Goal: Task Accomplishment & Management: Complete application form

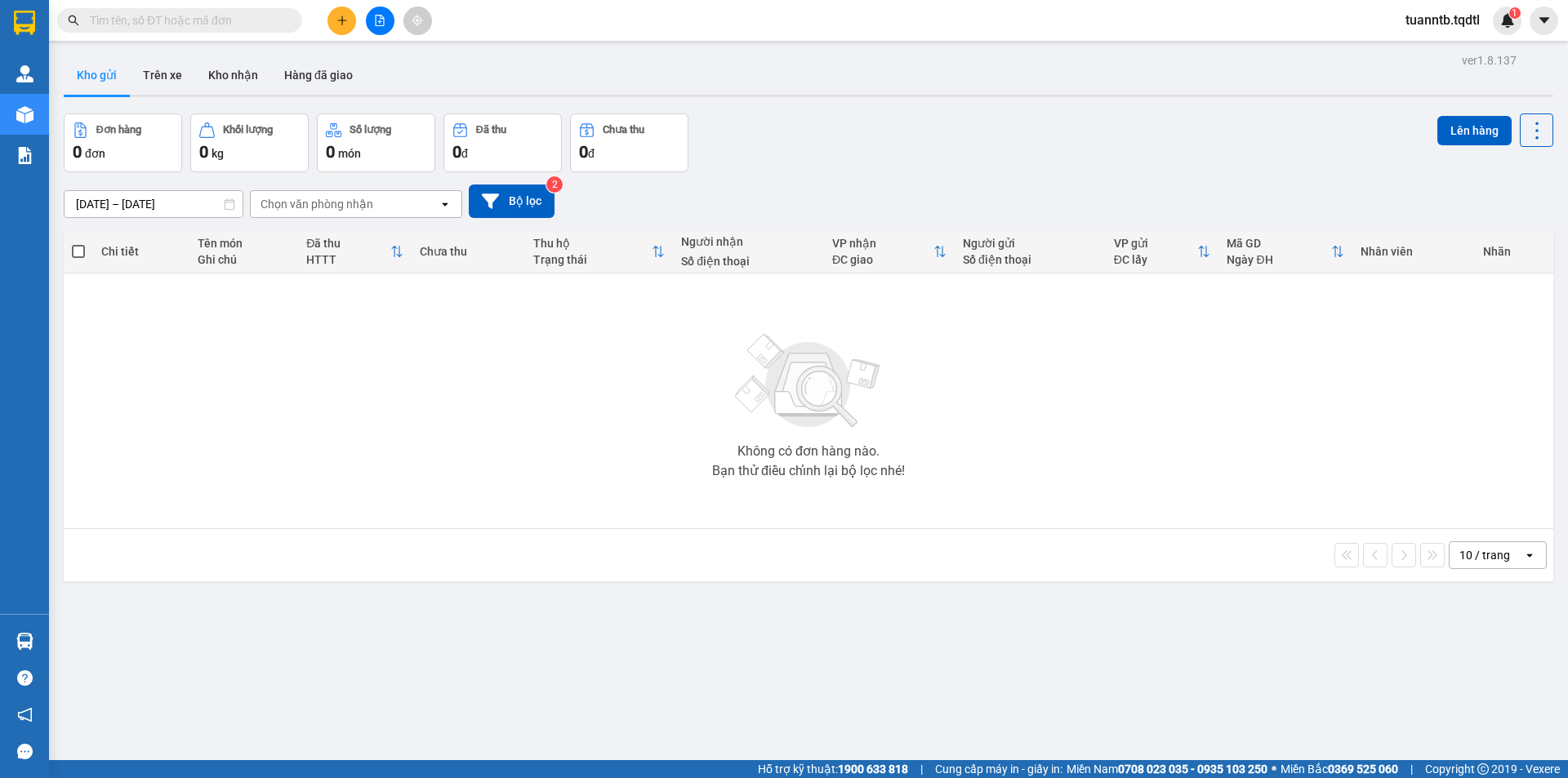
click at [377, 22] on icon "file-add" at bounding box center [380, 20] width 11 height 11
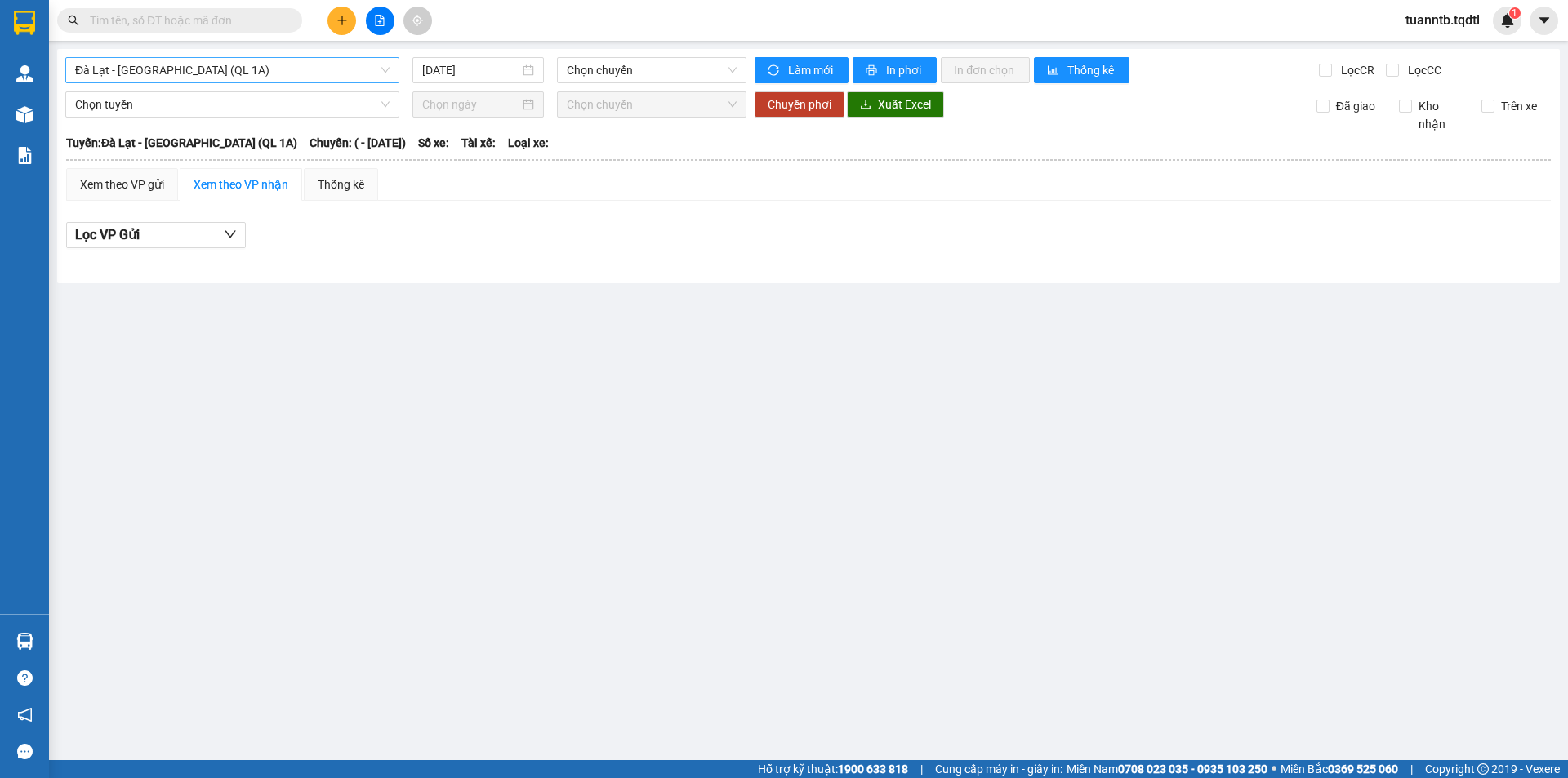
click at [277, 70] on span "Đà Lạt - [GEOGRAPHIC_DATA] (QL 1A)" at bounding box center [232, 70] width 314 height 25
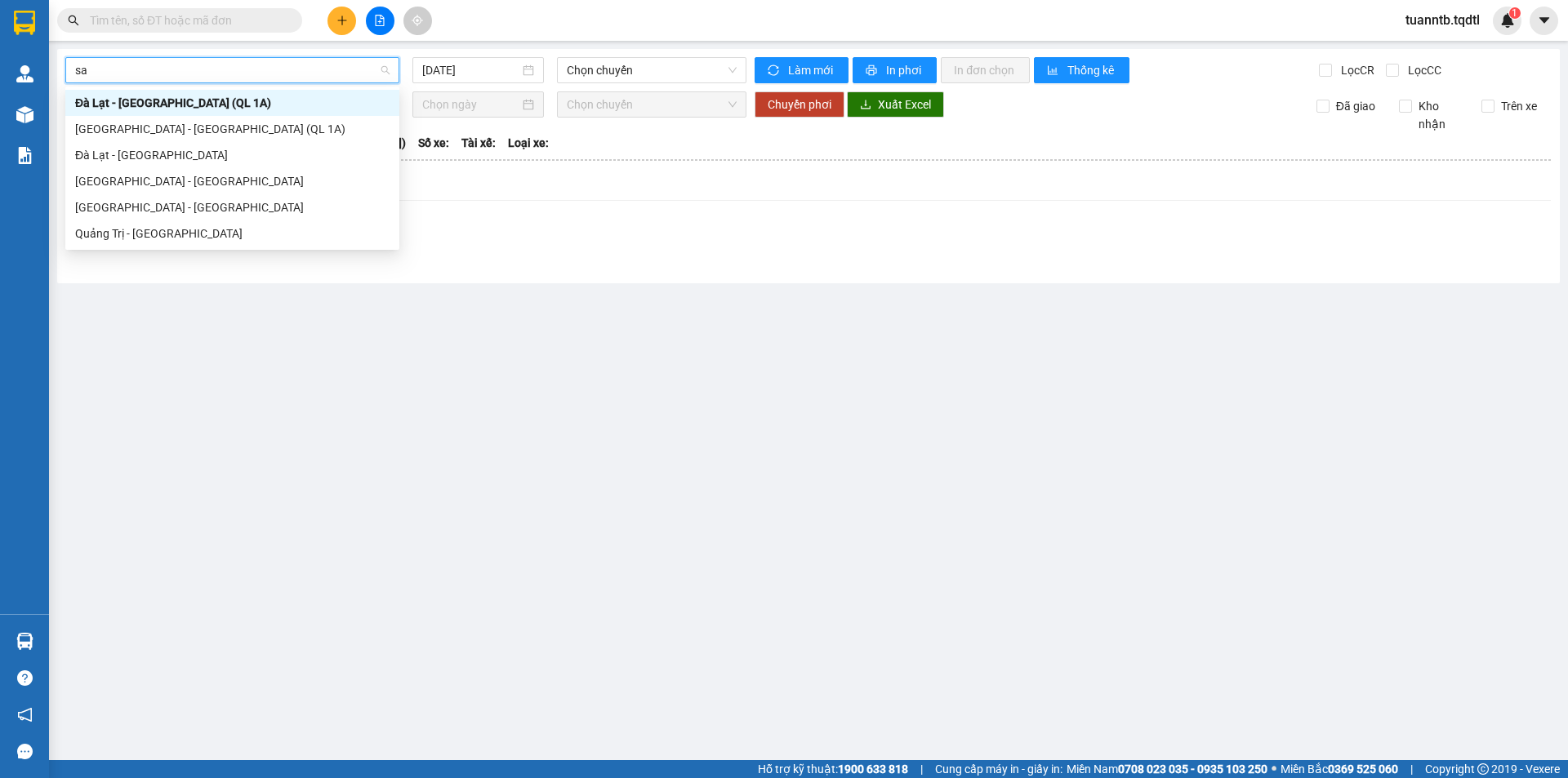
type input "sai"
click at [147, 183] on div "[GEOGRAPHIC_DATA] - [GEOGRAPHIC_DATA]" at bounding box center [232, 182] width 314 height 18
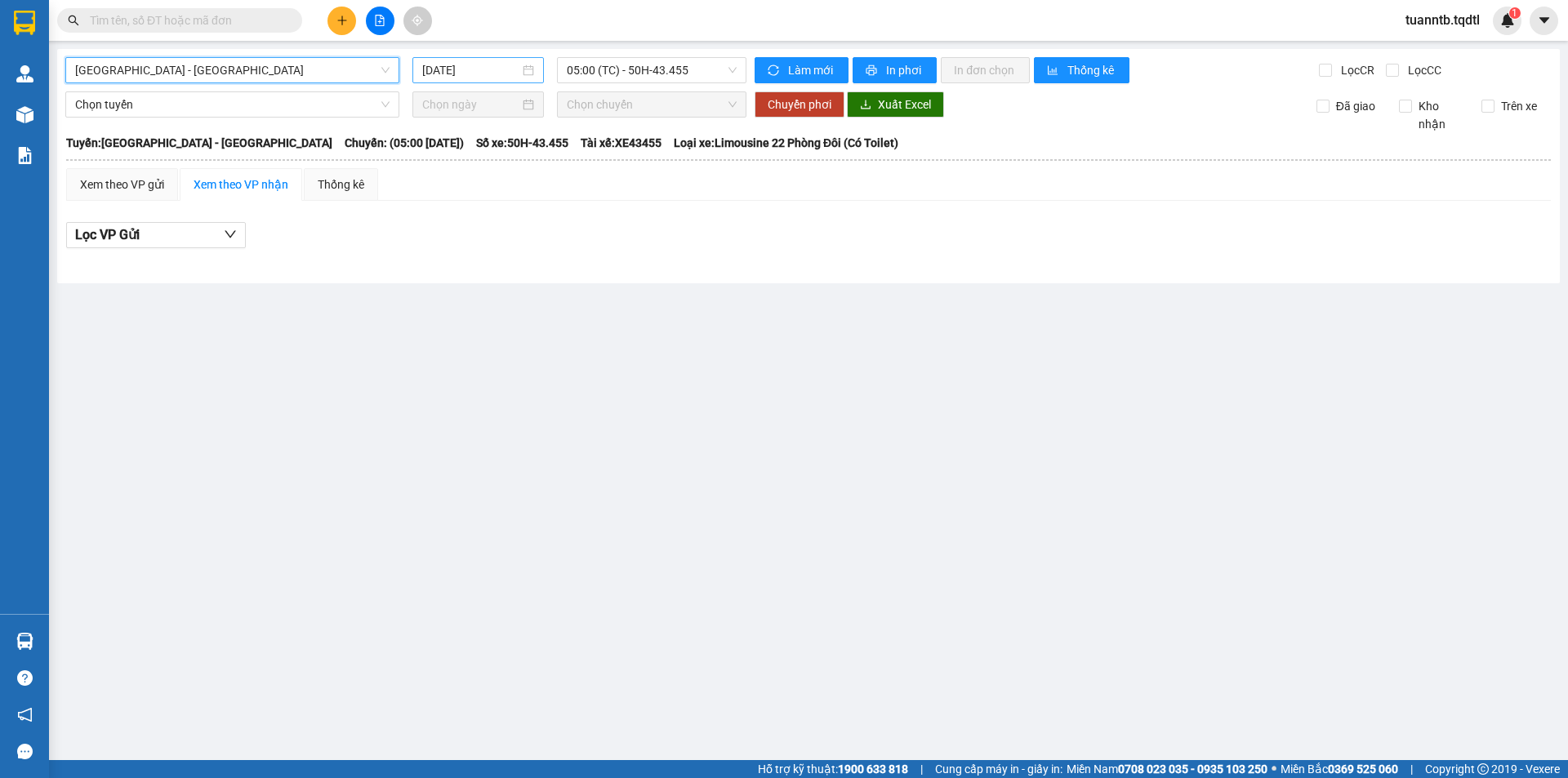
click at [467, 75] on input "[DATE]" at bounding box center [471, 70] width 97 height 18
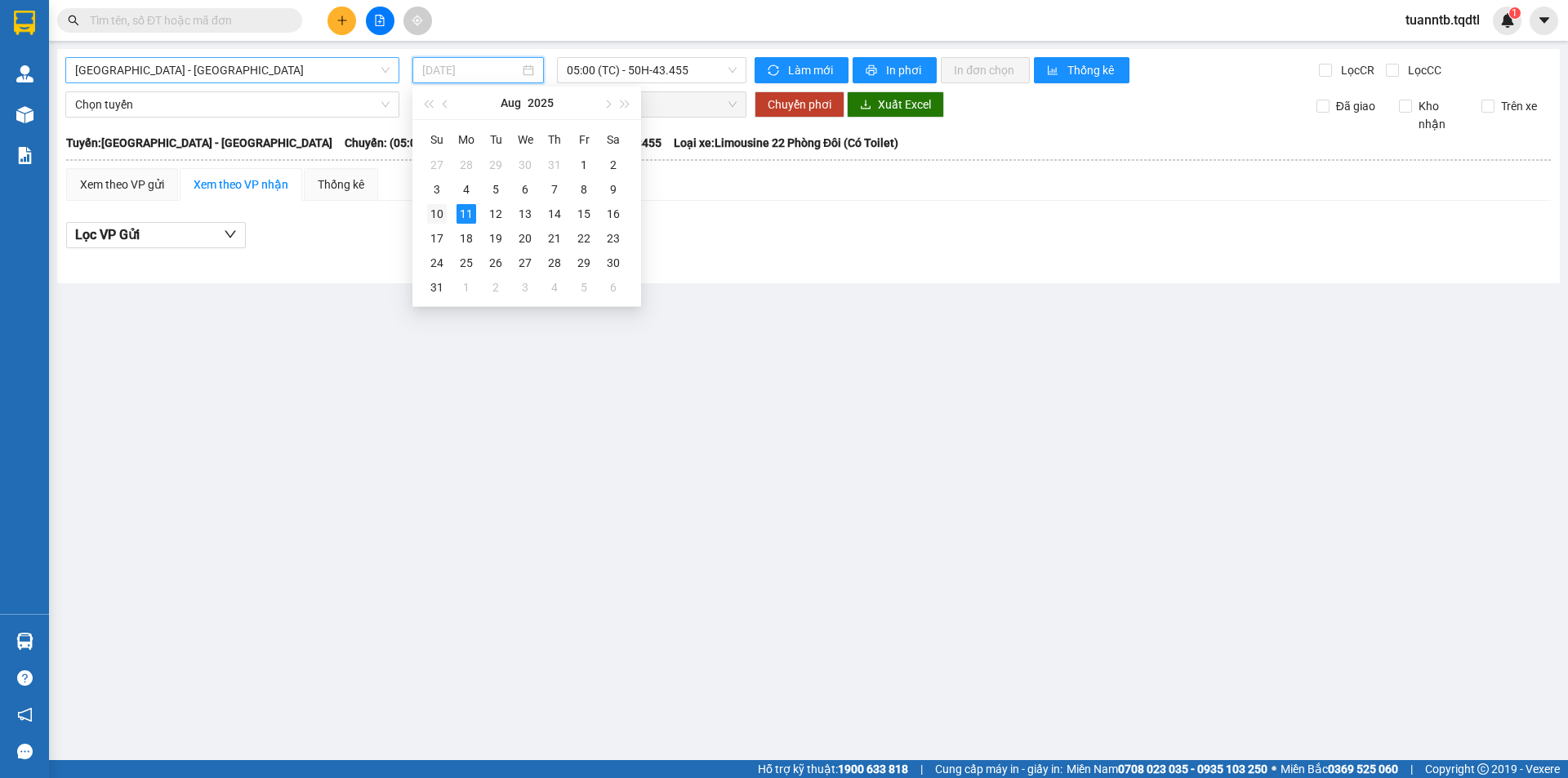
click at [436, 215] on div "10" at bounding box center [437, 214] width 20 height 20
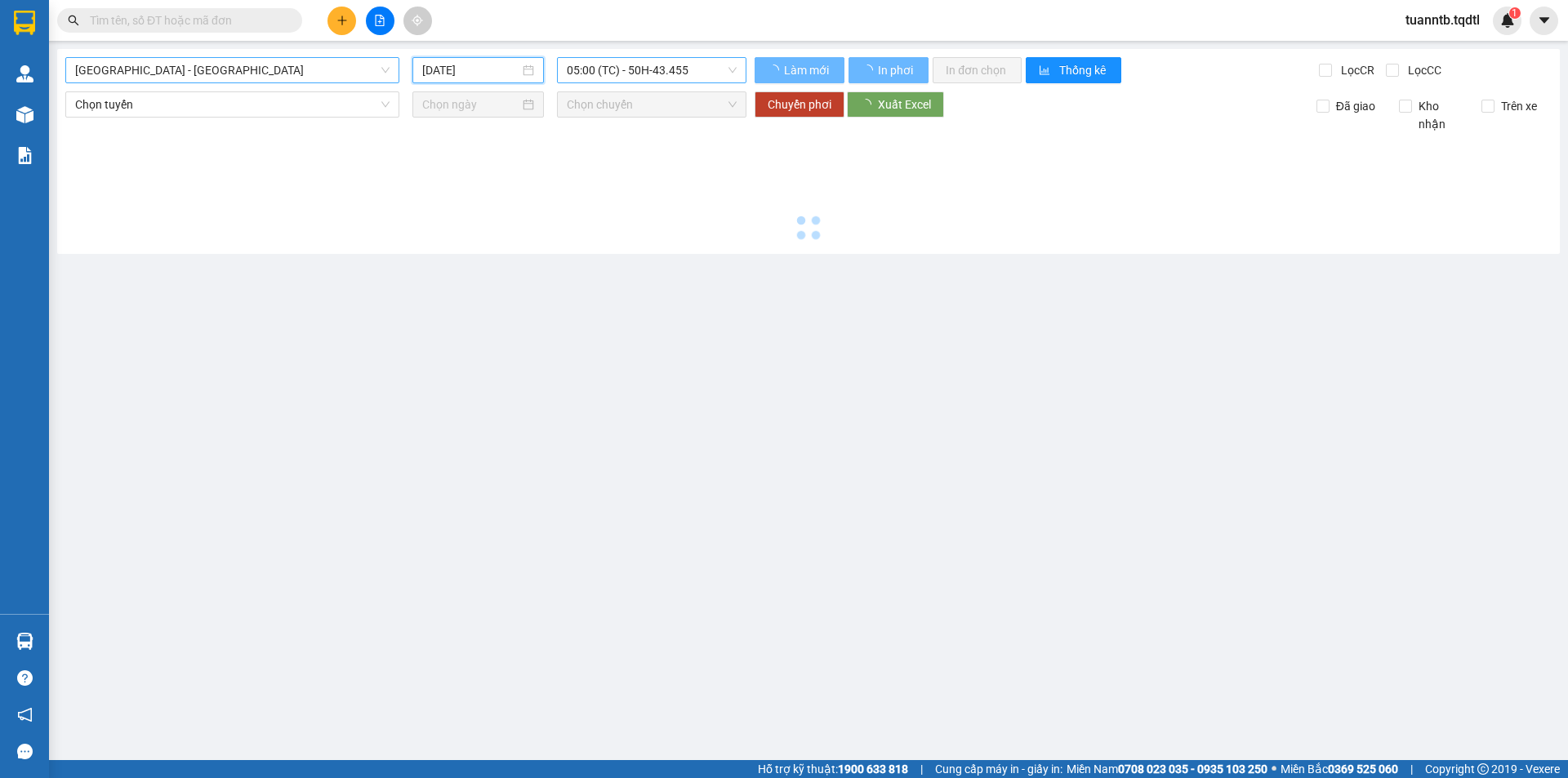
type input "[DATE]"
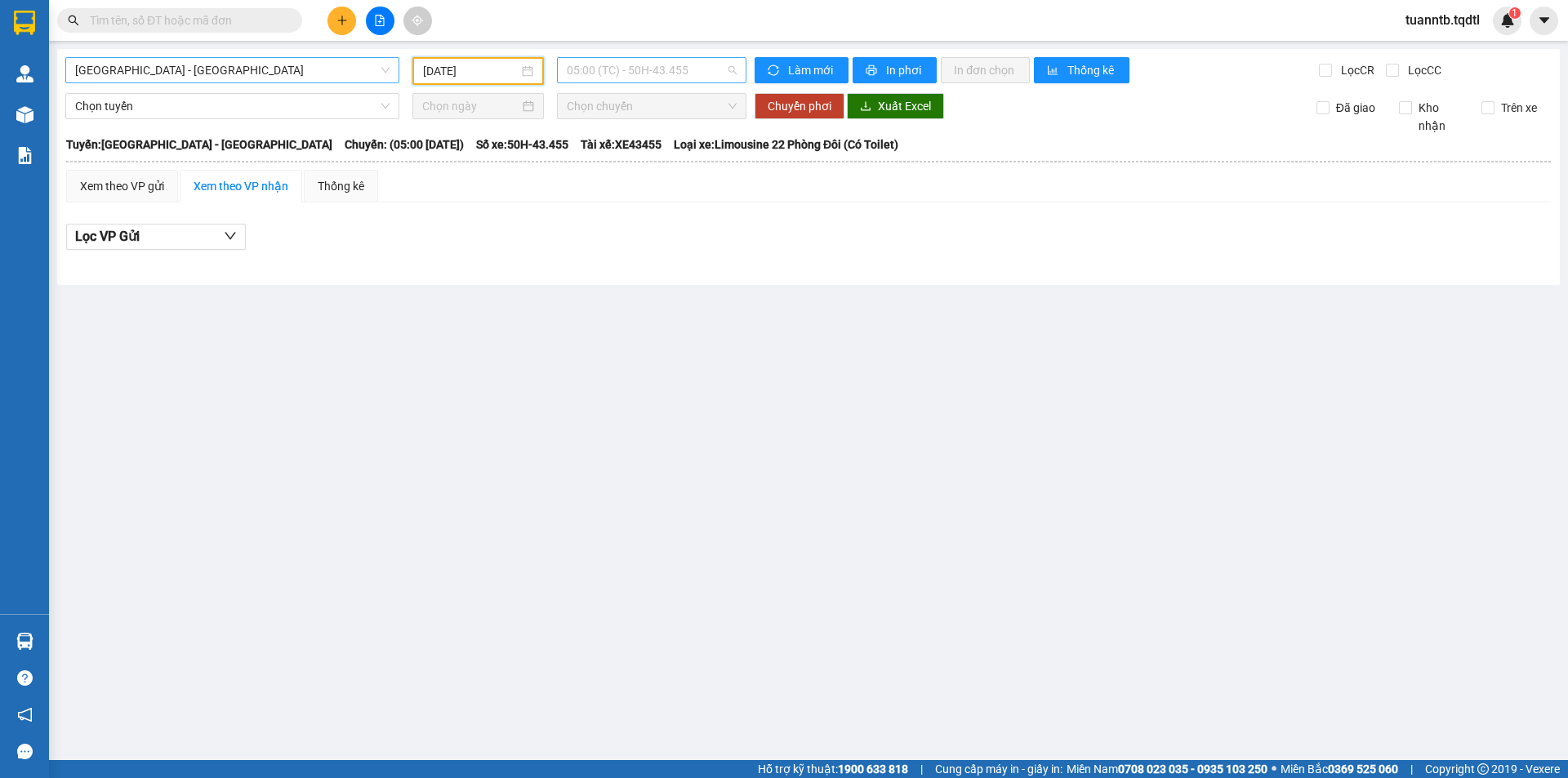
click at [676, 65] on span "05:00 (TC) - 50H-43.455" at bounding box center [652, 70] width 170 height 25
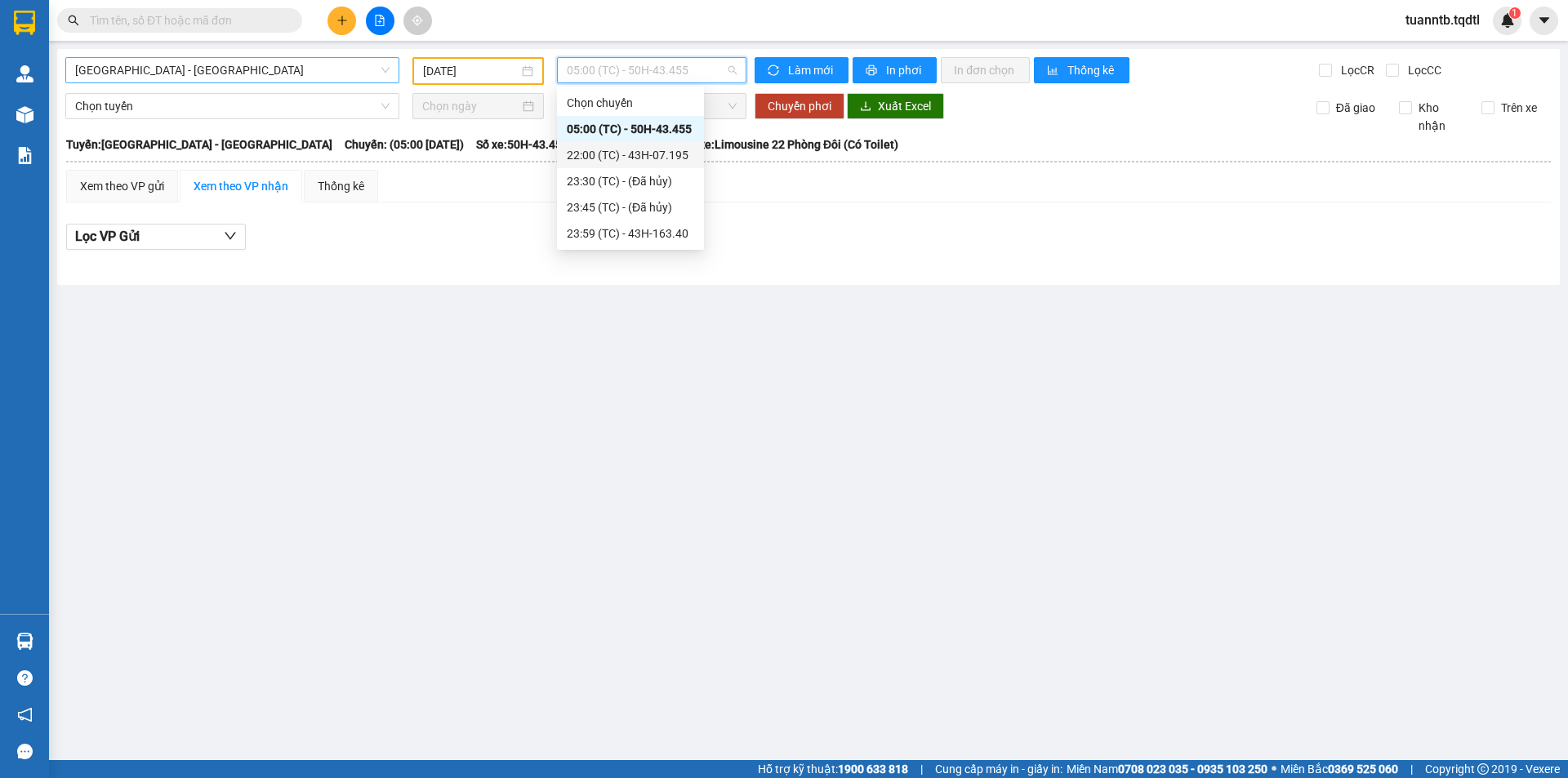
click at [683, 154] on div "22:00 (TC) - 43H-07.195" at bounding box center [631, 155] width 128 height 18
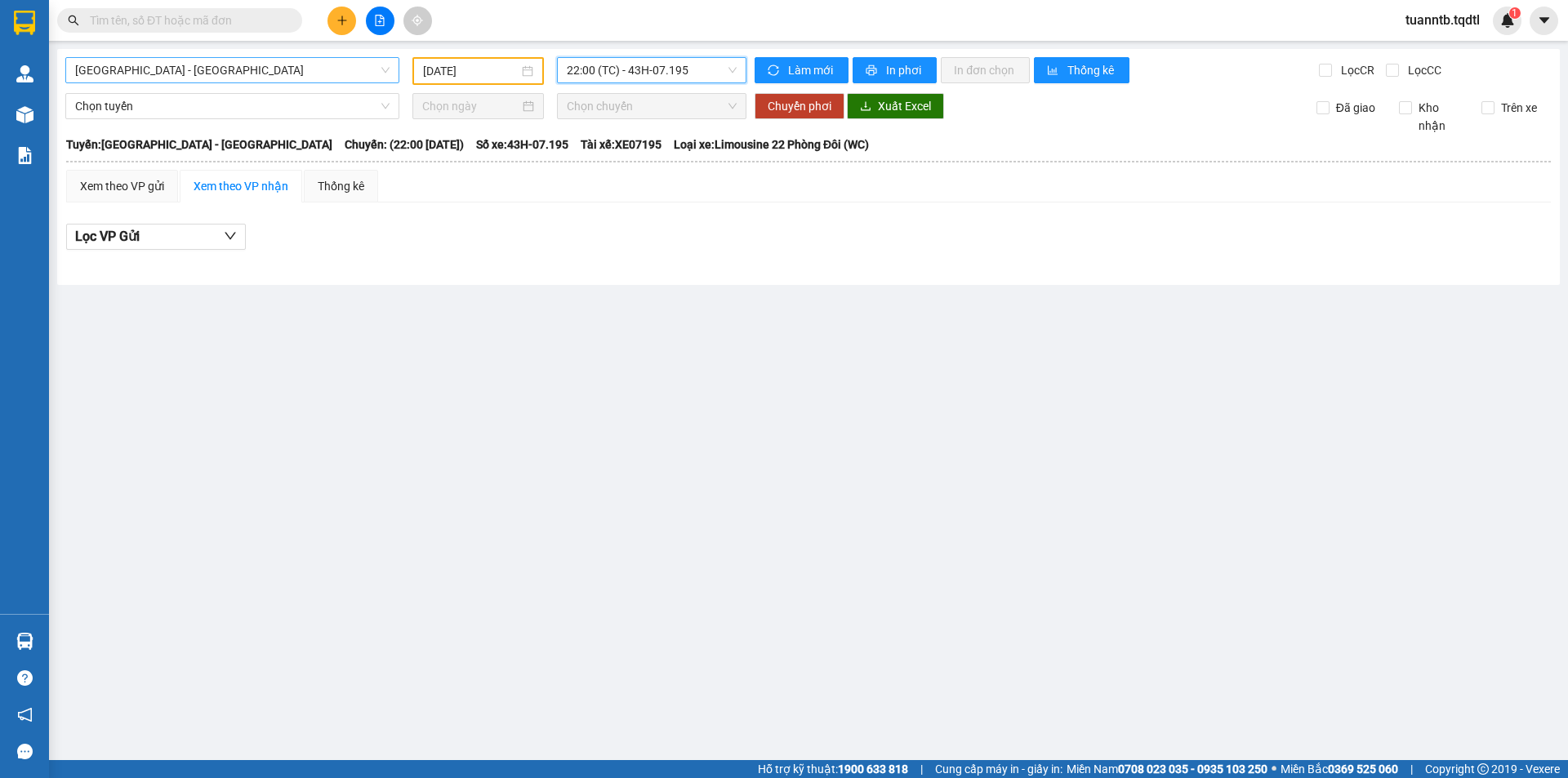
click at [657, 79] on span "22:00 (TC) - 43H-07.195" at bounding box center [652, 70] width 170 height 25
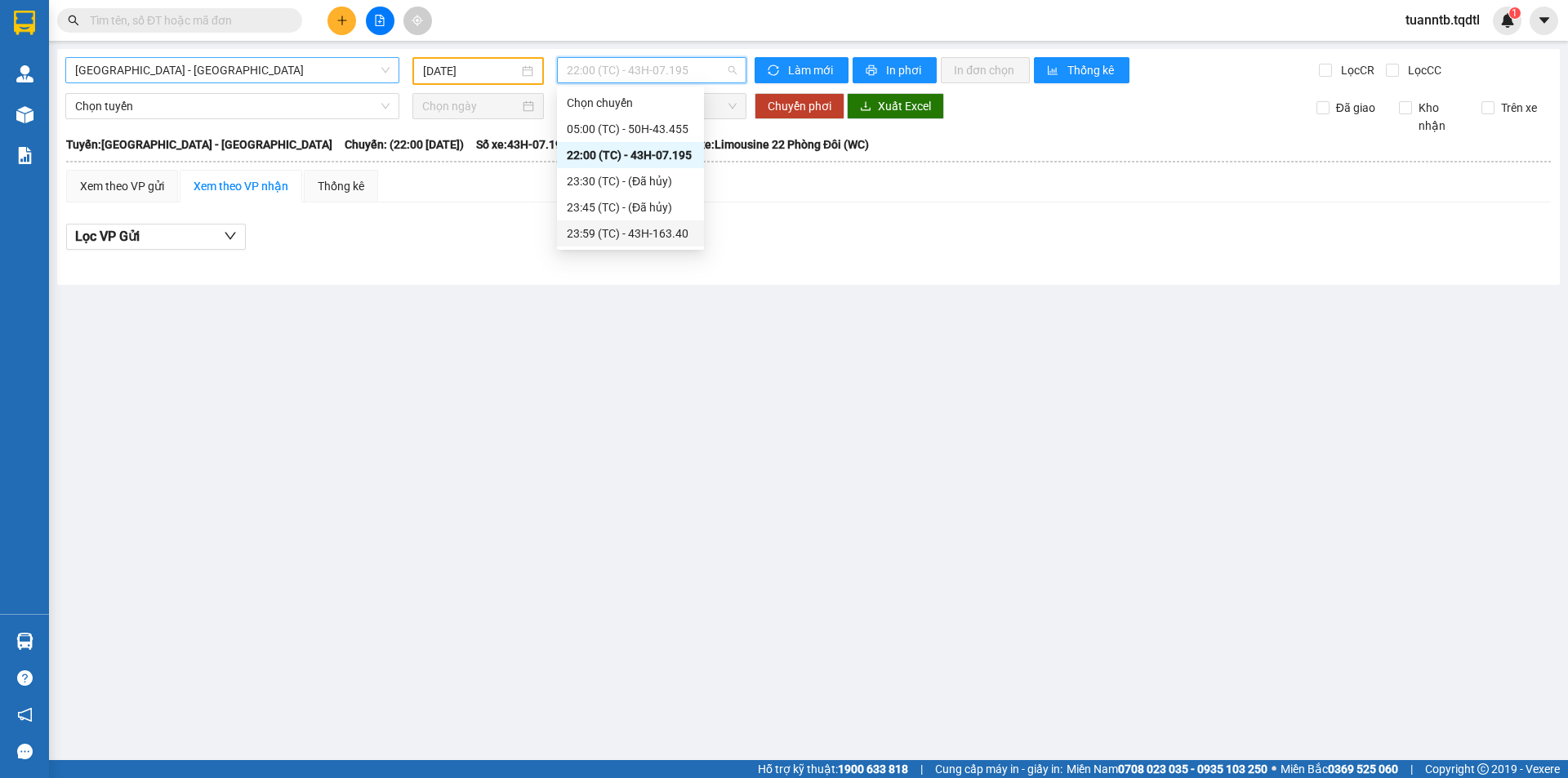
click at [665, 224] on div "23:59 (TC) - 43H-163.40" at bounding box center [631, 233] width 128 height 18
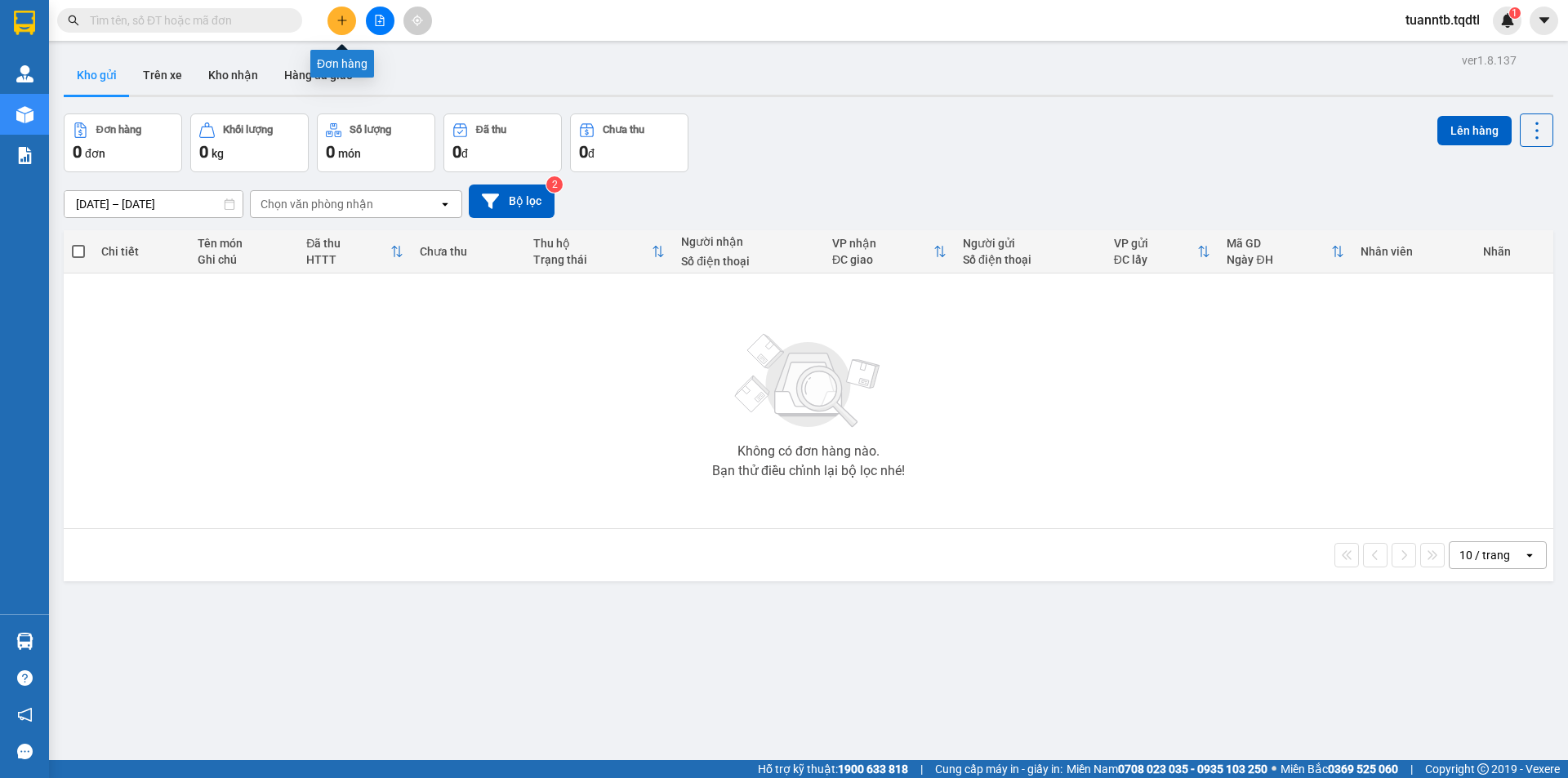
click at [337, 25] on icon "plus" at bounding box center [342, 20] width 11 height 11
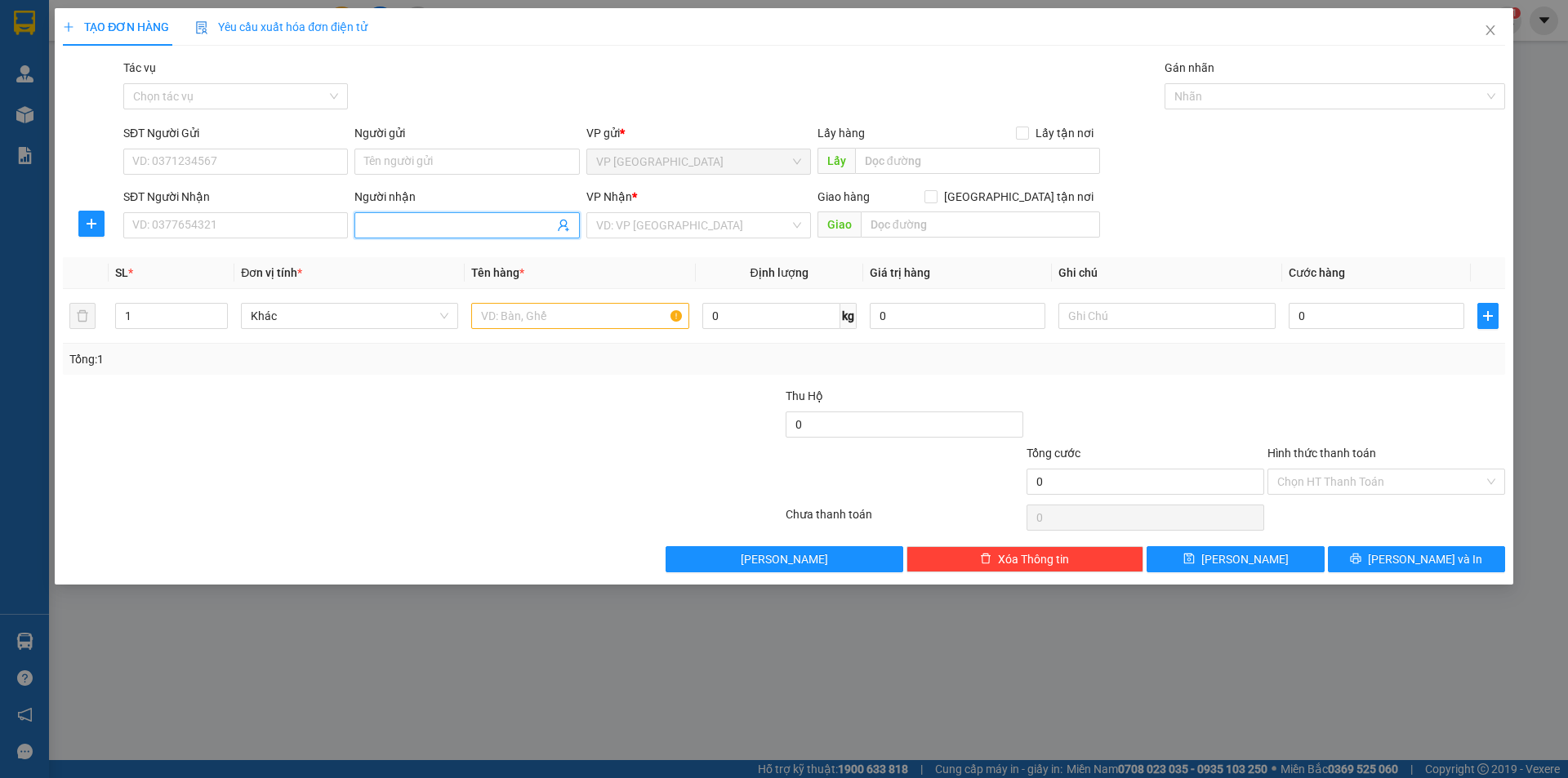
click at [452, 233] on input "Người nhận" at bounding box center [458, 226] width 189 height 18
click at [402, 225] on input "Người nhận" at bounding box center [458, 226] width 189 height 18
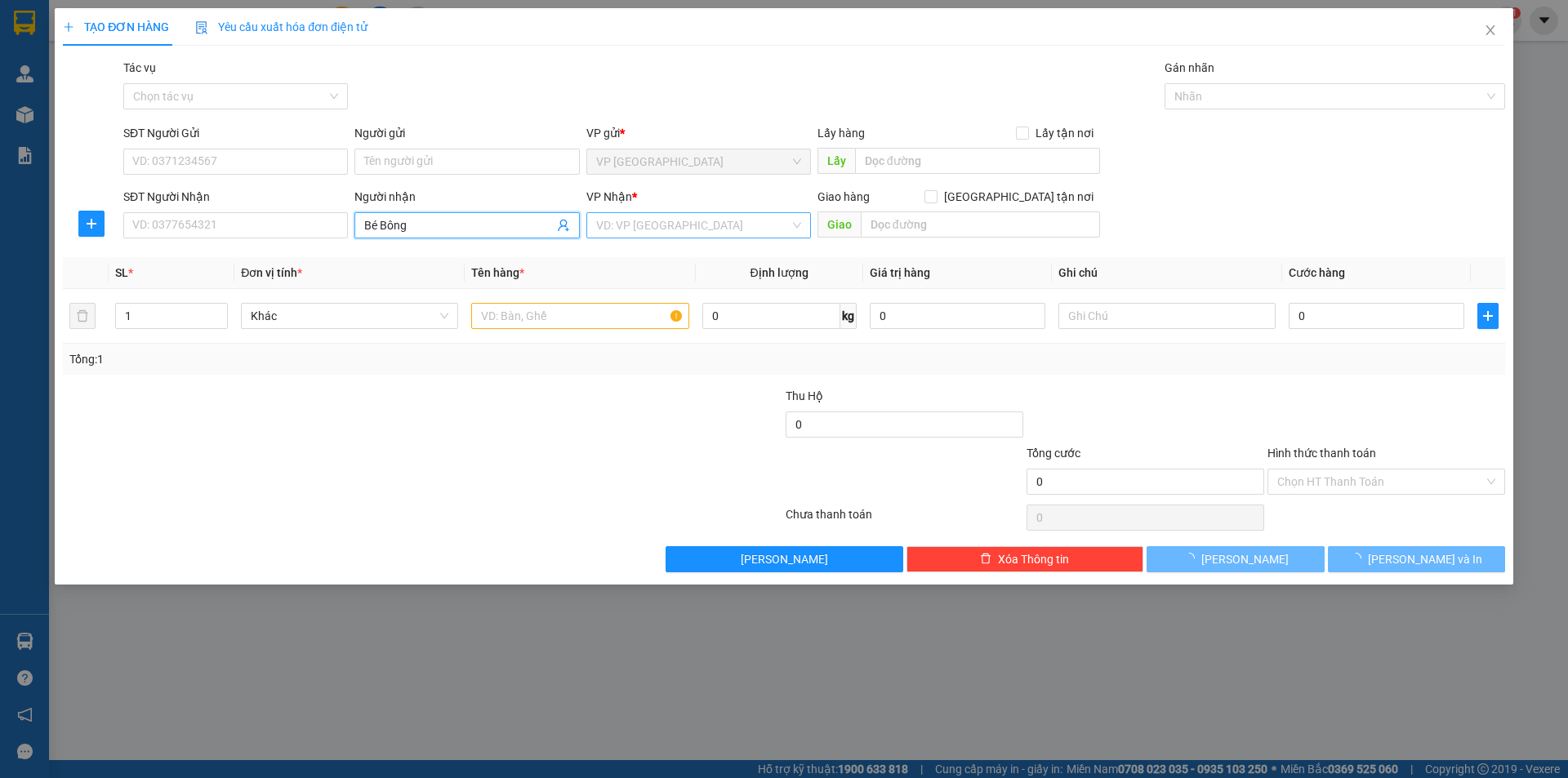
type input "Bé Bông"
click at [644, 225] on input "search" at bounding box center [693, 226] width 194 height 25
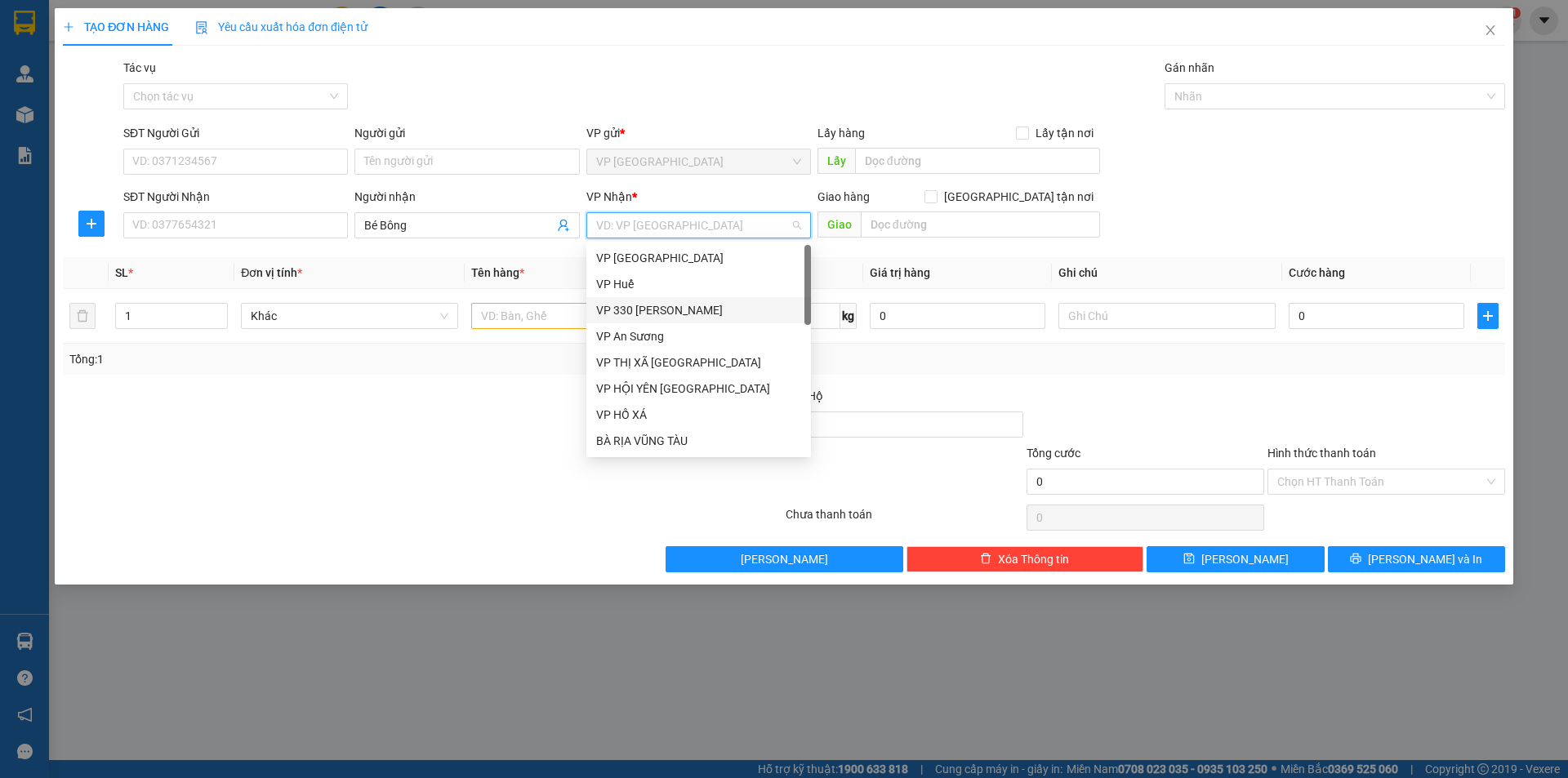
click at [661, 305] on div "VP 330 [PERSON_NAME]" at bounding box center [699, 310] width 205 height 18
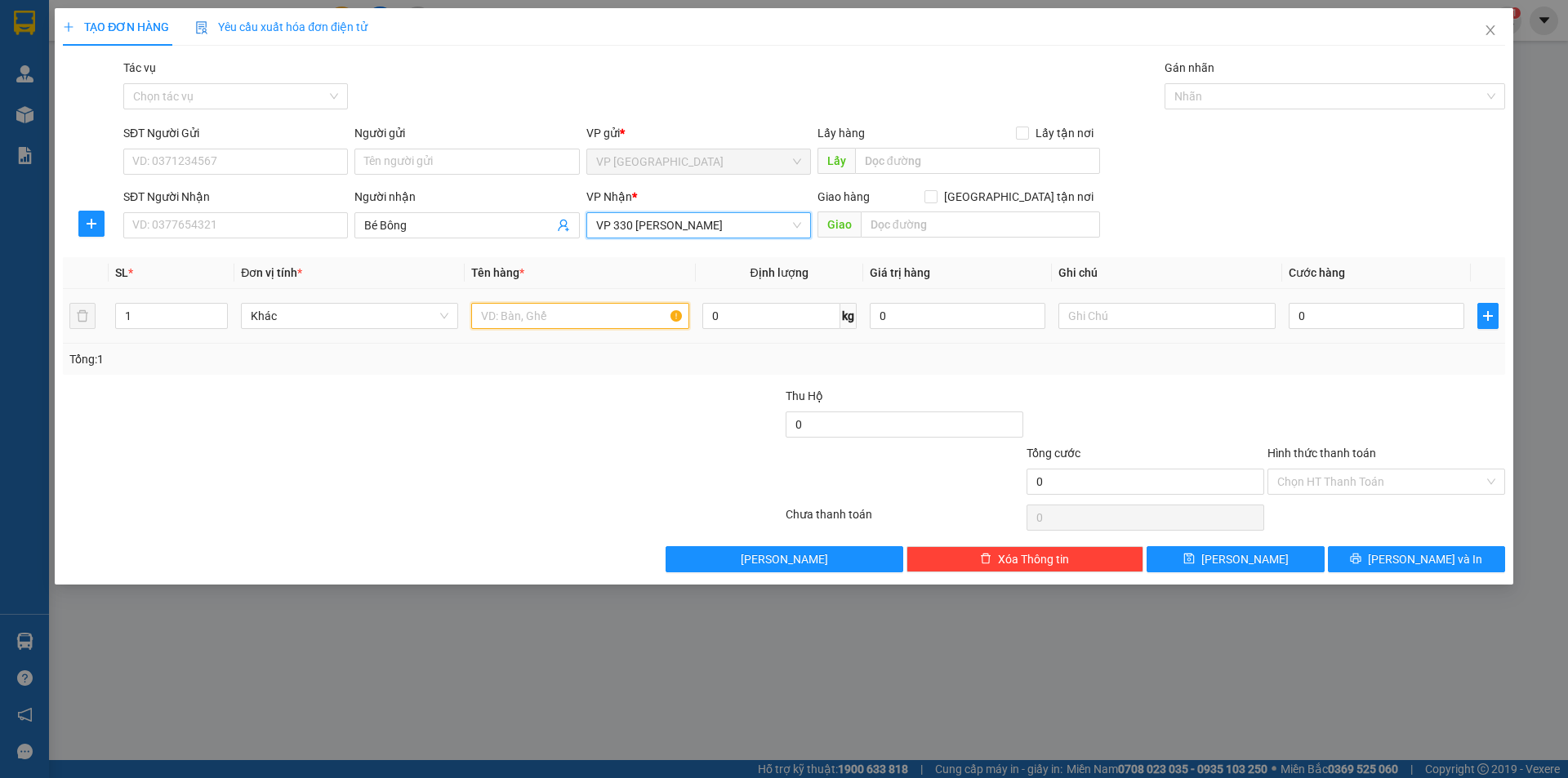
click at [608, 309] on input "text" at bounding box center [580, 316] width 218 height 26
type input "1T BÔNG"
click at [1128, 308] on input "text" at bounding box center [1168, 316] width 218 height 26
type input "CC"
type input "3"
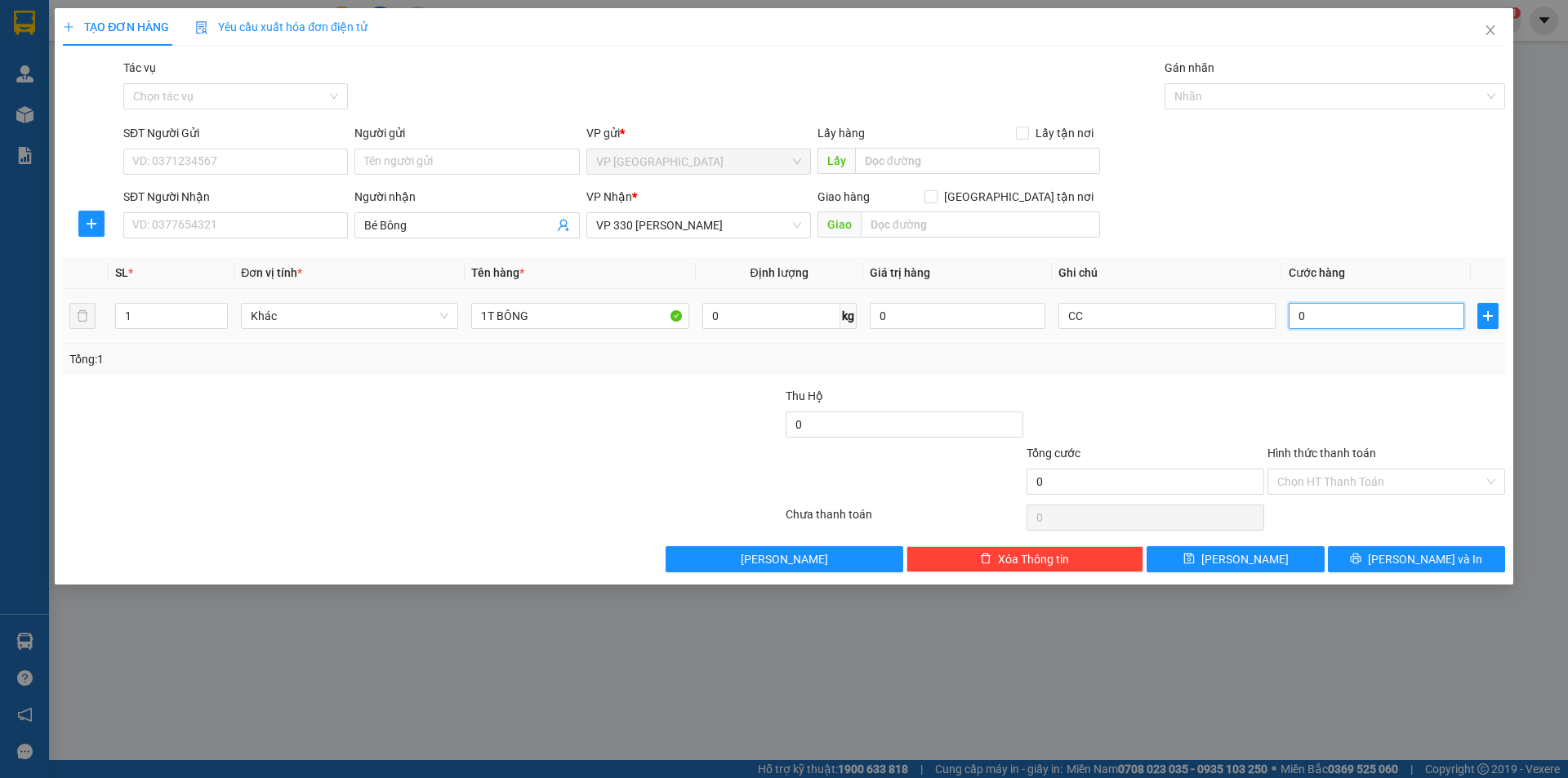
type input "3"
type input "30"
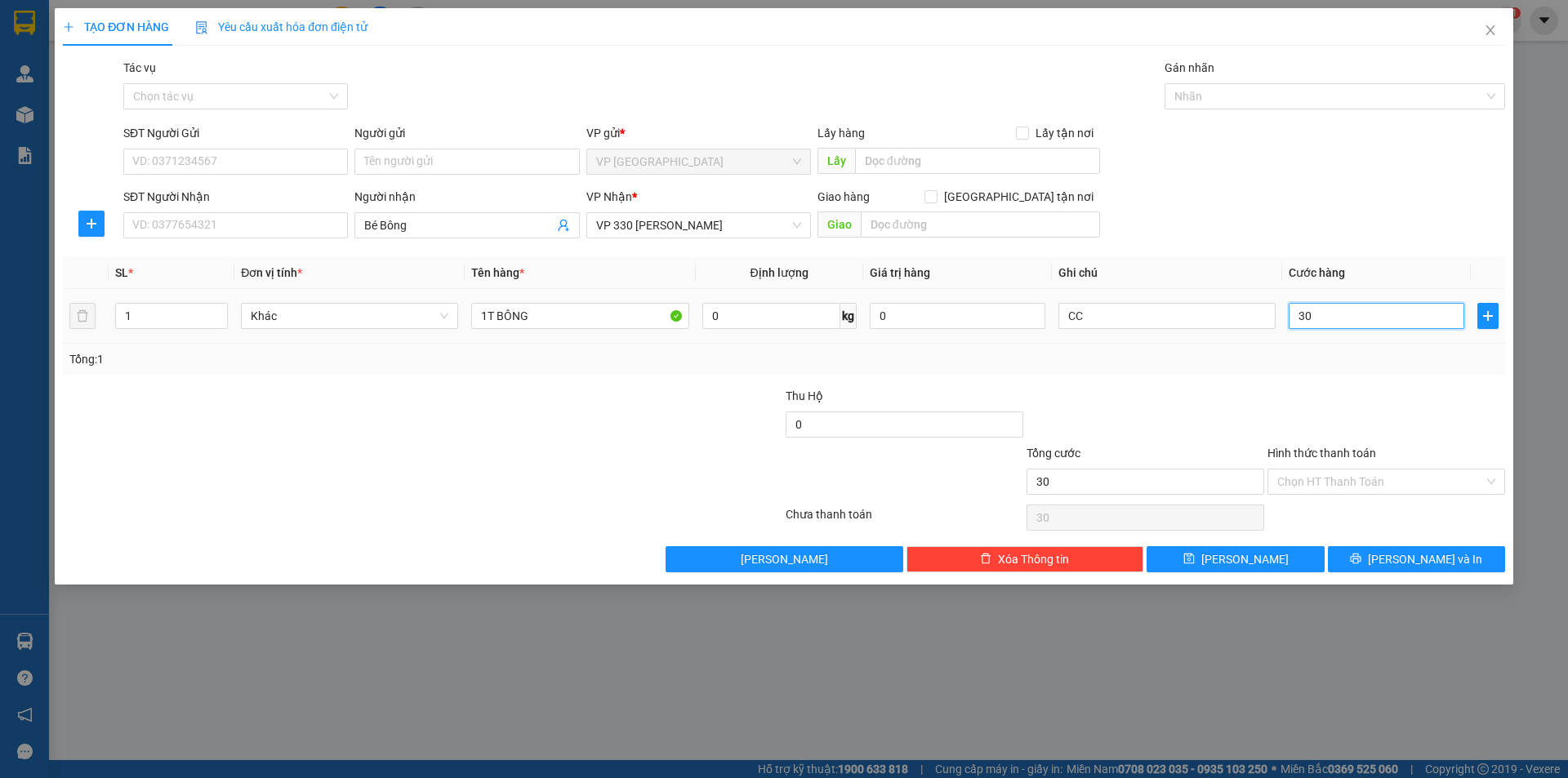
type input "300"
type input "3.000"
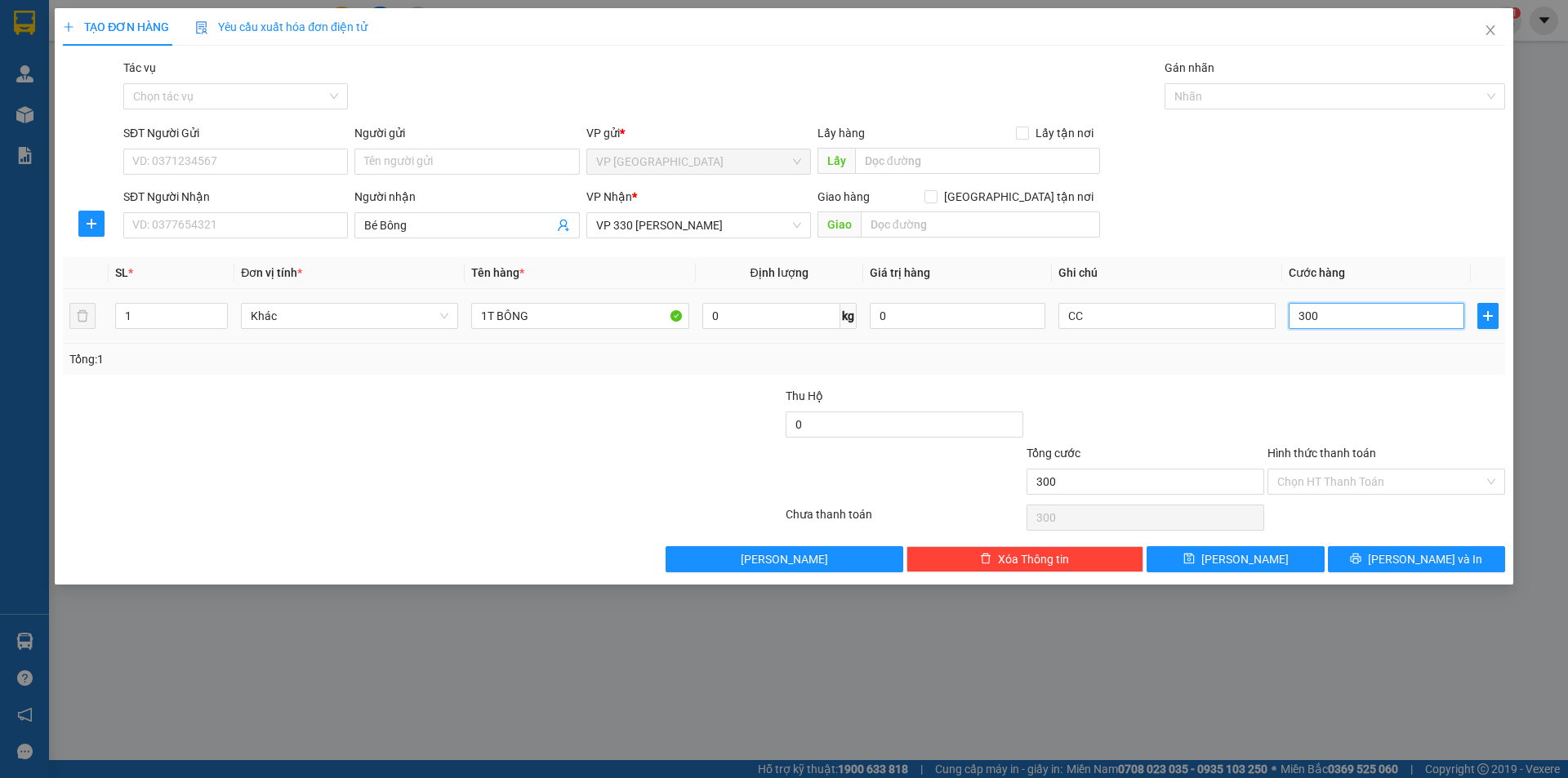
type input "3.000"
type input "30.000"
type input "300.000"
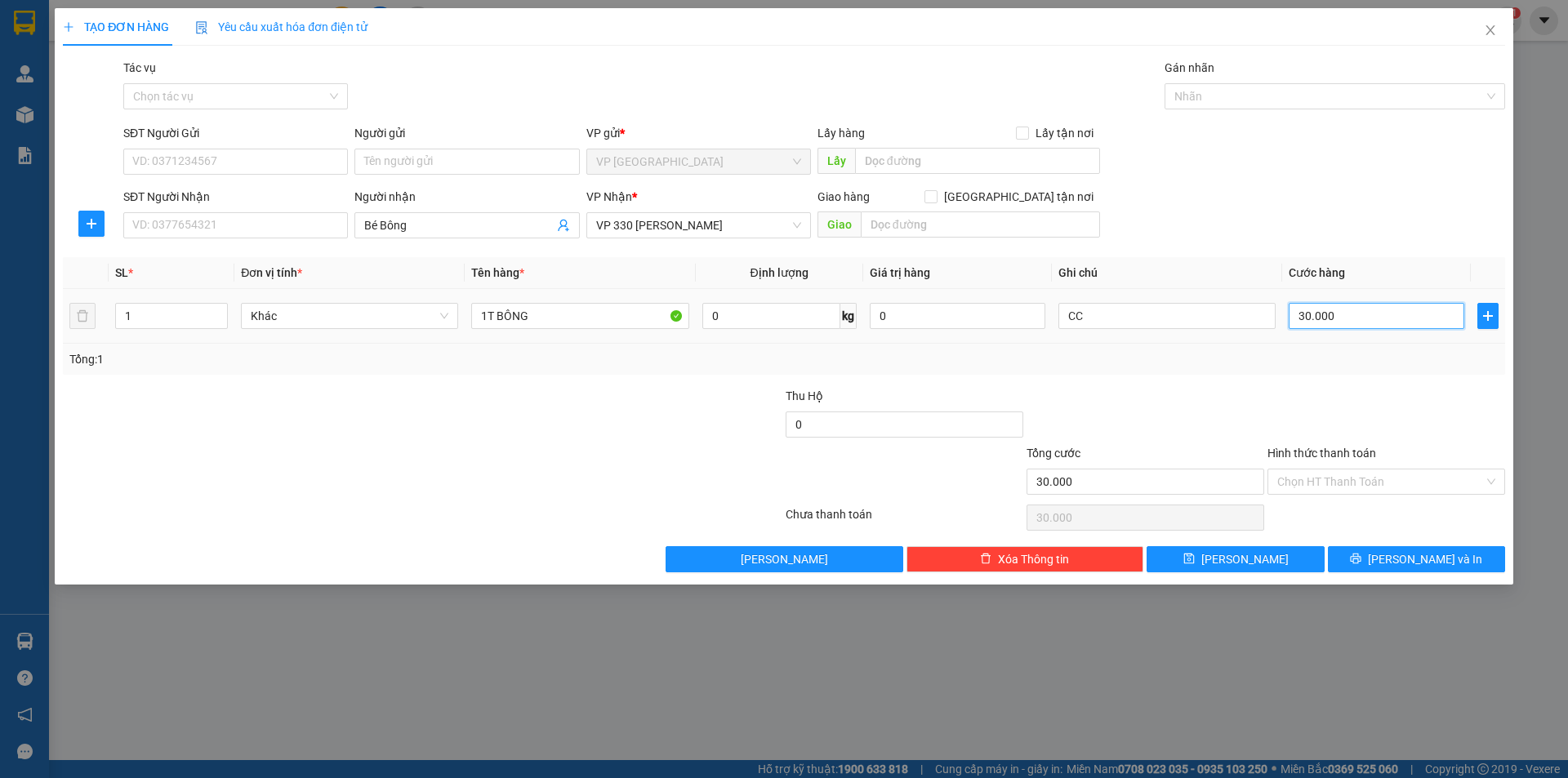
type input "300.000"
click at [1208, 559] on button "[PERSON_NAME]" at bounding box center [1235, 560] width 178 height 26
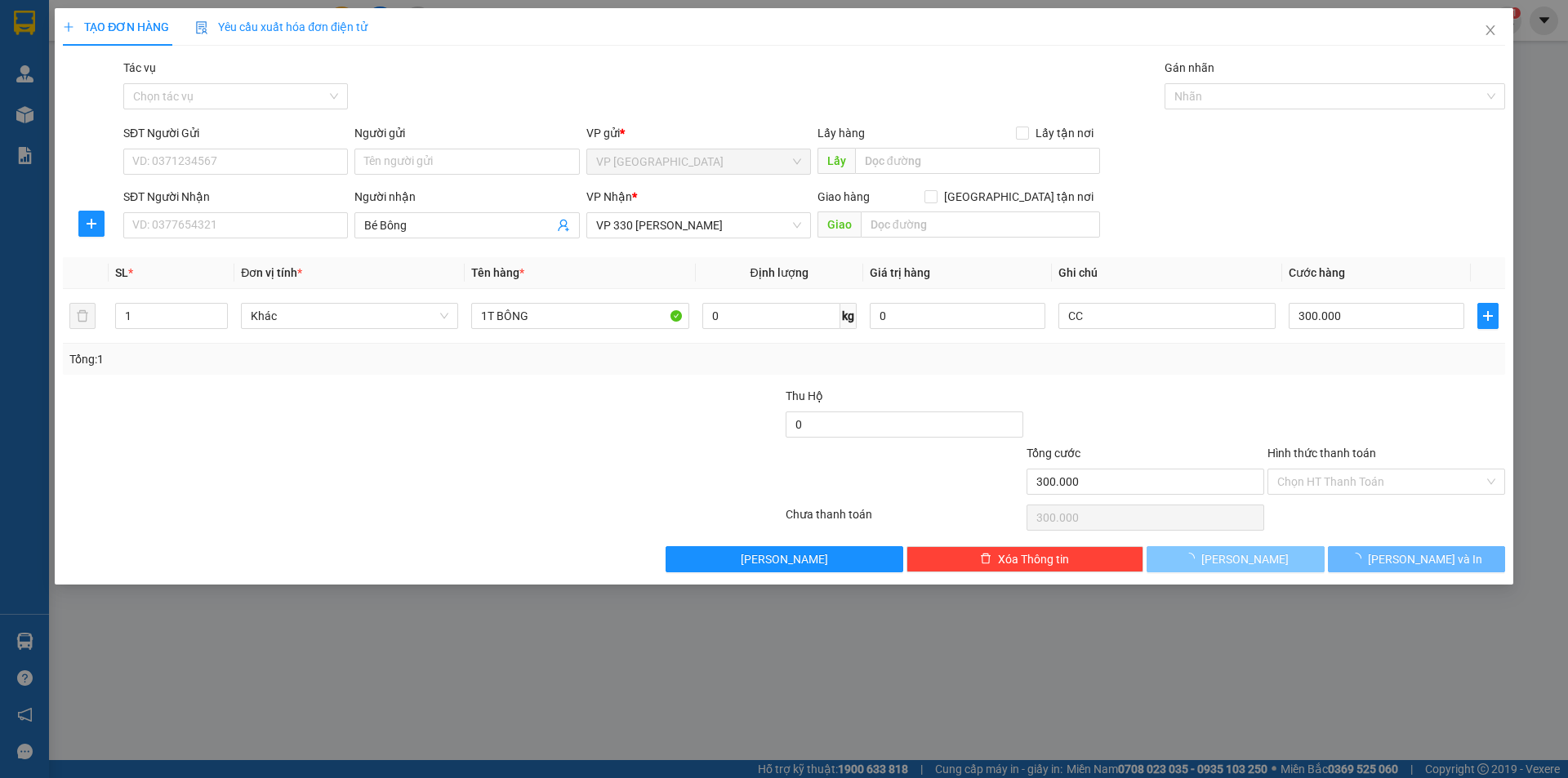
type input "0"
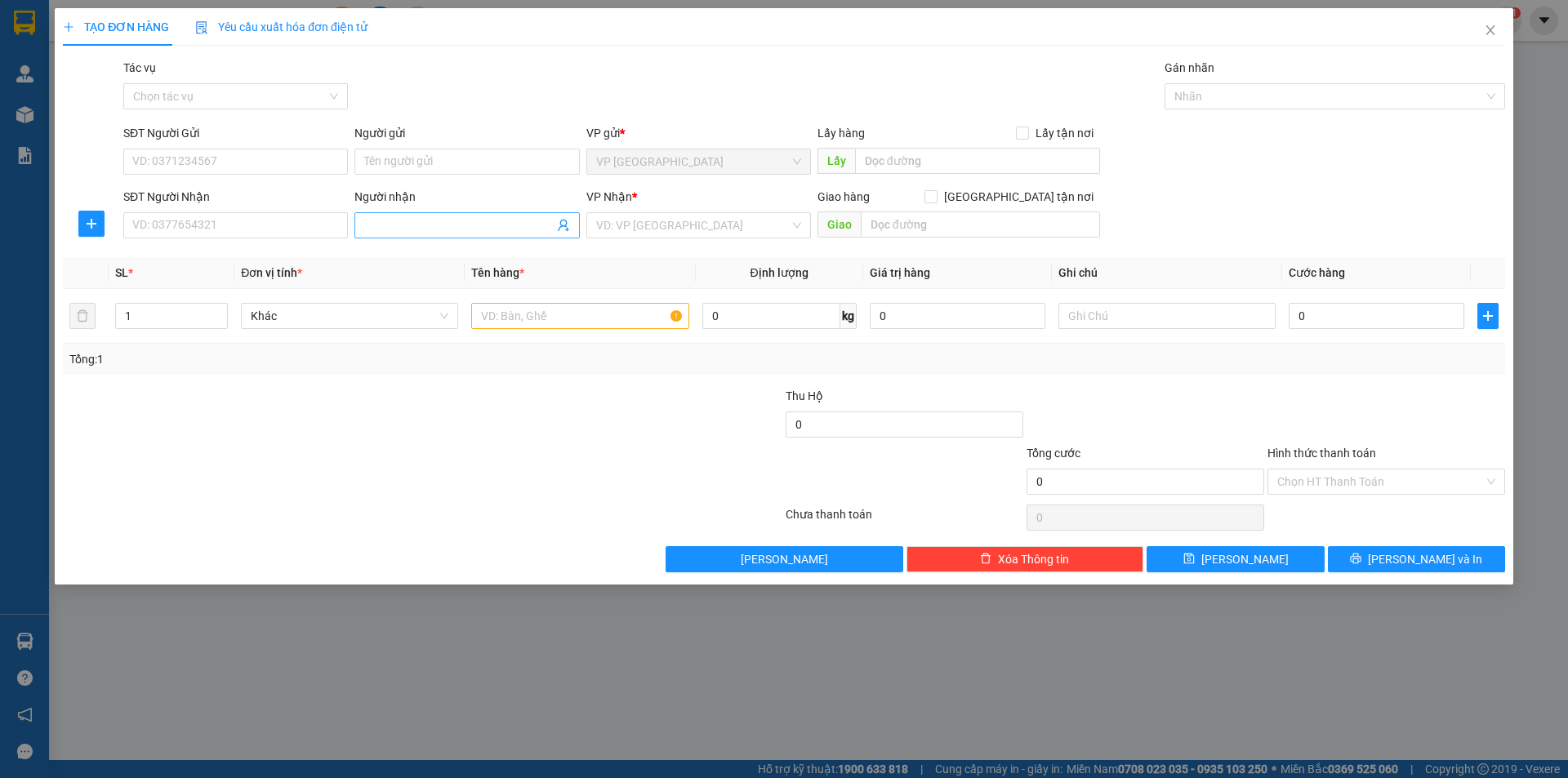
click at [385, 223] on input "Người nhận" at bounding box center [458, 226] width 189 height 18
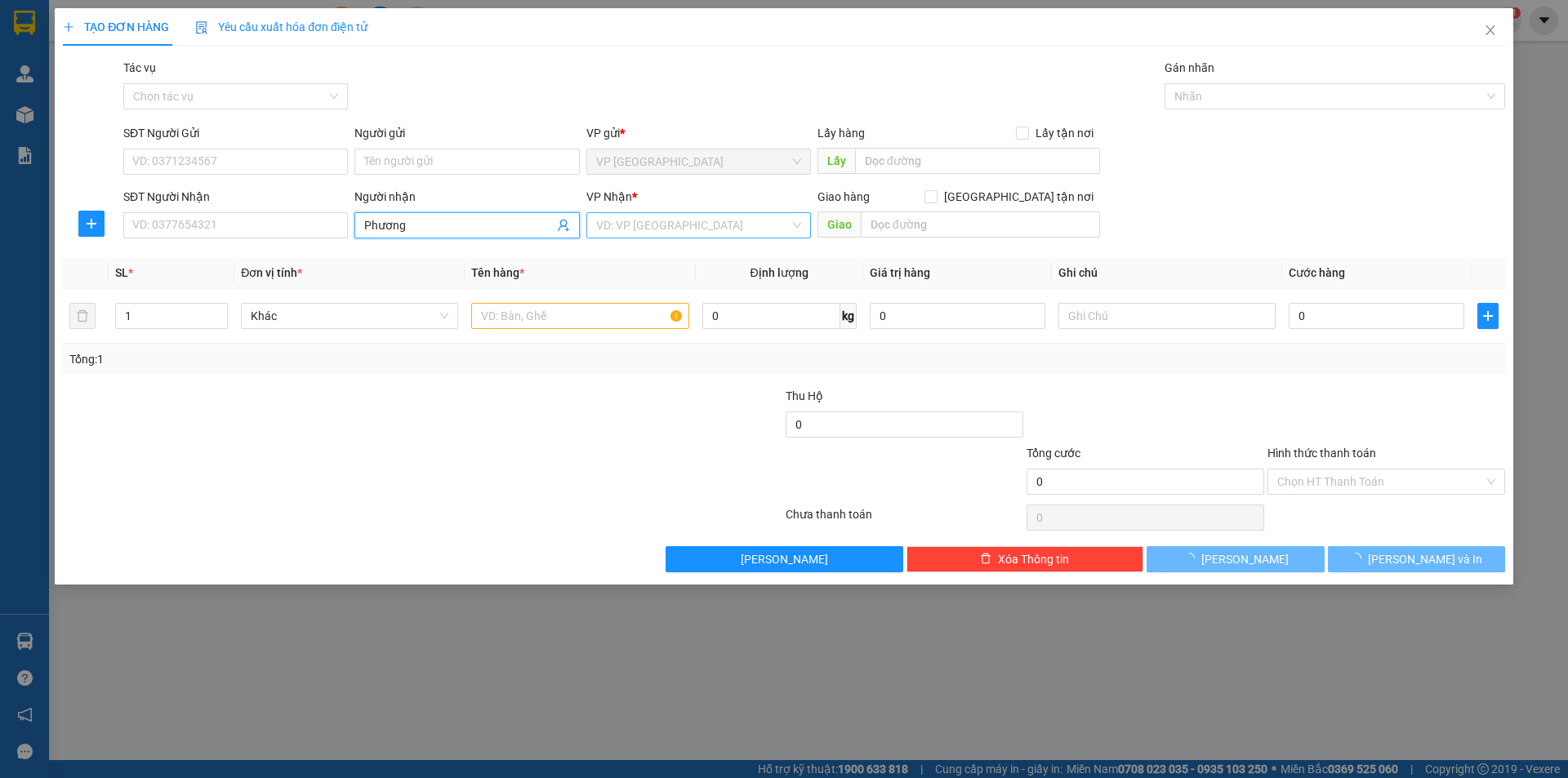
type input "Phương"
drag, startPoint x: 633, startPoint y: 226, endPoint x: 621, endPoint y: 299, distance: 74.0
click at [627, 229] on input "search" at bounding box center [693, 226] width 194 height 25
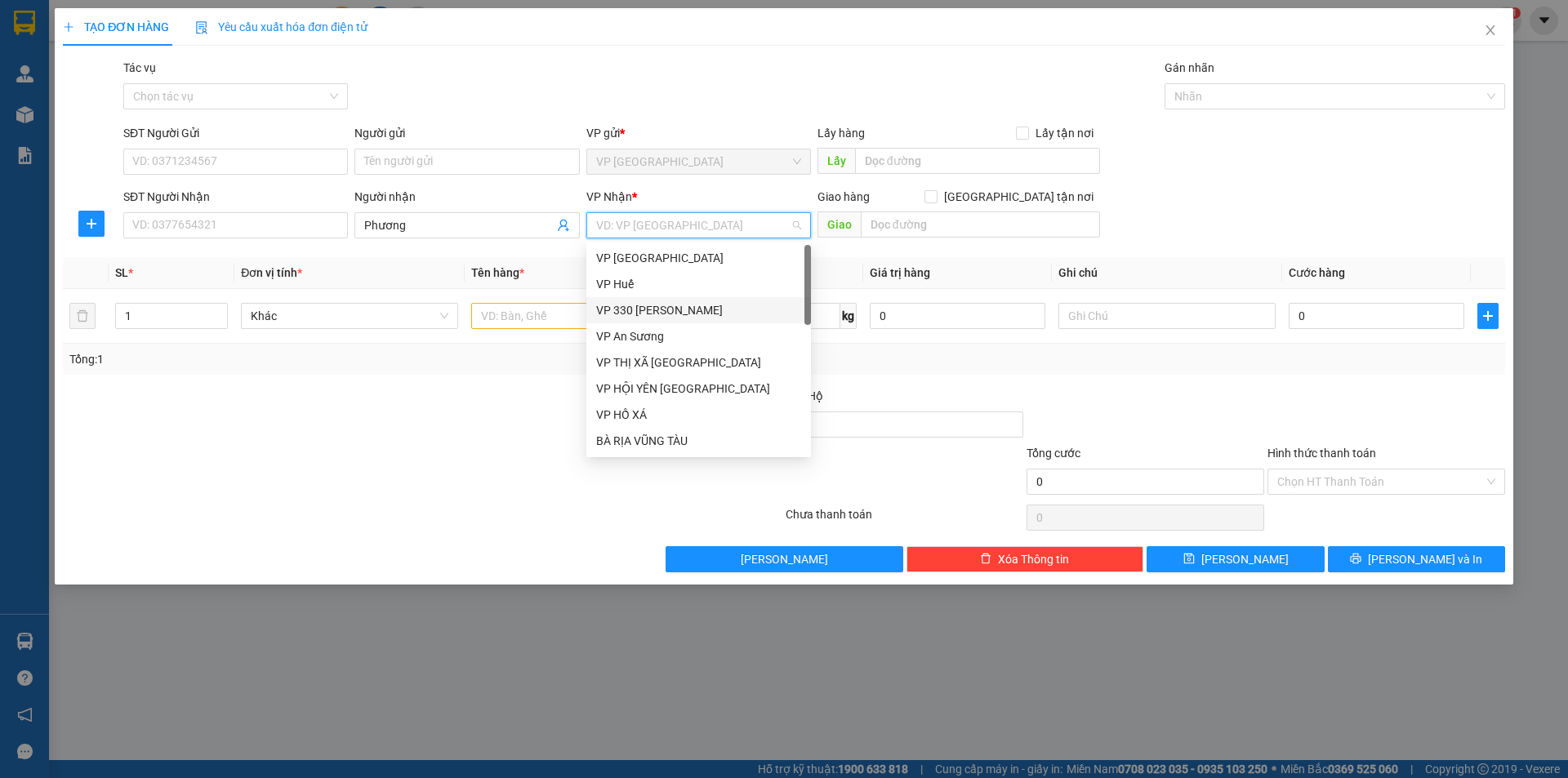
click at [630, 306] on div "VP 330 [PERSON_NAME]" at bounding box center [699, 310] width 205 height 18
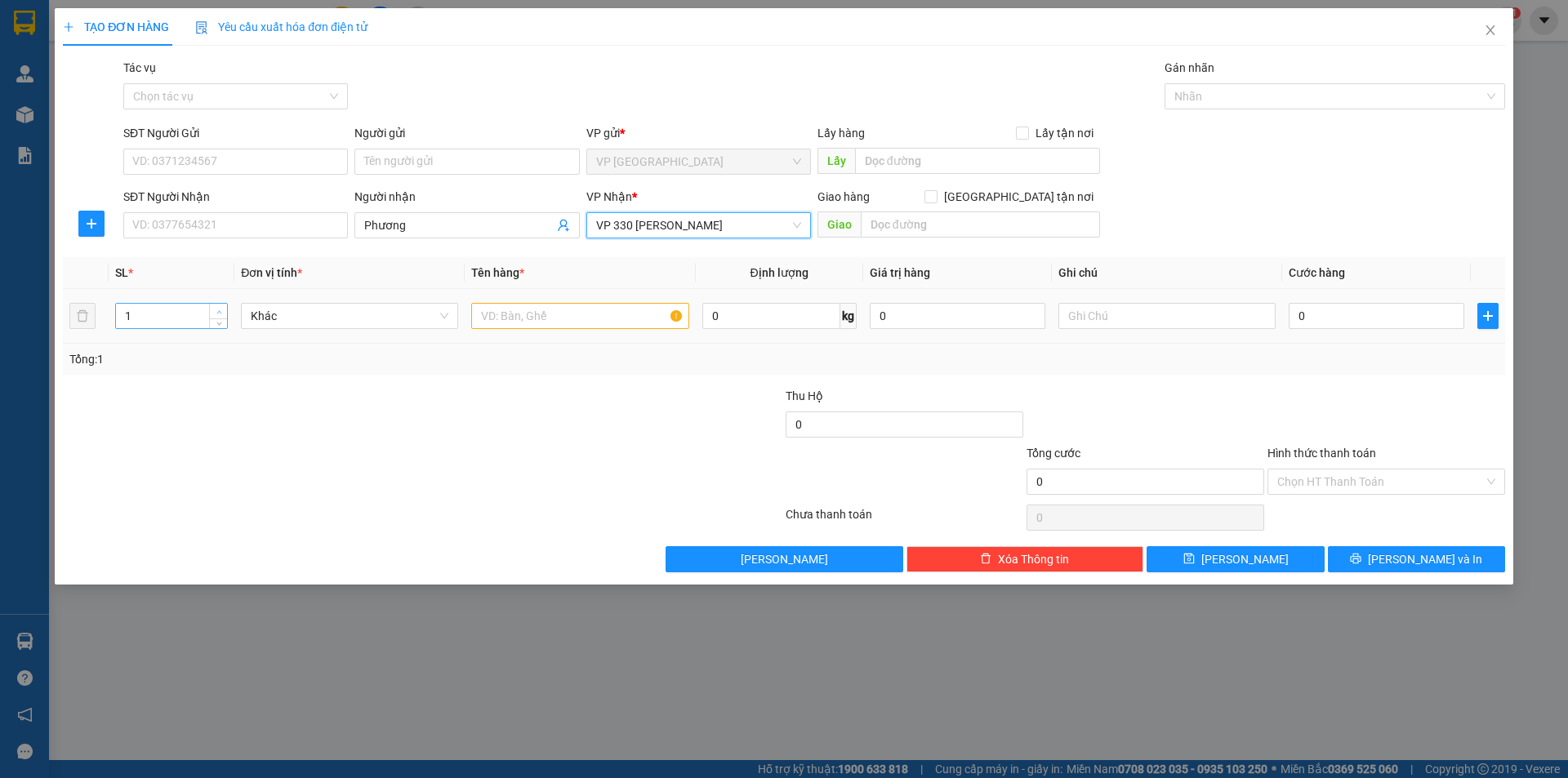
type input "2"
click at [221, 308] on span "up" at bounding box center [219, 312] width 10 height 10
click at [638, 320] on input "text" at bounding box center [580, 316] width 218 height 26
type input "2T BÔNG"
click at [1196, 316] on input "text" at bounding box center [1168, 316] width 218 height 26
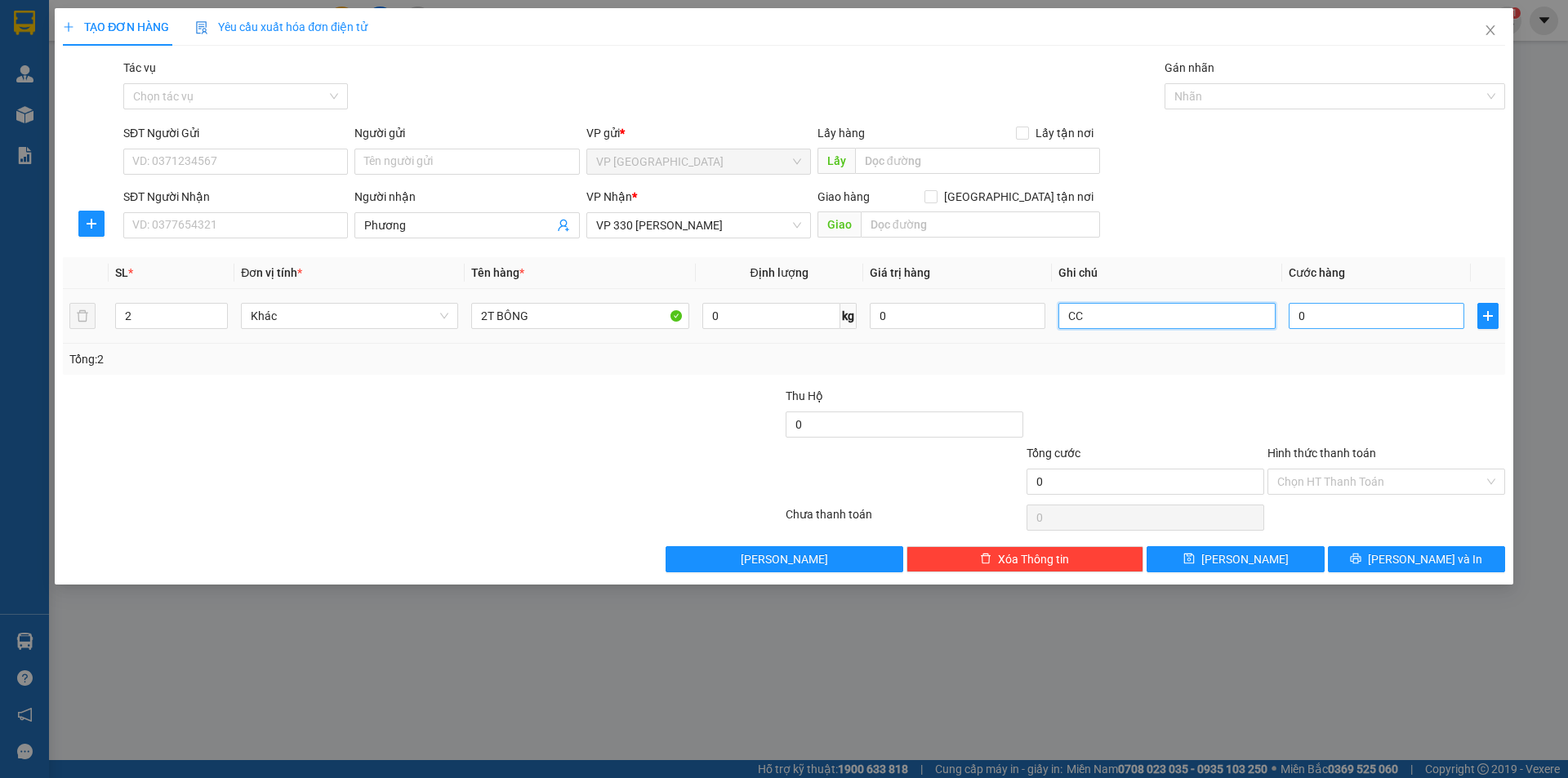
type input "CC"
type input "5"
type input "50"
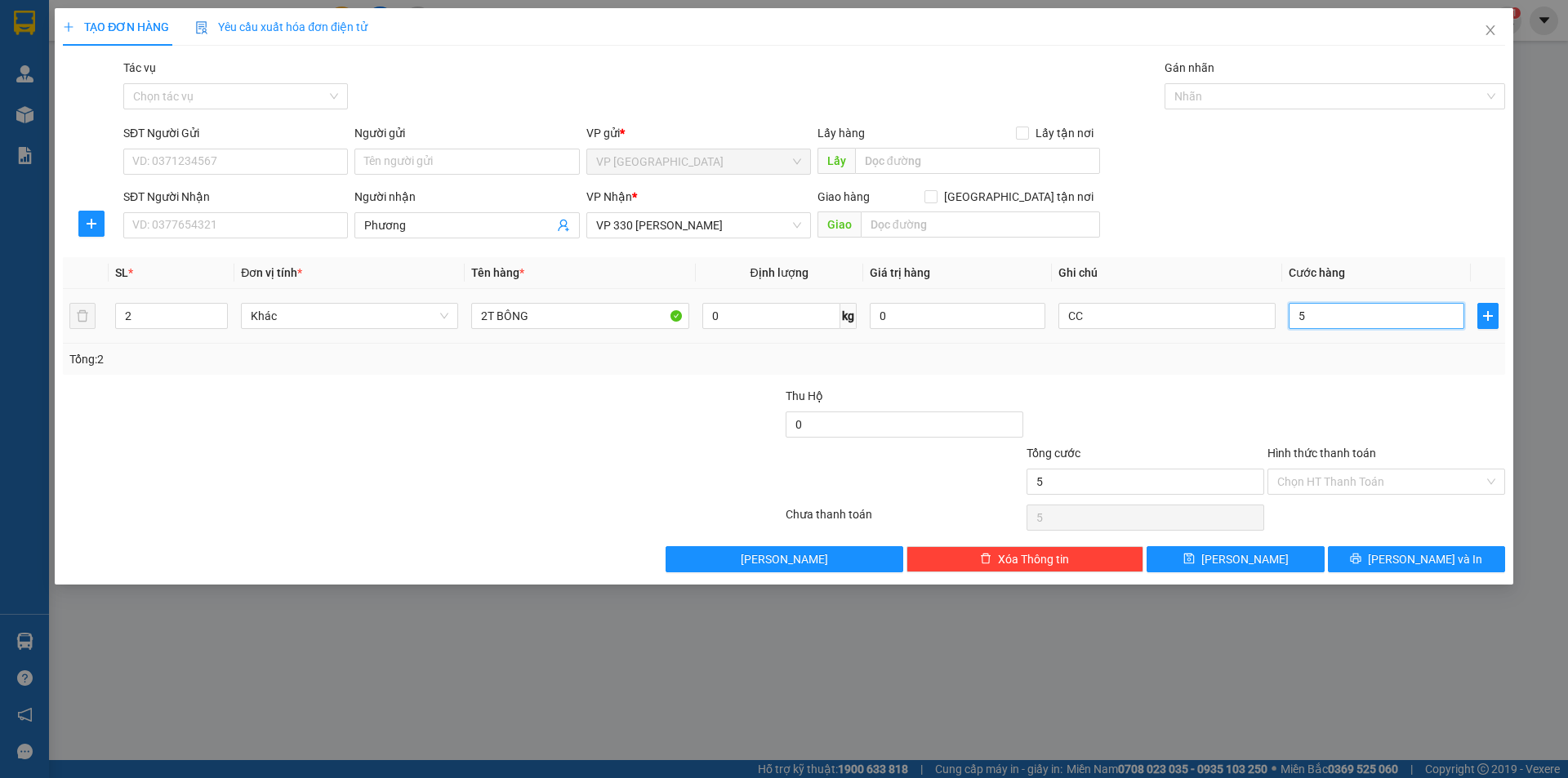
type input "50"
type input "500"
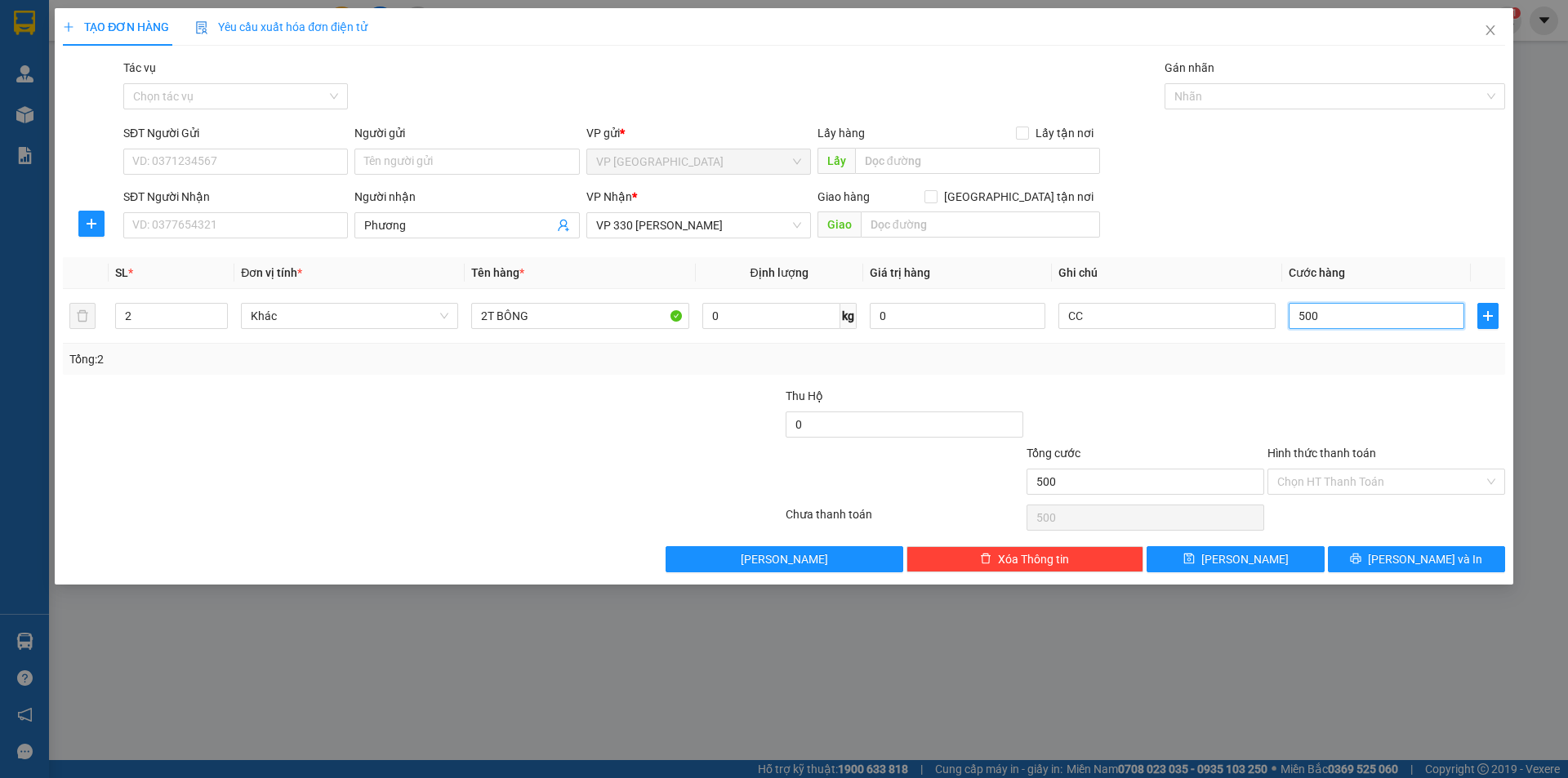
type input "5.000"
type input "50.000"
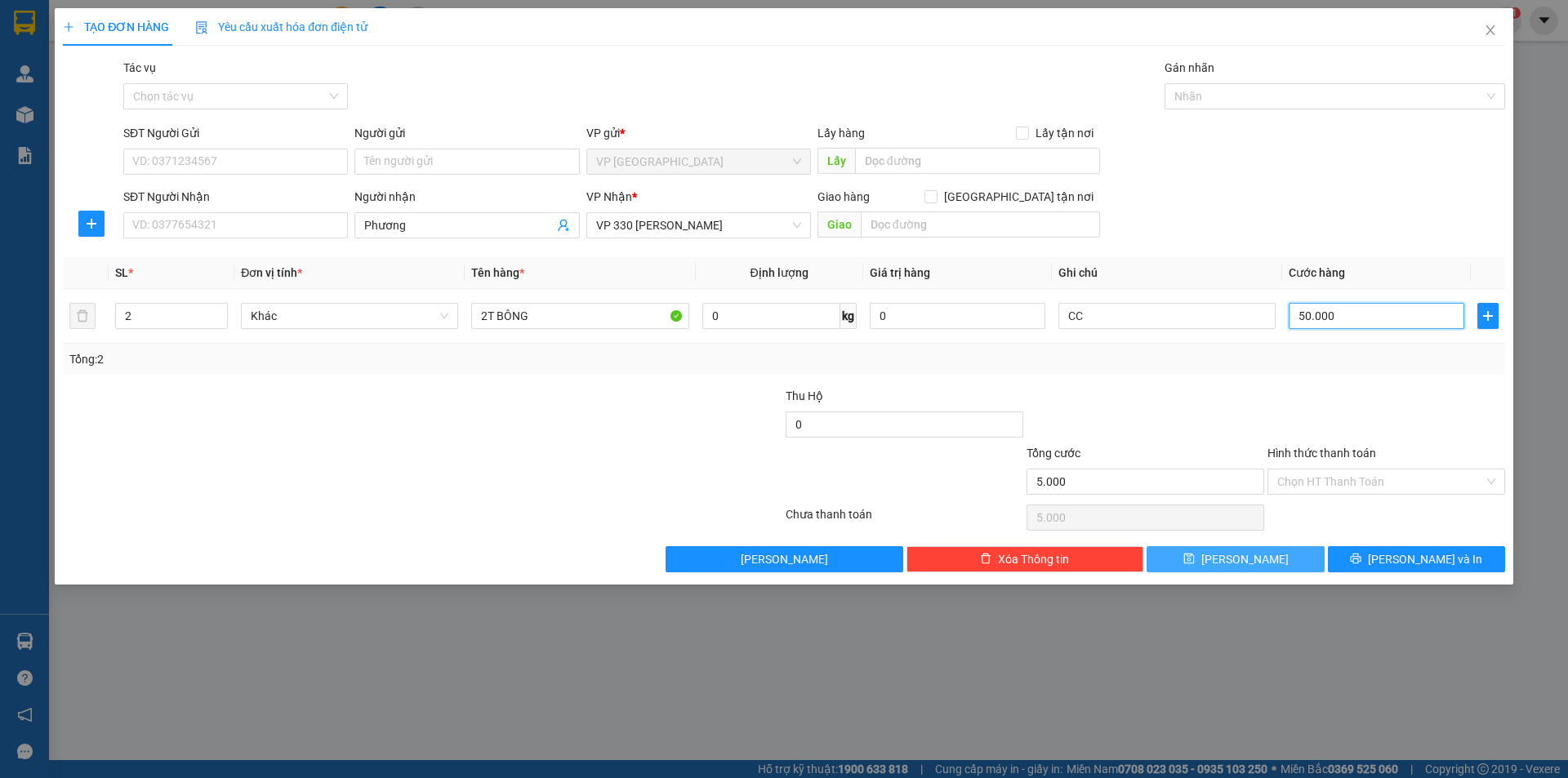
type input "50.000"
type input "500.000"
type input "5.000.000"
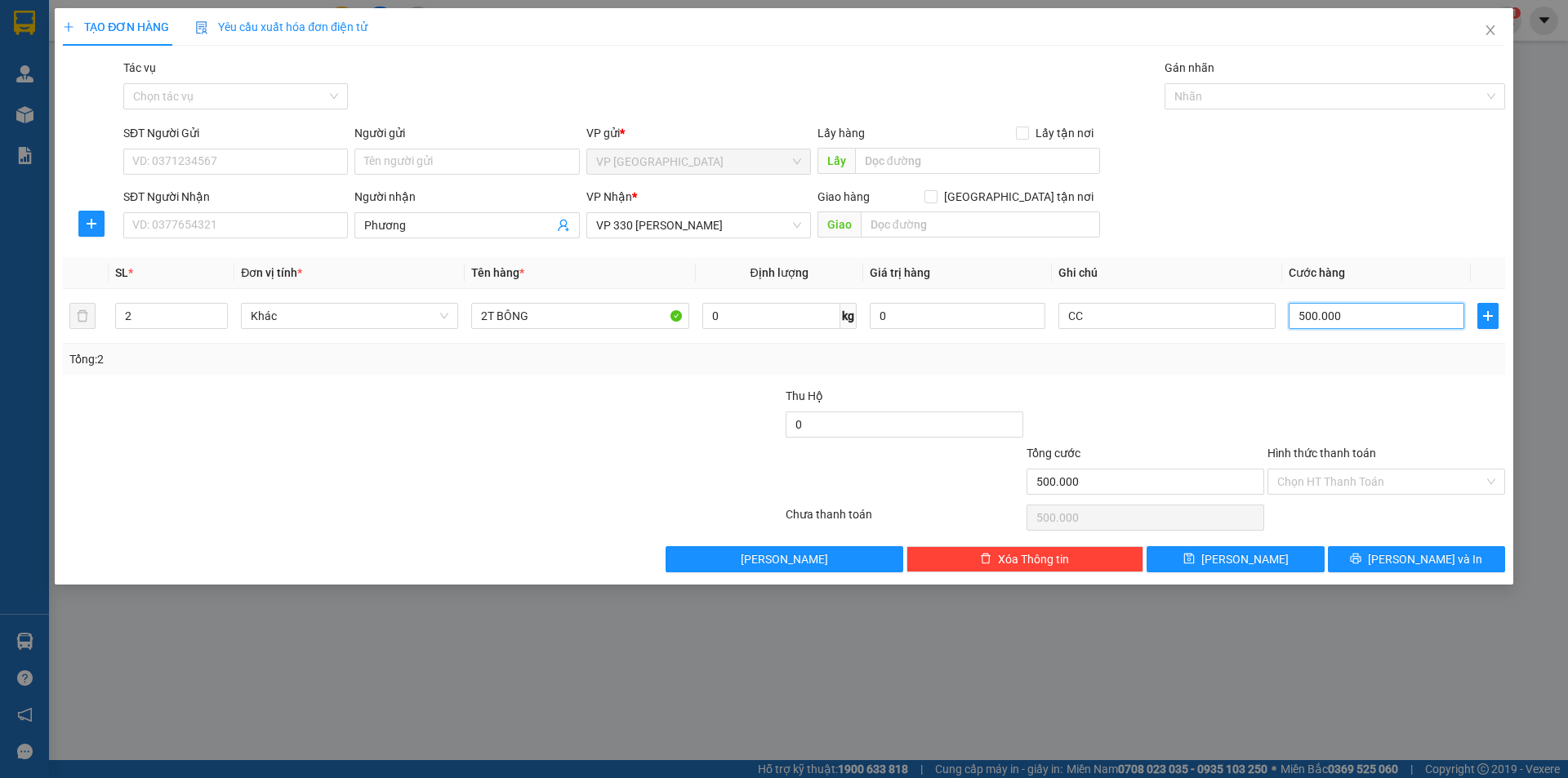
type input "5.000.000"
type input "500.000"
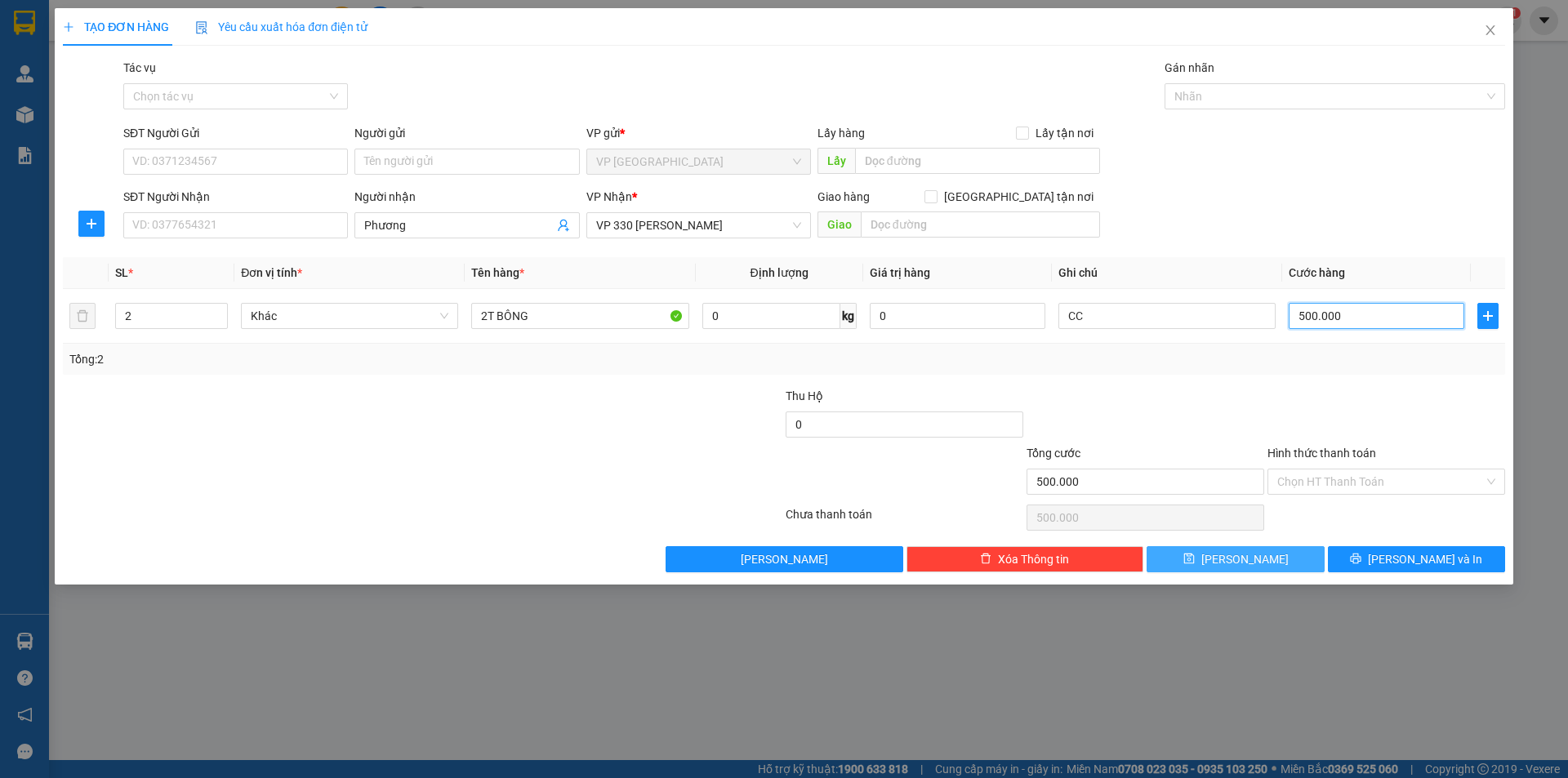
type input "500.000"
click at [1264, 563] on button "[PERSON_NAME]" at bounding box center [1235, 560] width 178 height 26
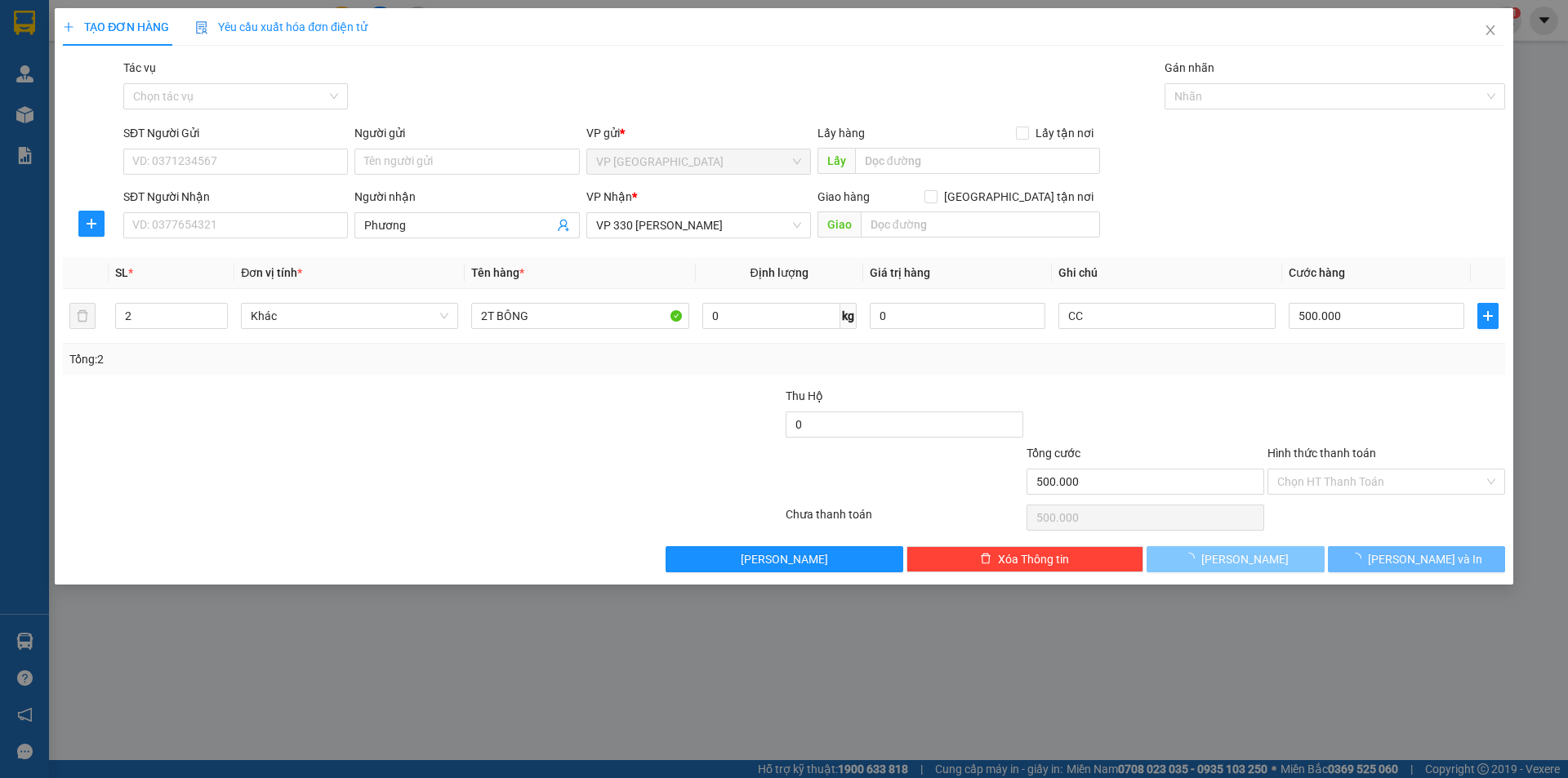
type input "1"
type input "0"
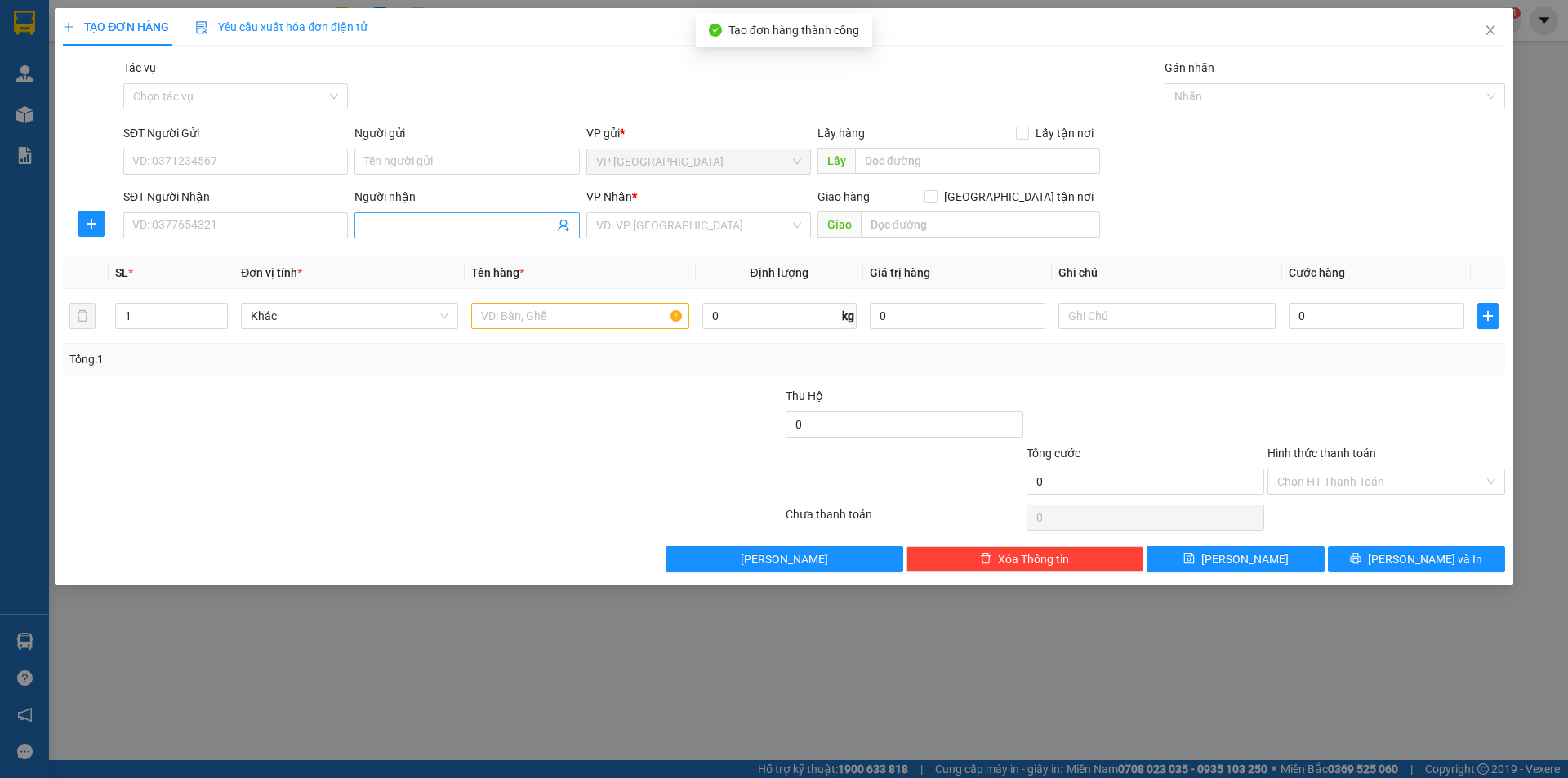
click at [418, 224] on input "Người nhận" at bounding box center [458, 226] width 189 height 18
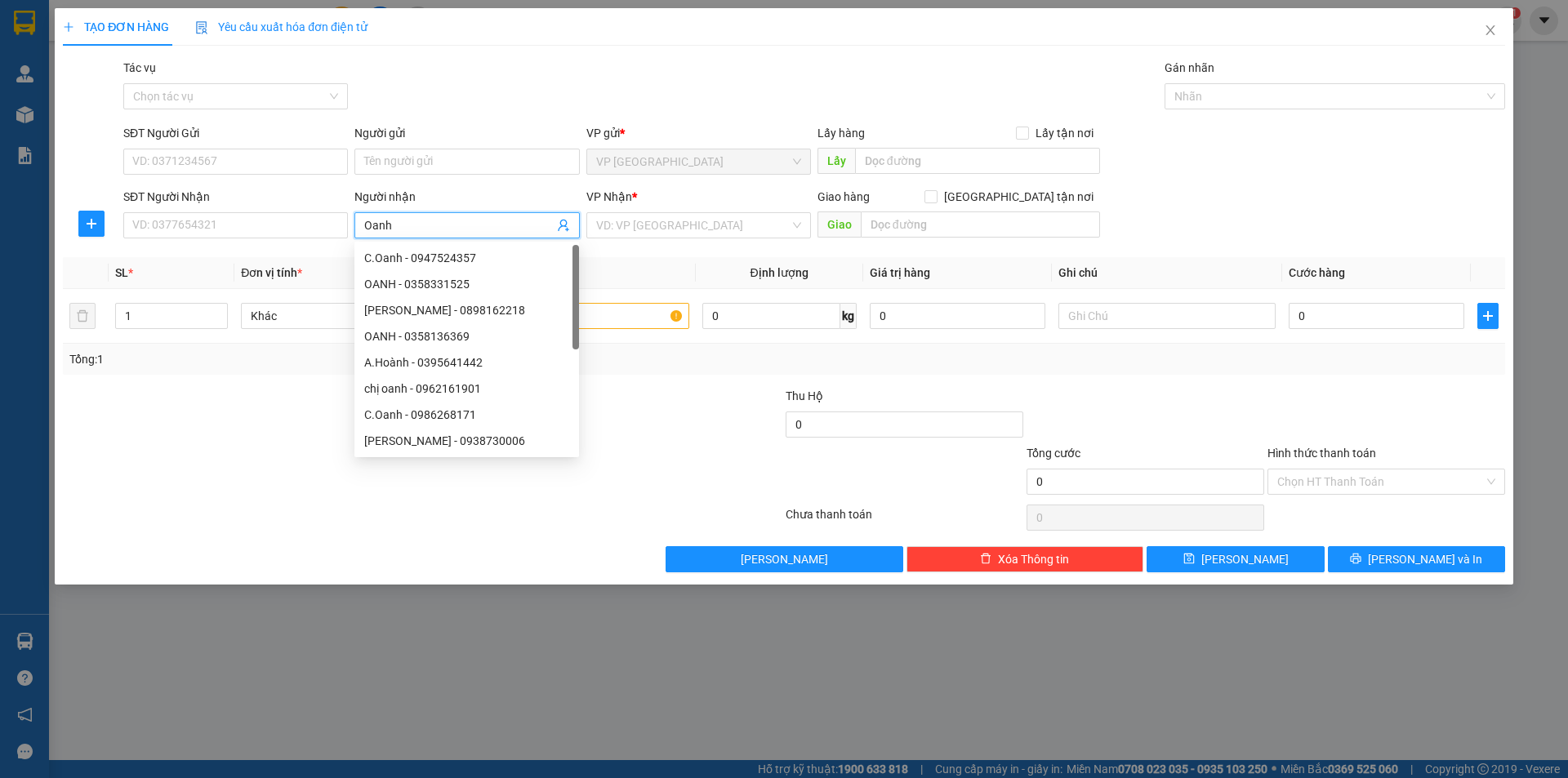
type input "Oanh"
click at [678, 228] on input "search" at bounding box center [693, 226] width 194 height 25
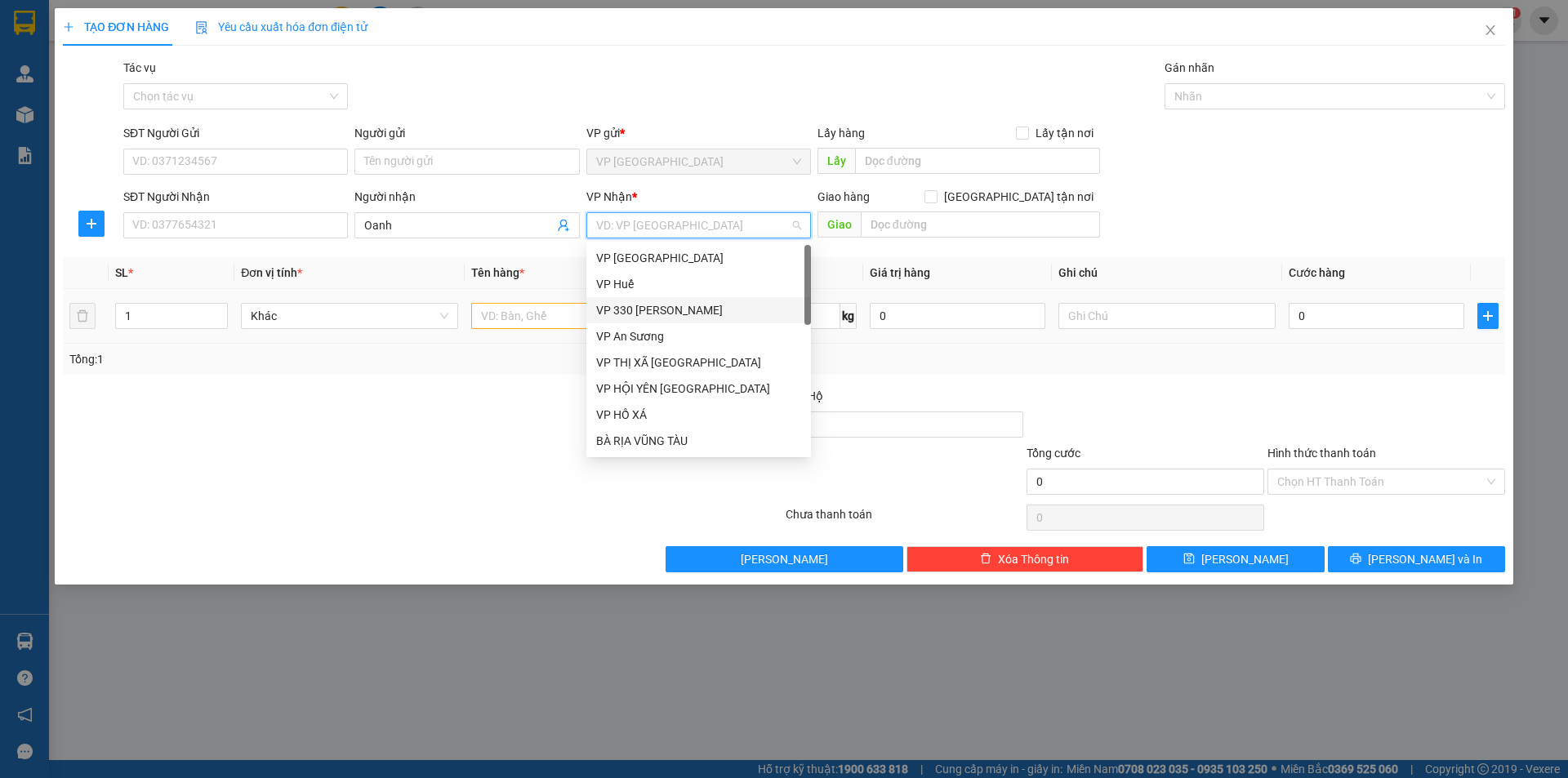
drag, startPoint x: 660, startPoint y: 304, endPoint x: 602, endPoint y: 318, distance: 59.7
click at [659, 305] on div "VP 330 [PERSON_NAME]" at bounding box center [699, 310] width 205 height 18
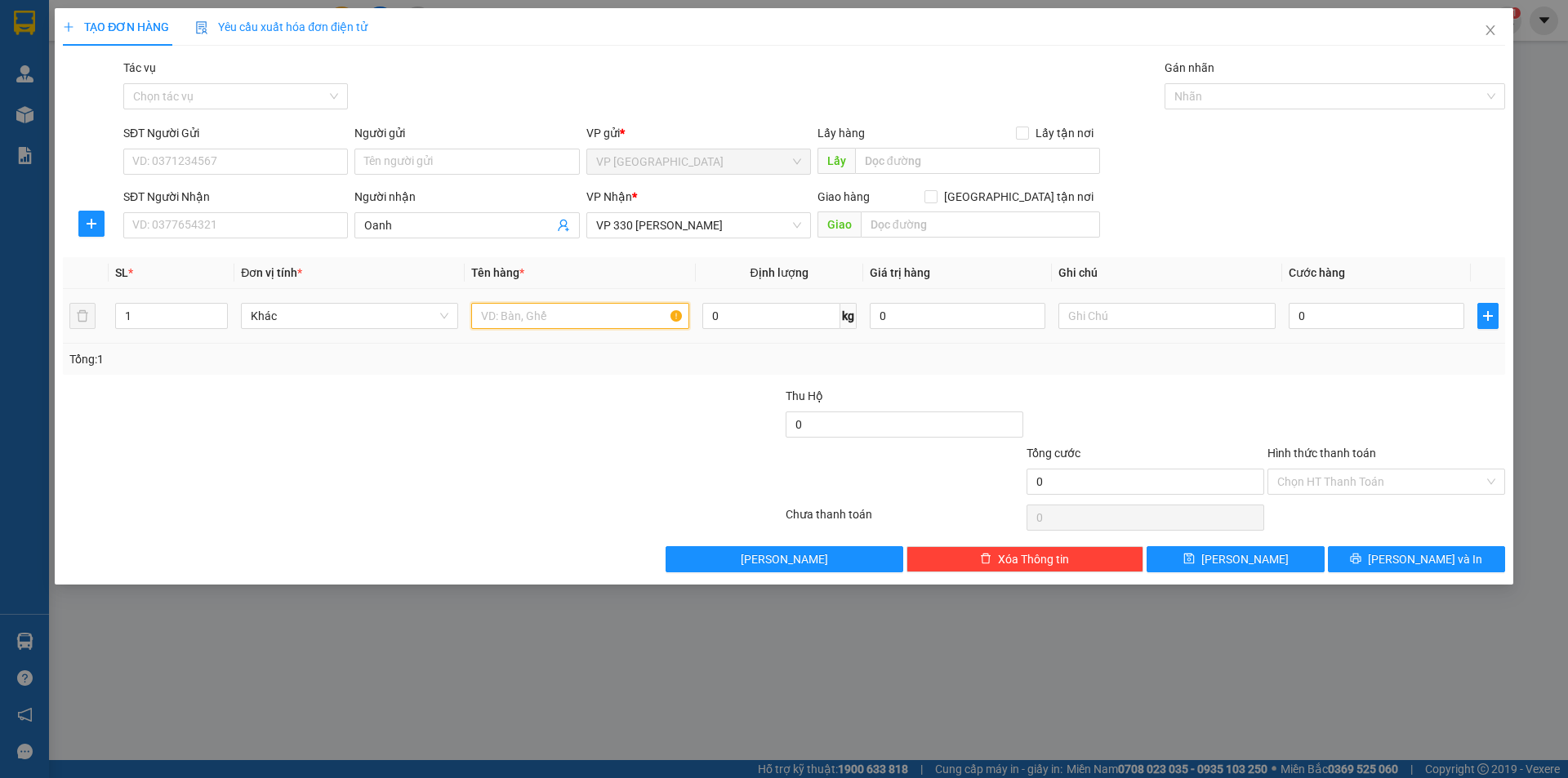
click at [580, 318] on input "text" at bounding box center [580, 316] width 218 height 26
type input "1 CỤC"
click at [1130, 309] on input "text" at bounding box center [1168, 316] width 218 height 26
type input "CCC"
click at [1308, 317] on input "0" at bounding box center [1377, 316] width 176 height 26
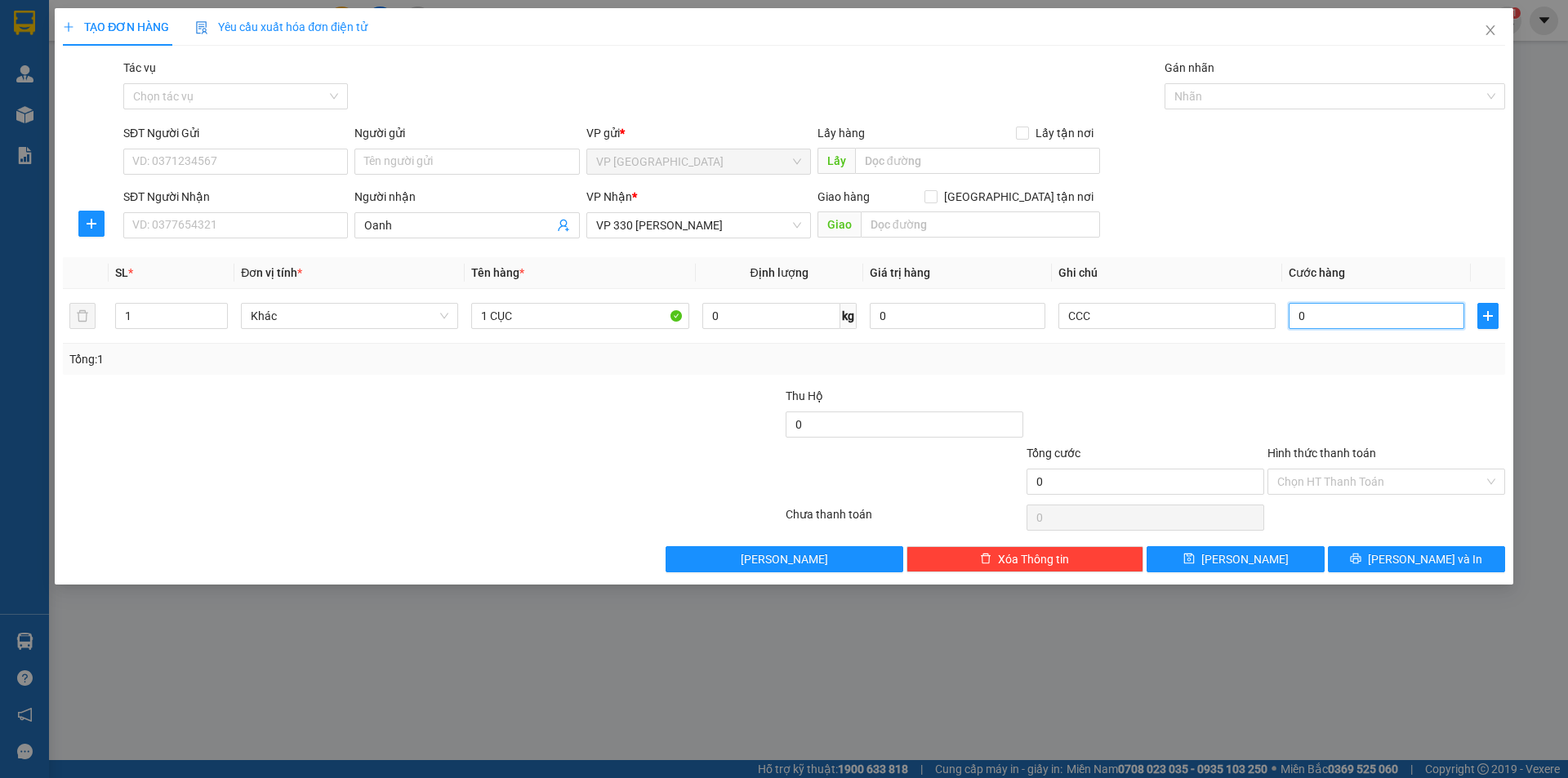
type input "1"
type input "10"
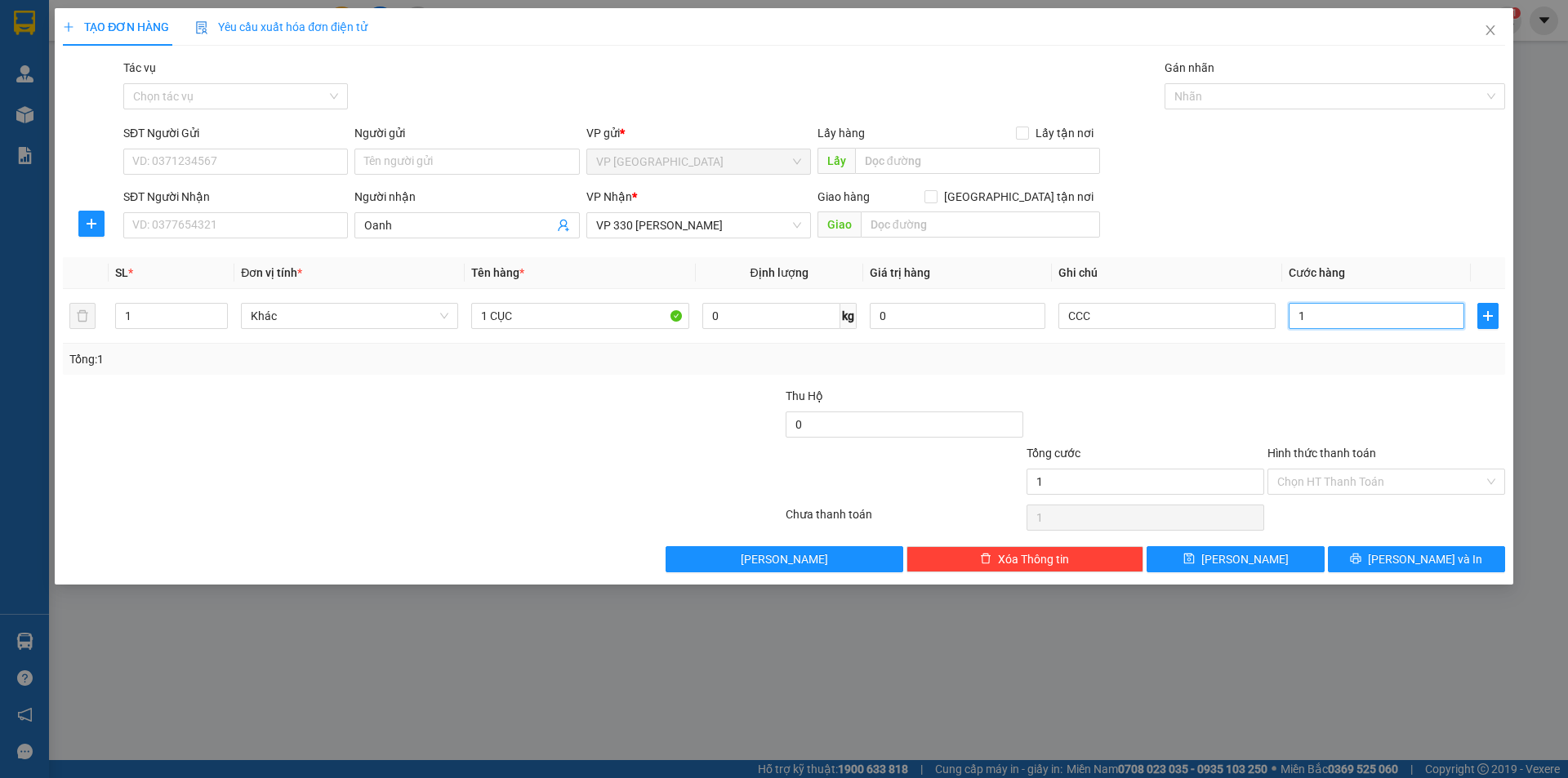
type input "10"
type input "100"
type input "1.000"
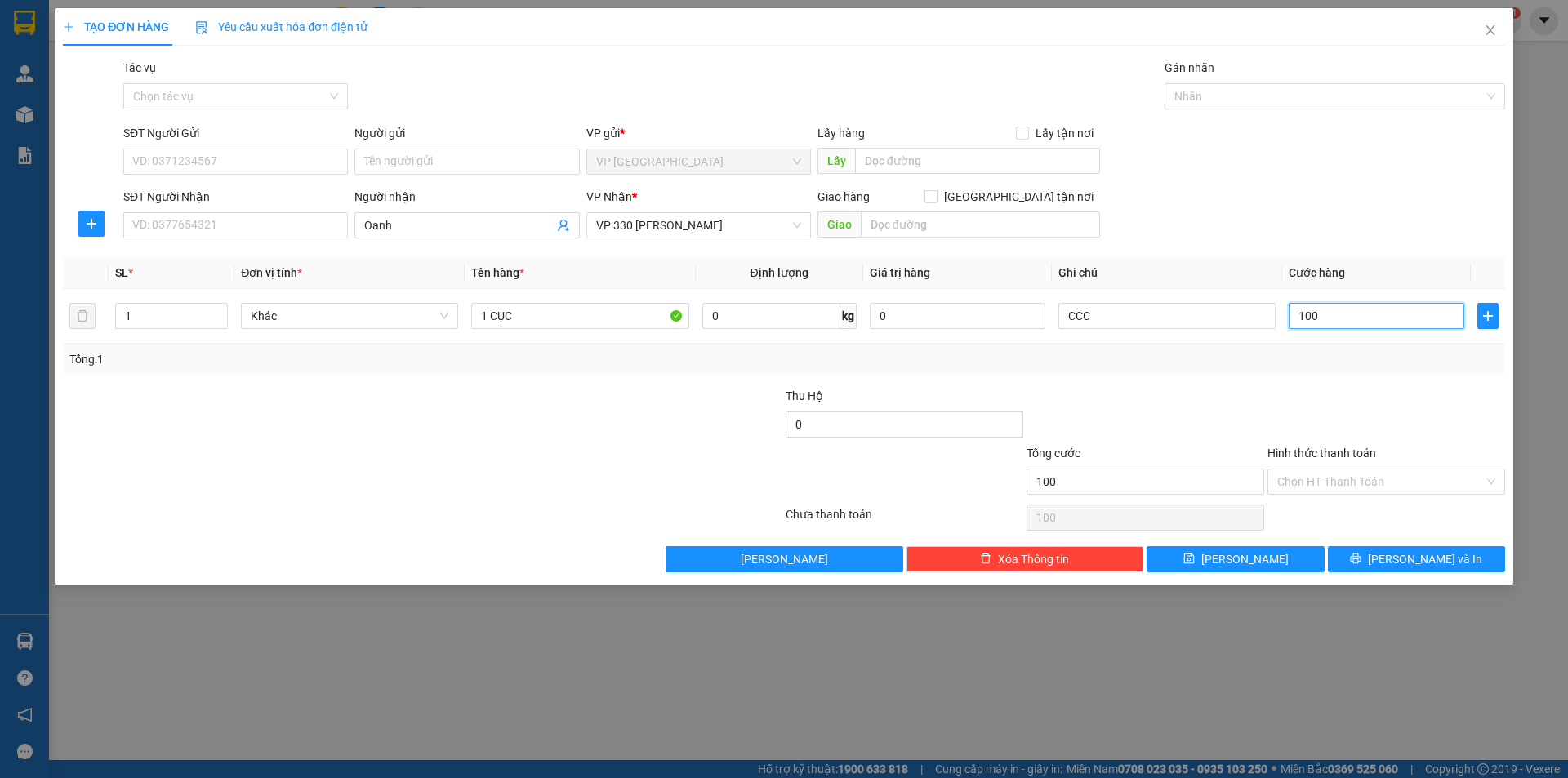
type input "1.000"
type input "10.000"
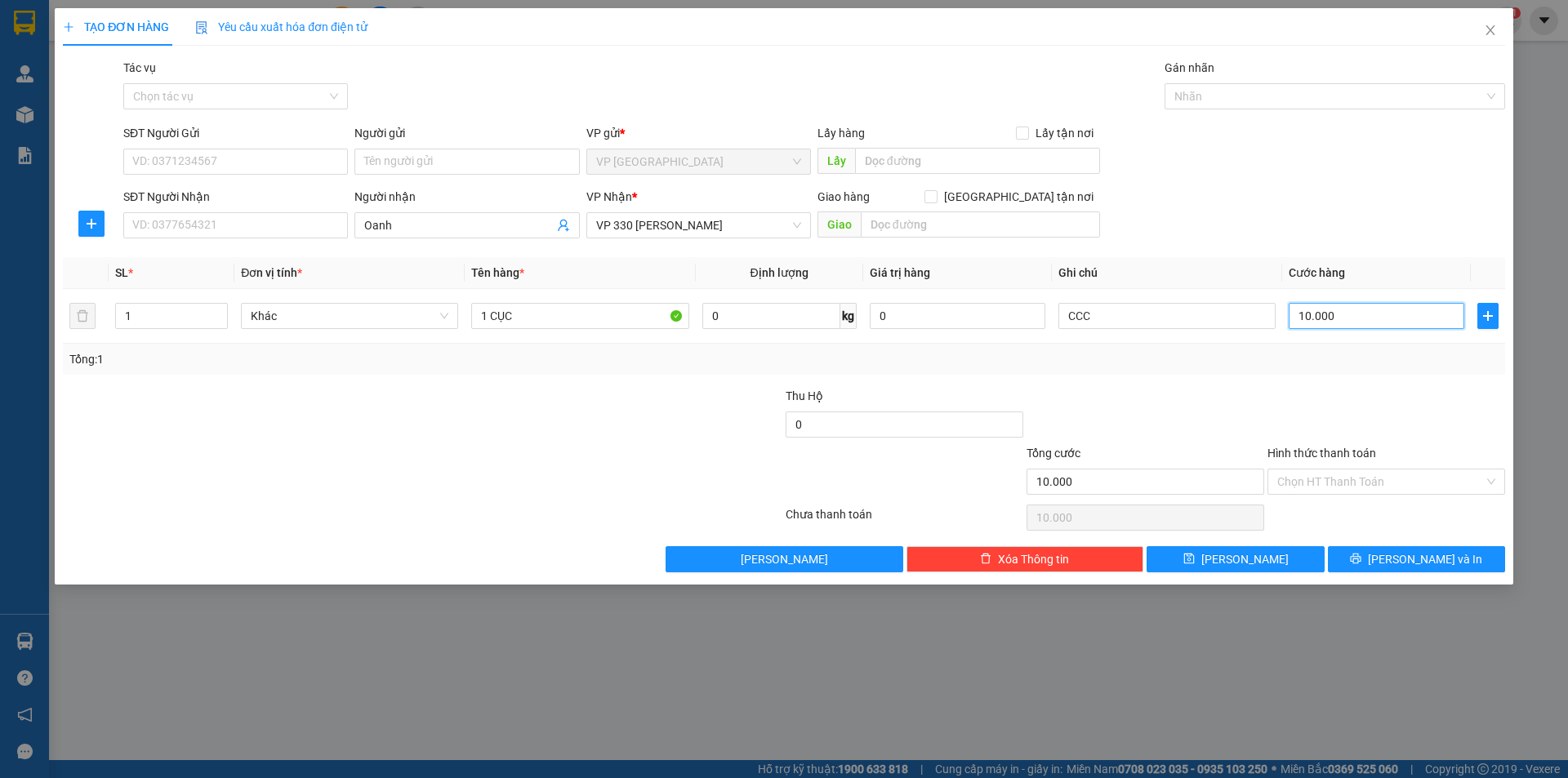
type input "100.000"
drag, startPoint x: 1278, startPoint y: 560, endPoint x: 1246, endPoint y: 540, distance: 37.7
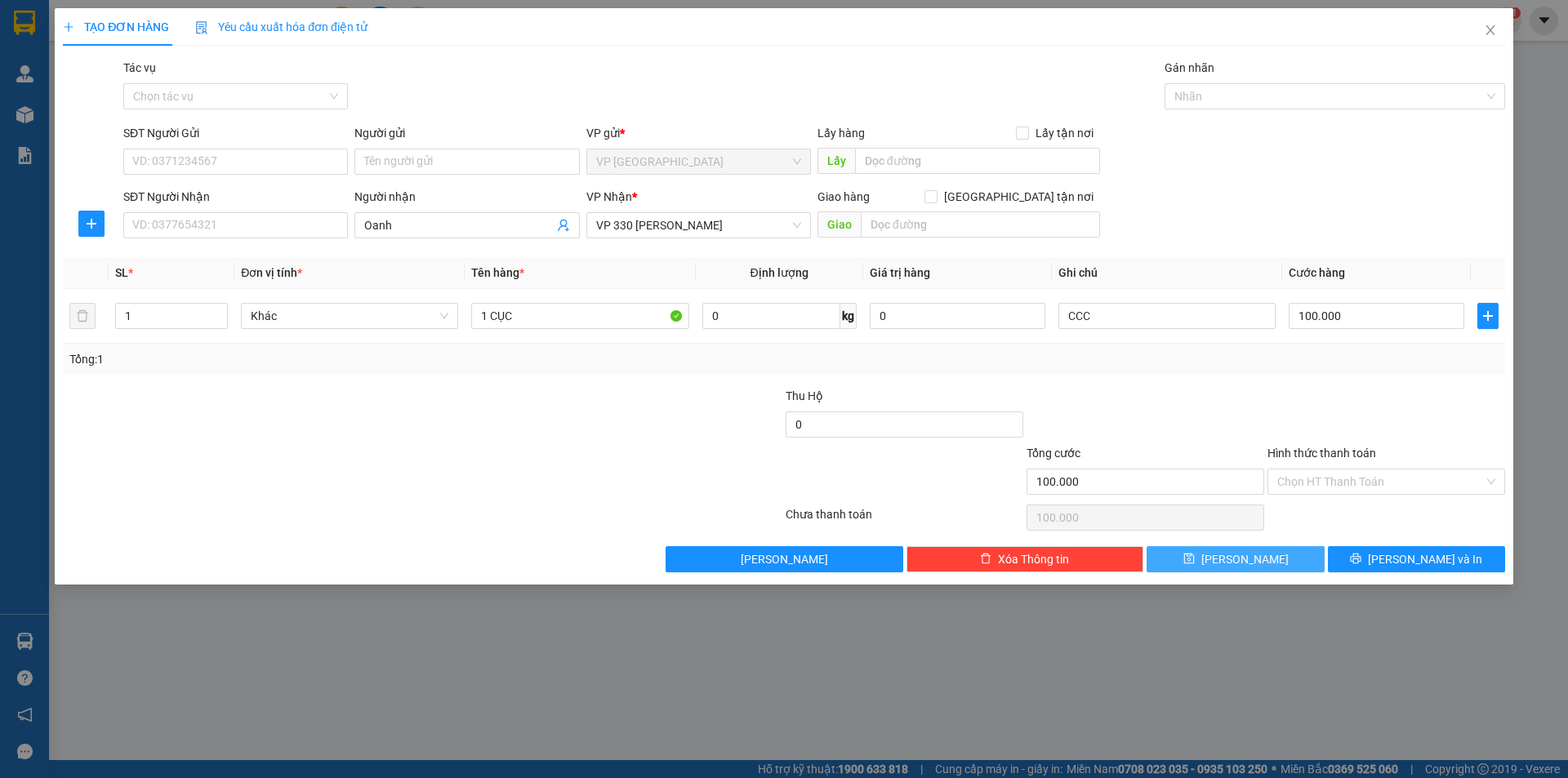
click at [1278, 560] on button "[PERSON_NAME]" at bounding box center [1235, 560] width 178 height 26
type input "0"
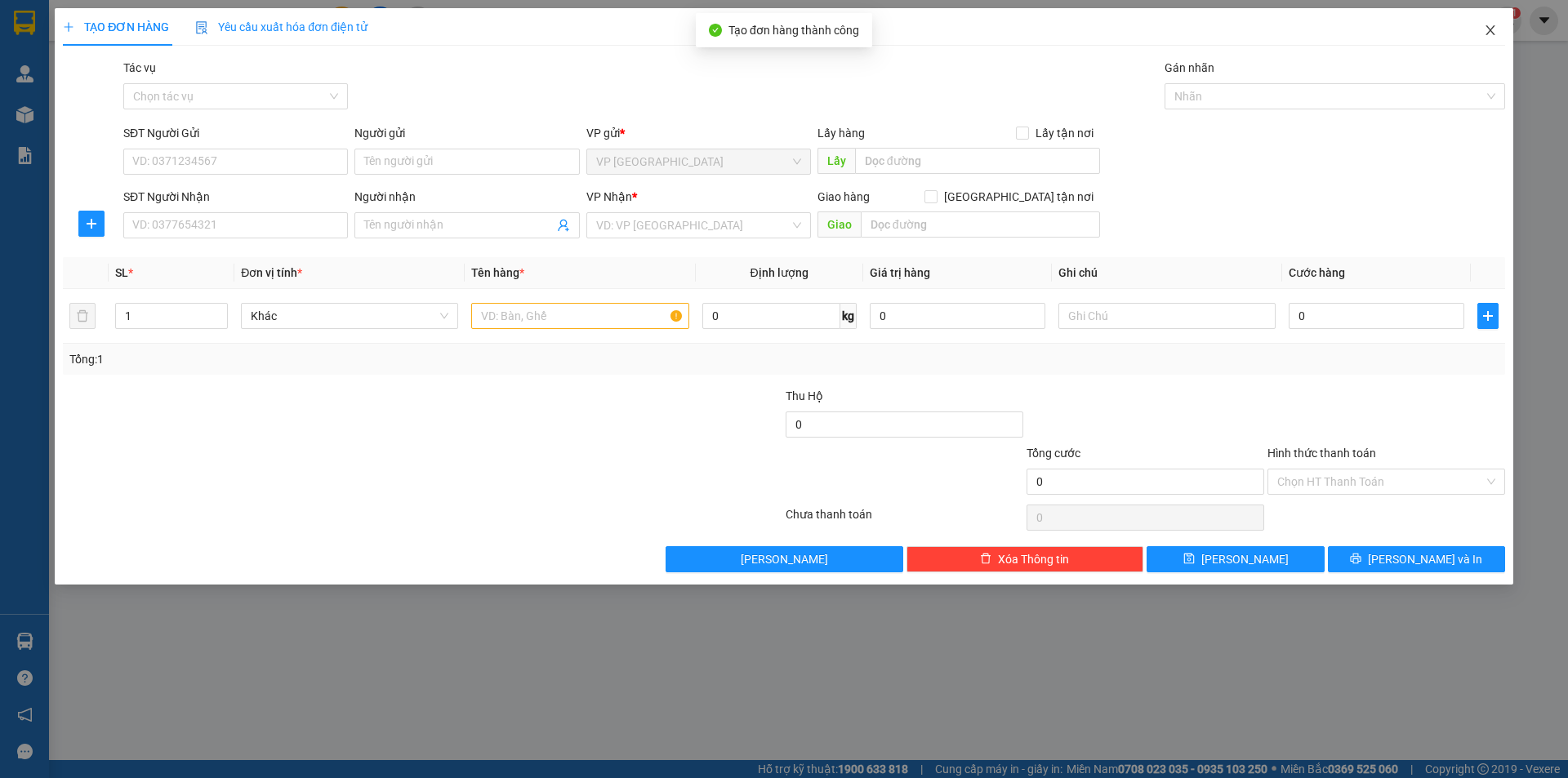
click at [1492, 34] on icon "close" at bounding box center [1491, 30] width 13 height 13
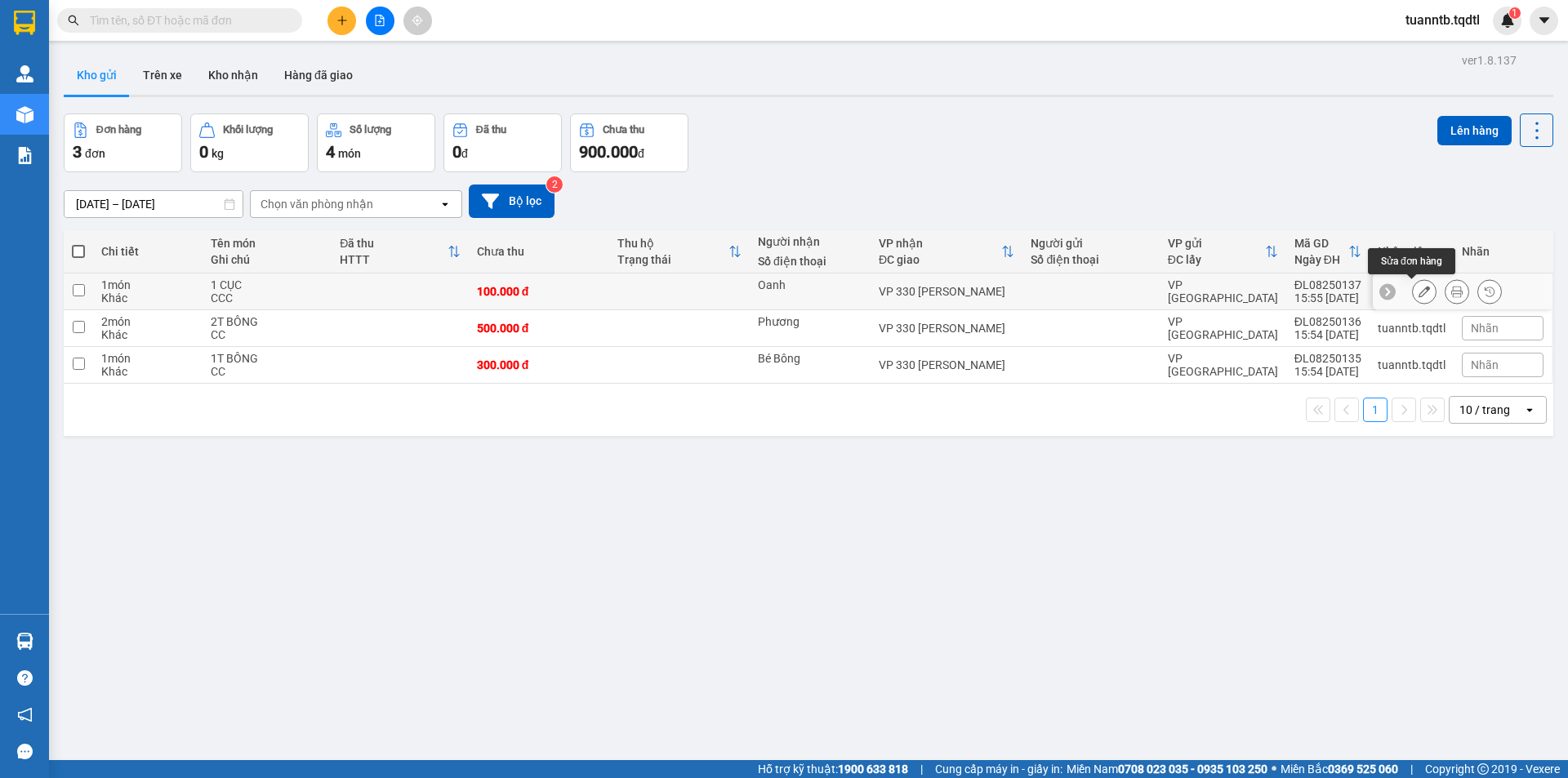
click at [1419, 289] on icon at bounding box center [1425, 291] width 11 height 11
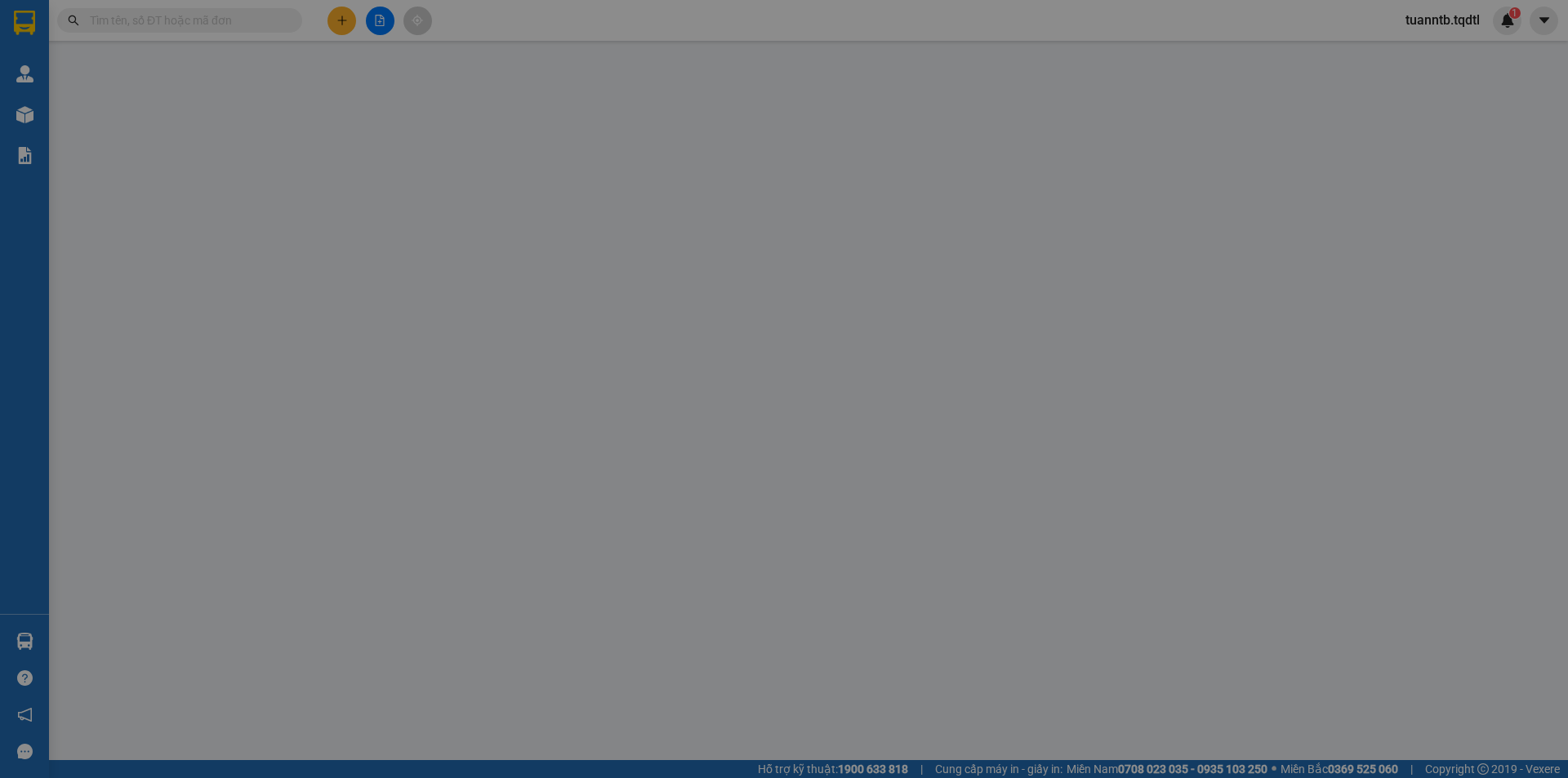
type input "Oanh"
type input "100.000"
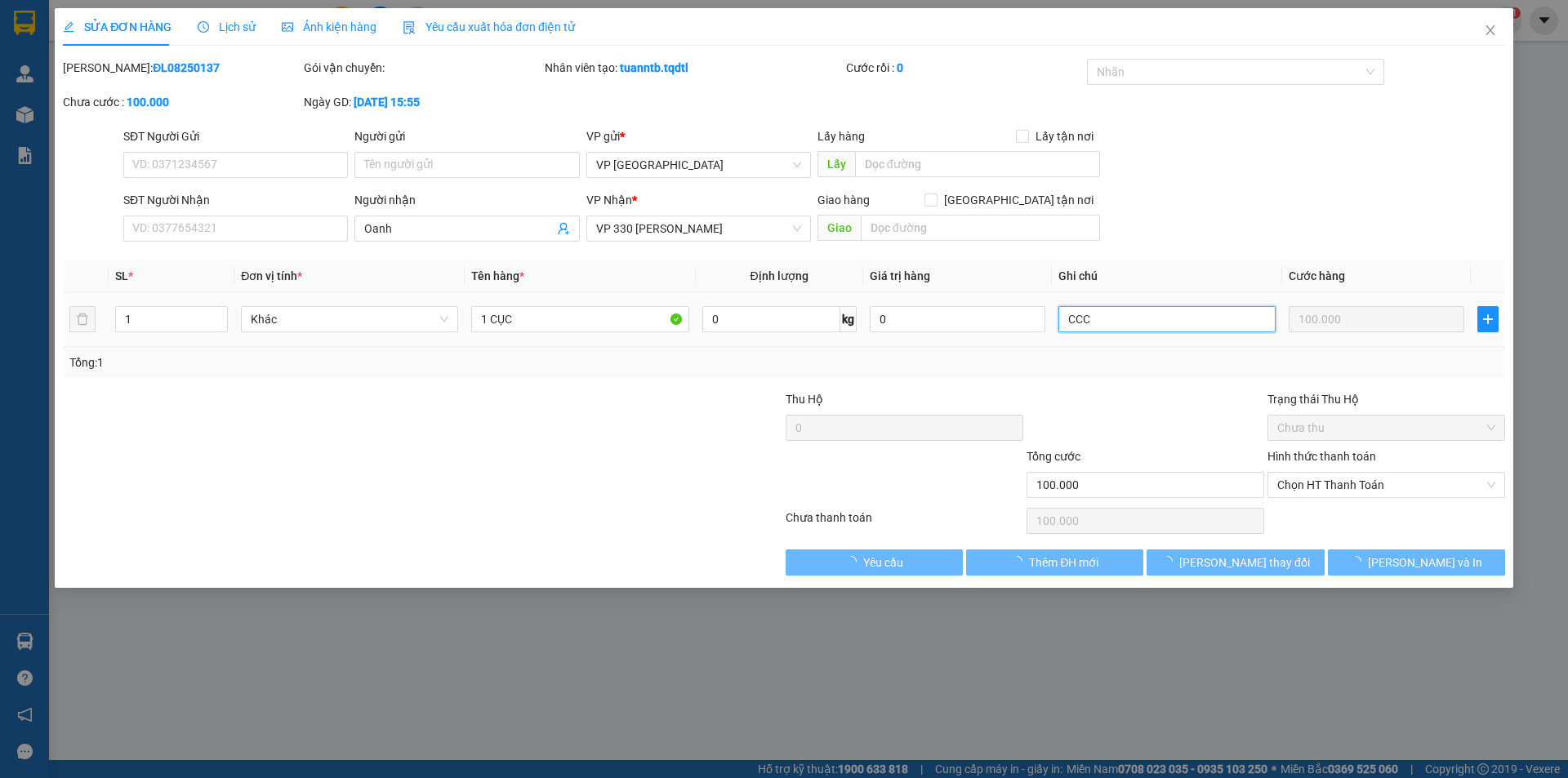
click at [1127, 315] on input "CCC" at bounding box center [1168, 319] width 218 height 26
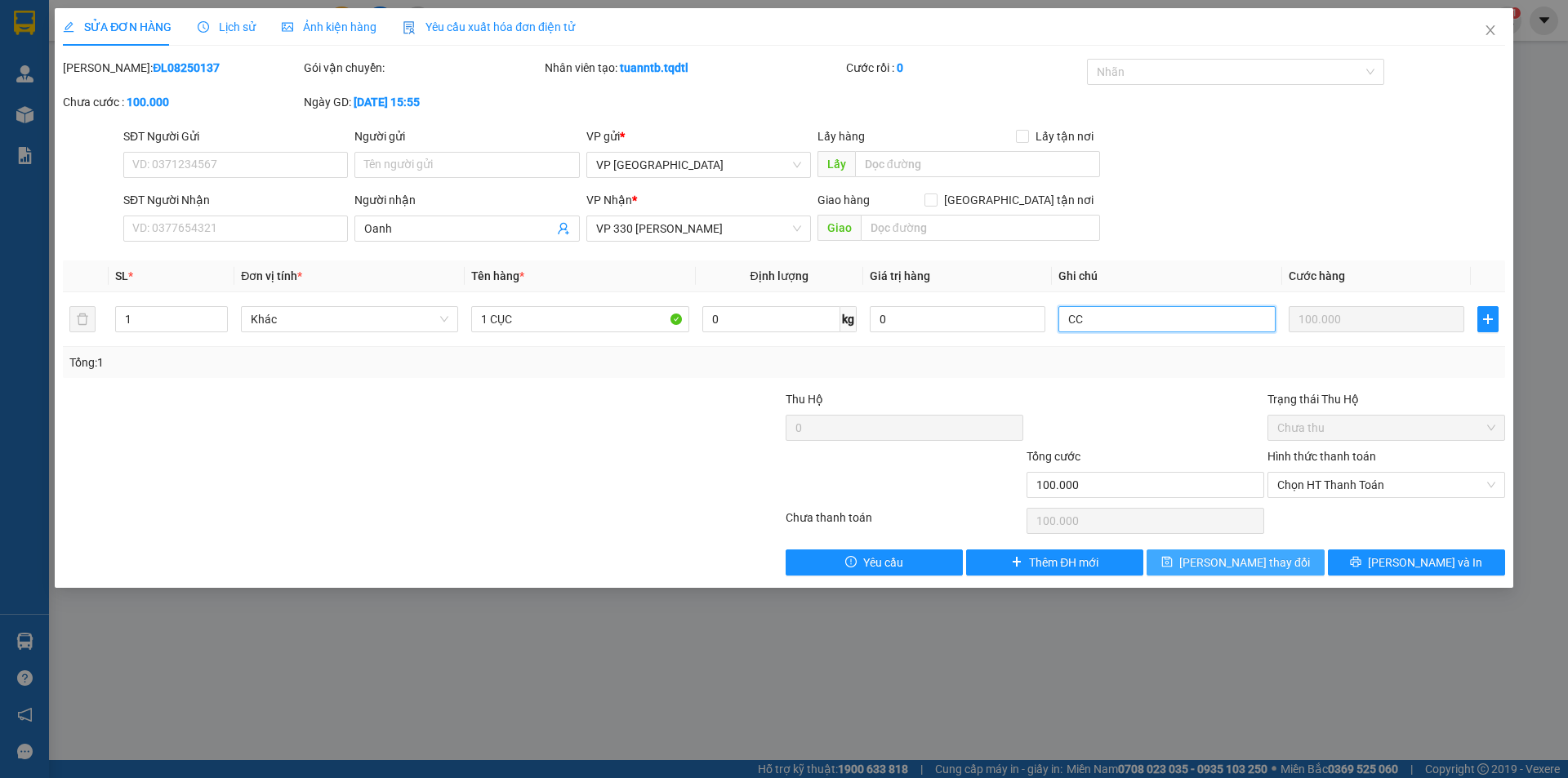
type input "CC"
click at [1213, 560] on button "[PERSON_NAME] thay đổi" at bounding box center [1235, 563] width 178 height 26
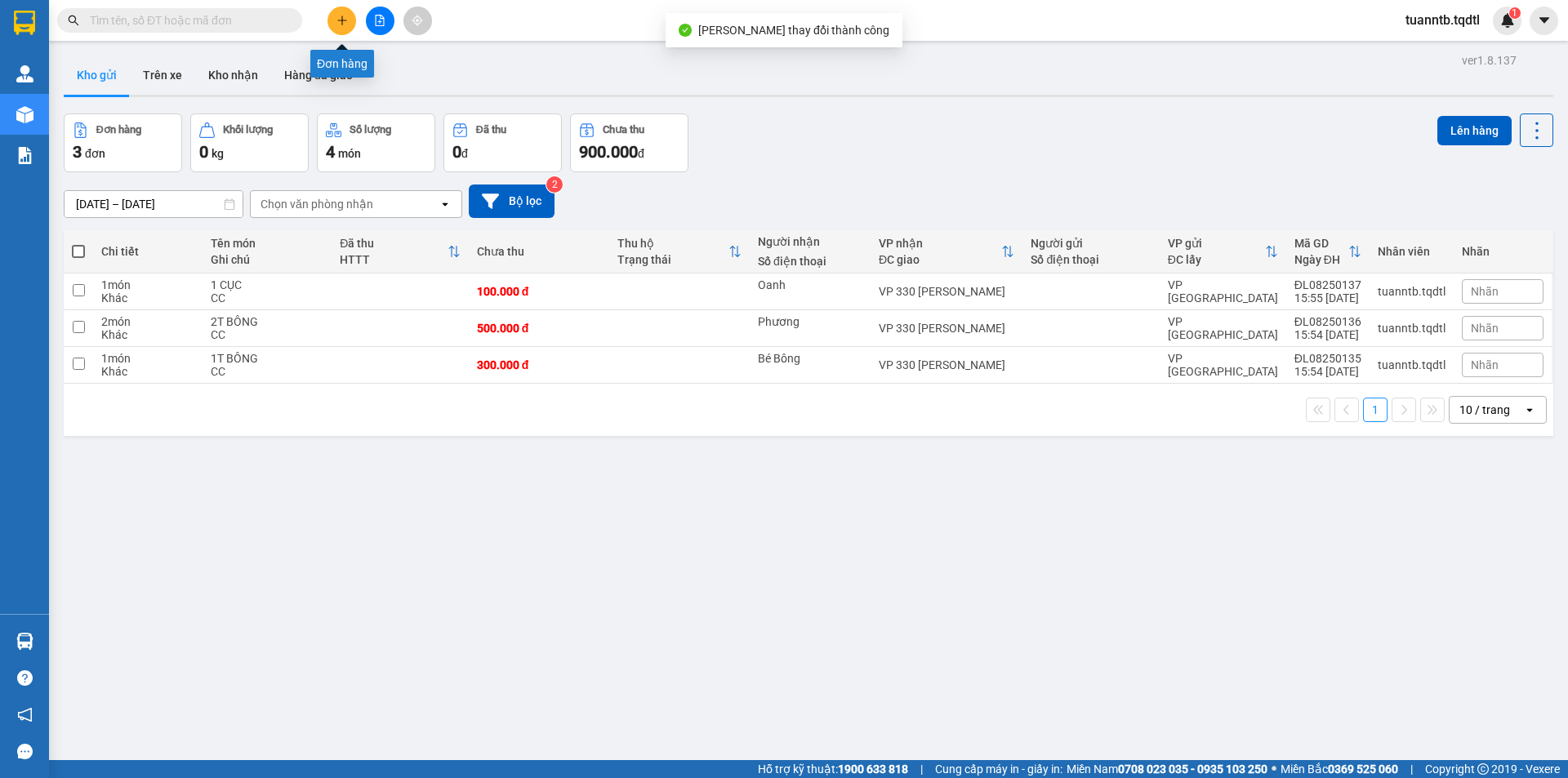
click at [347, 16] on icon "plus" at bounding box center [342, 20] width 11 height 11
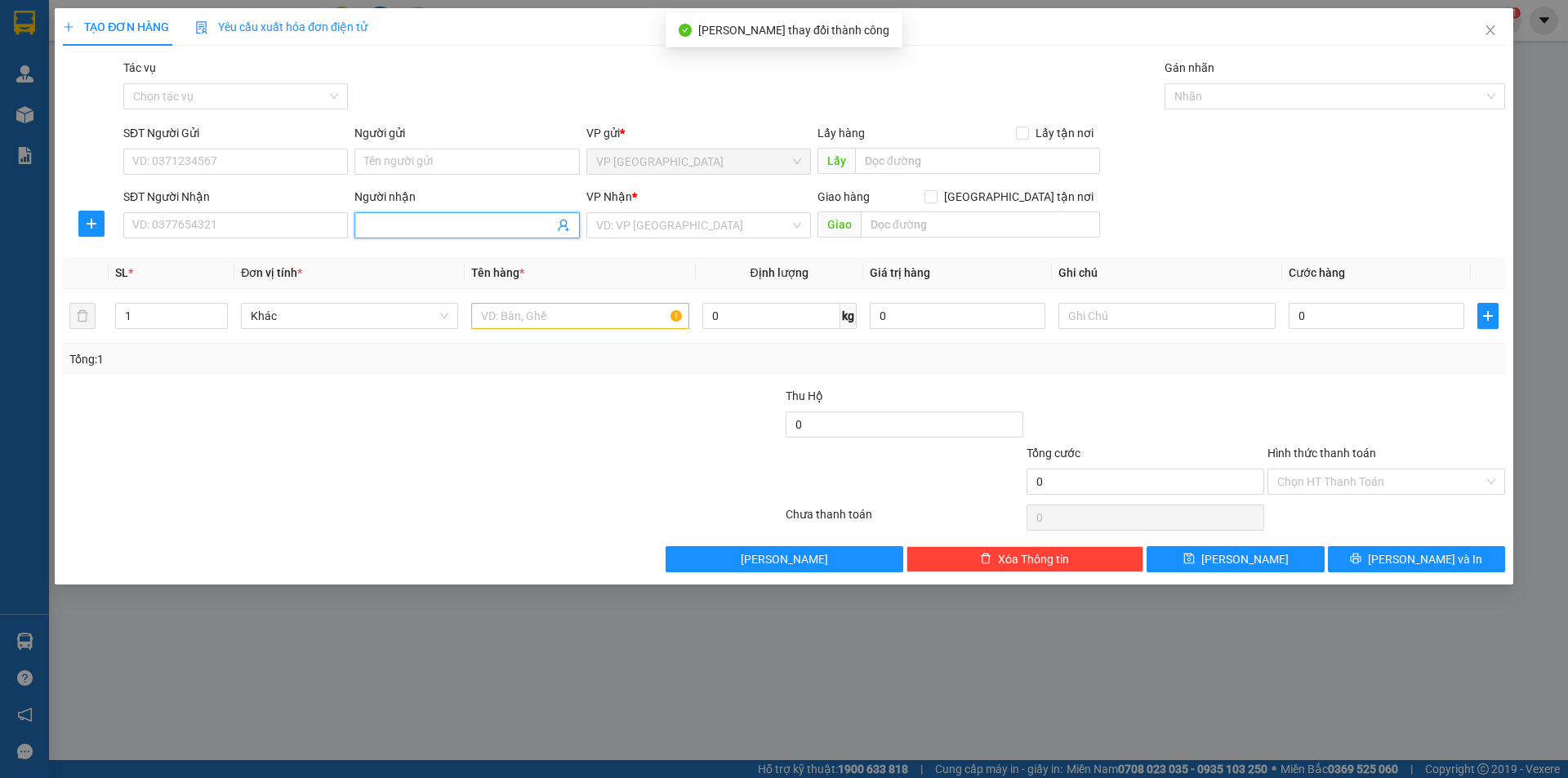
click at [427, 225] on input "Người nhận" at bounding box center [458, 226] width 189 height 18
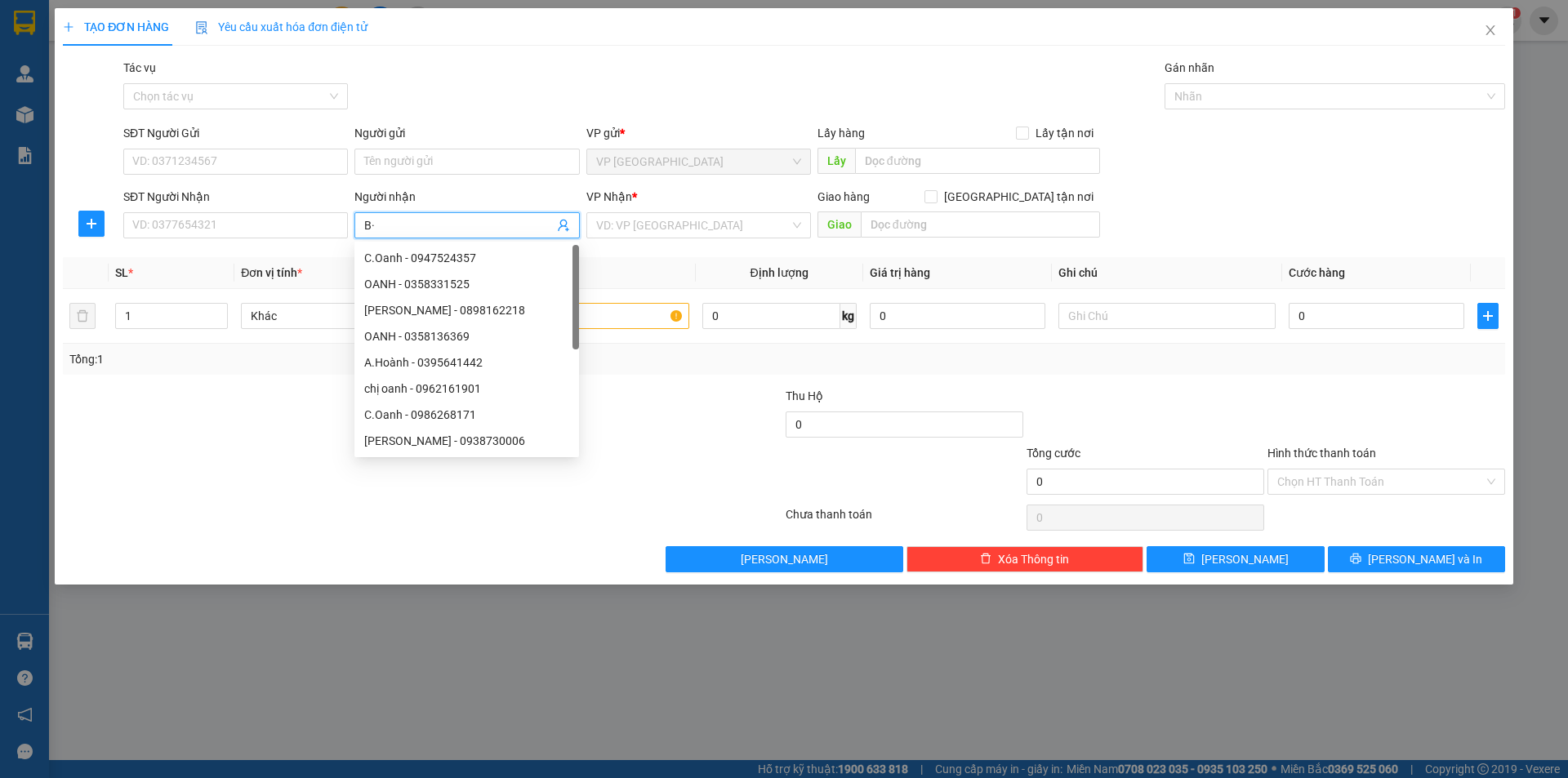
type input "B"
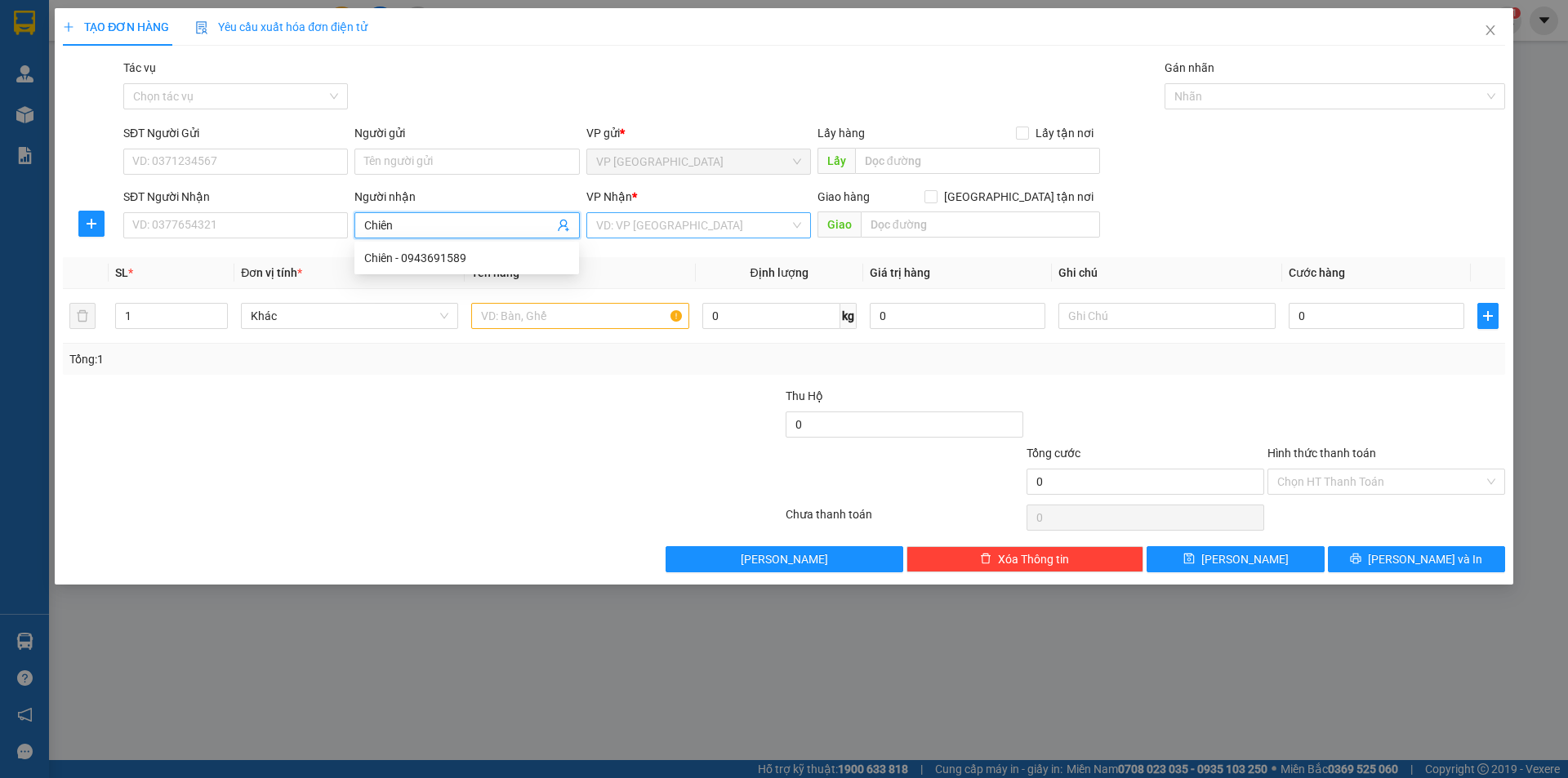
type input "Chiên"
click at [633, 234] on input "search" at bounding box center [693, 226] width 194 height 25
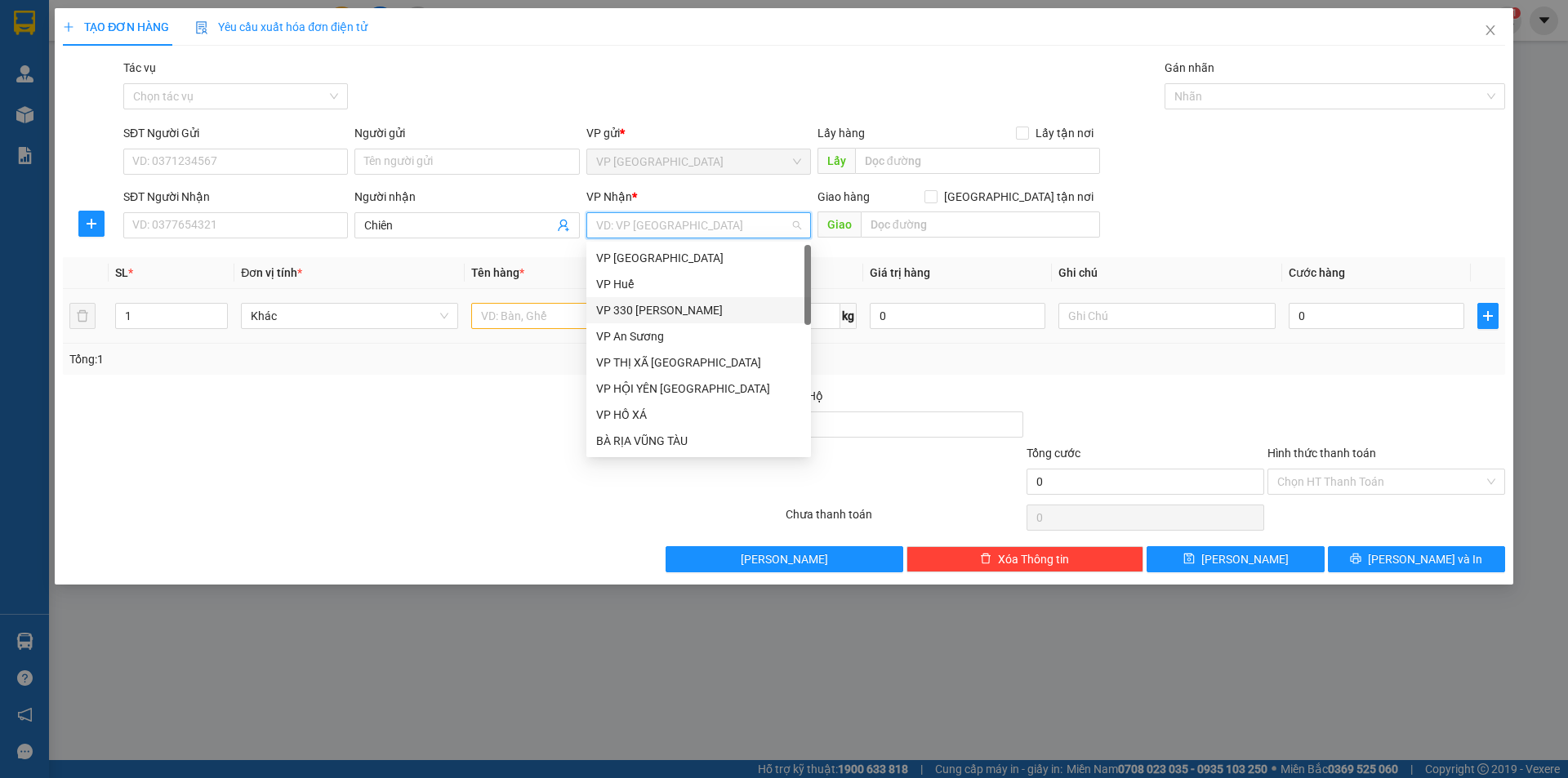
drag, startPoint x: 674, startPoint y: 314, endPoint x: 656, endPoint y: 313, distance: 18.0
click at [673, 313] on div "VP 330 [PERSON_NAME]" at bounding box center [699, 310] width 205 height 18
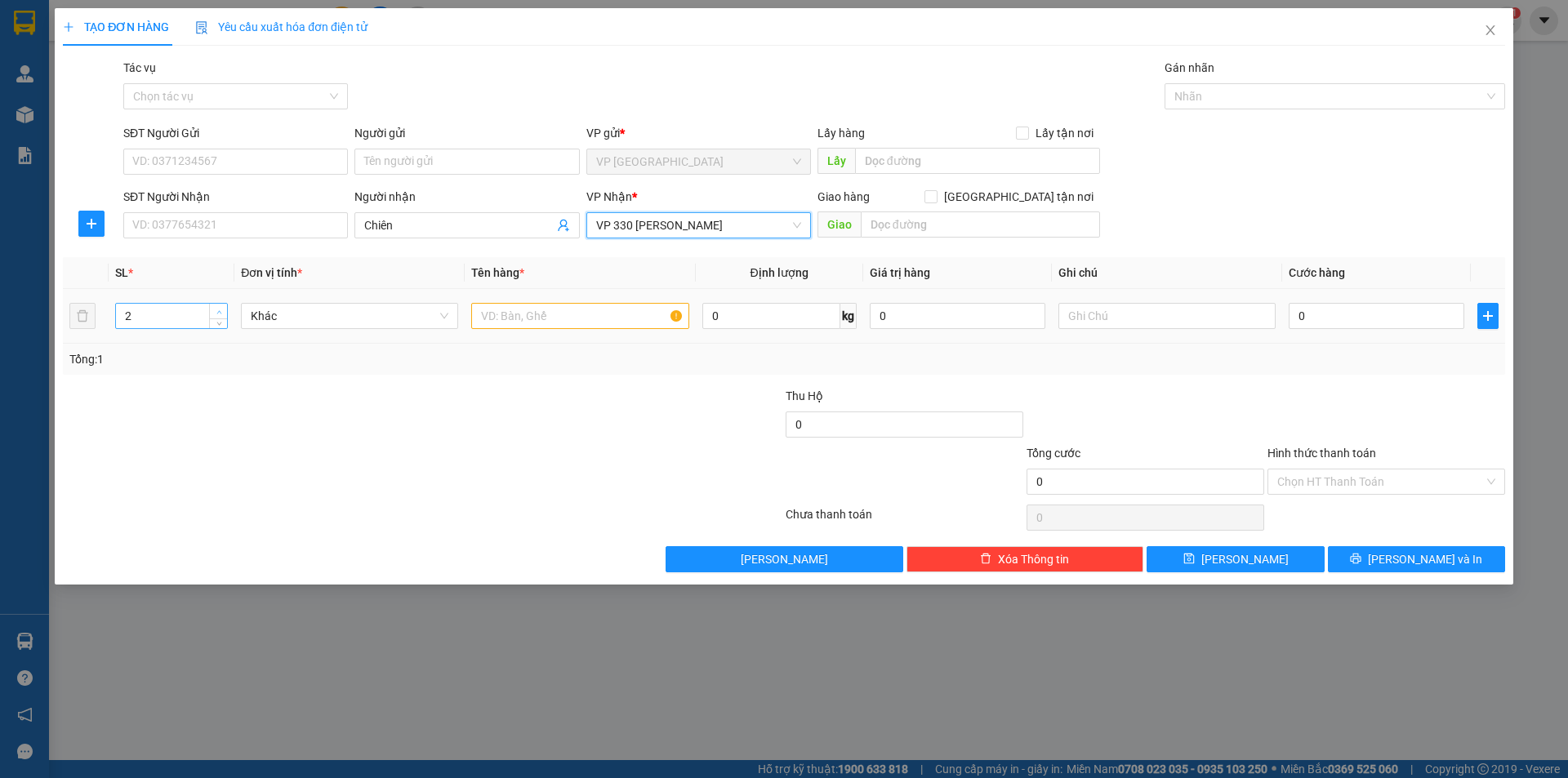
click at [223, 308] on span "Increase Value" at bounding box center [219, 311] width 18 height 15
click at [223, 308] on span "up" at bounding box center [219, 312] width 10 height 10
type input "4"
click at [223, 308] on span "up" at bounding box center [219, 312] width 10 height 10
click at [625, 321] on input "text" at bounding box center [580, 316] width 218 height 26
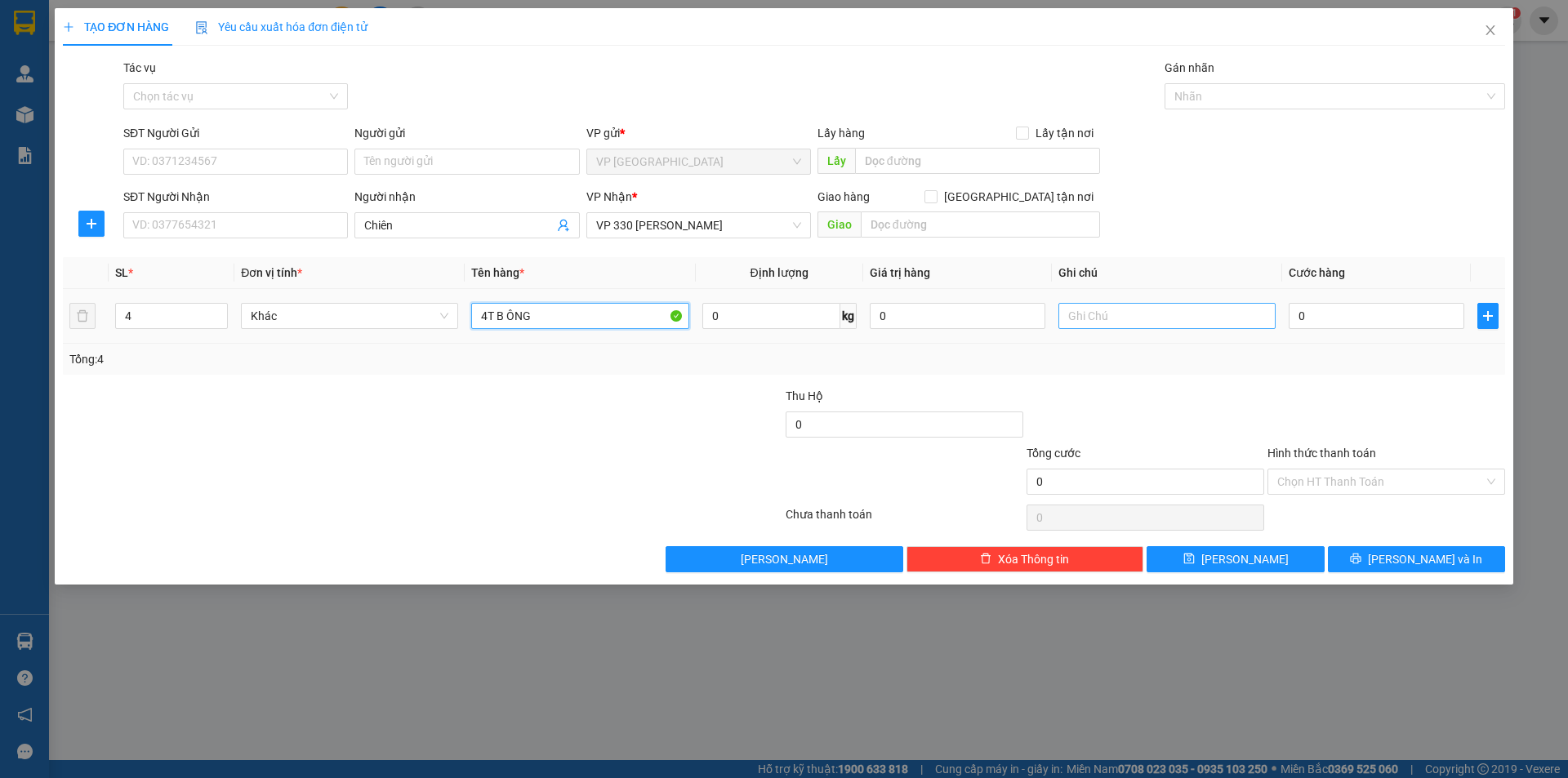
type input "4T B ÔNG"
click at [1131, 321] on input "text" at bounding box center [1168, 316] width 218 height 26
type input "CC"
click at [507, 318] on input "4T B ÔNG" at bounding box center [580, 316] width 218 height 26
type input "4T BÔNG"
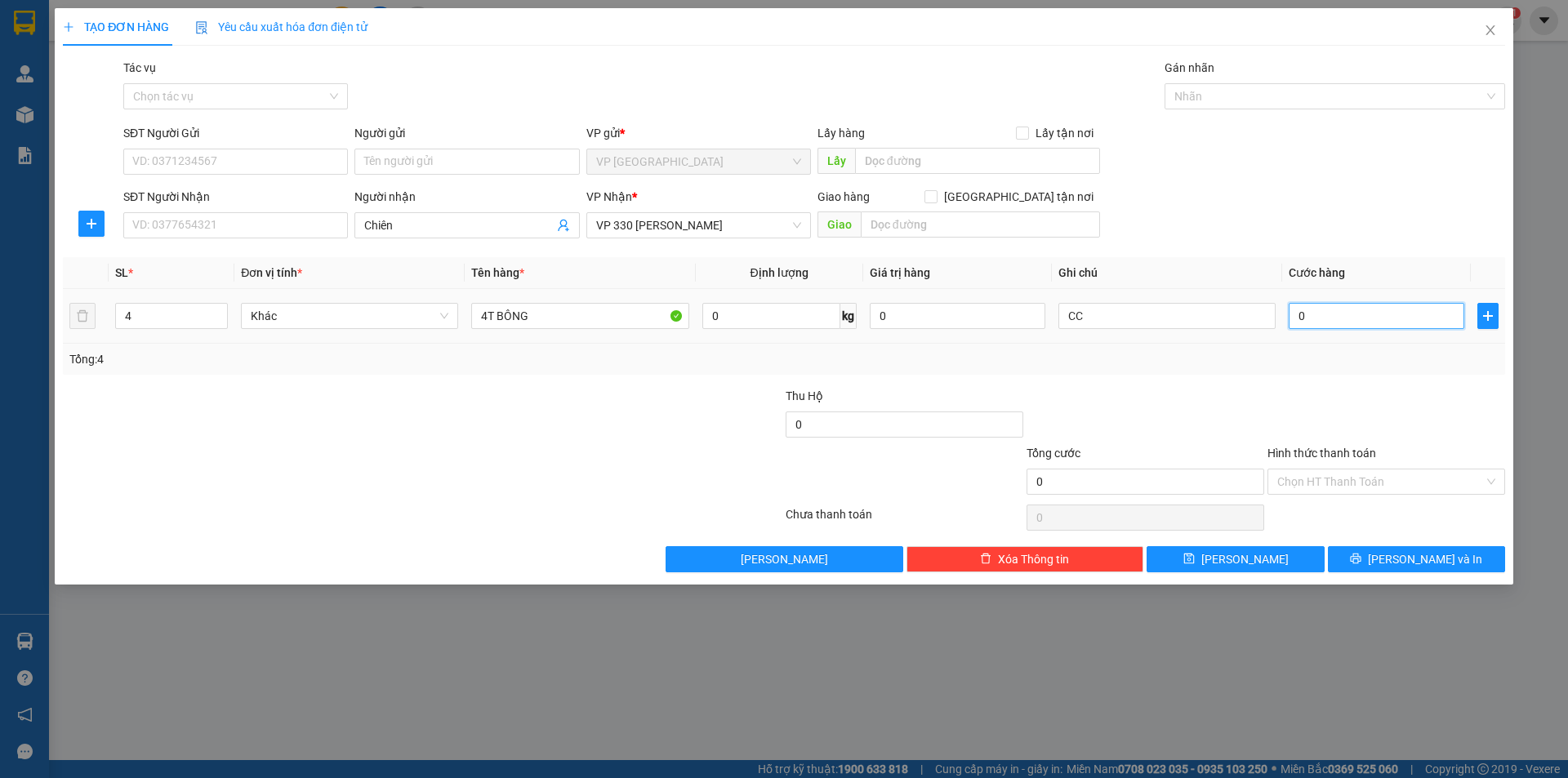
click at [1333, 317] on input "0" at bounding box center [1377, 316] width 176 height 26
type input "8"
type input "80"
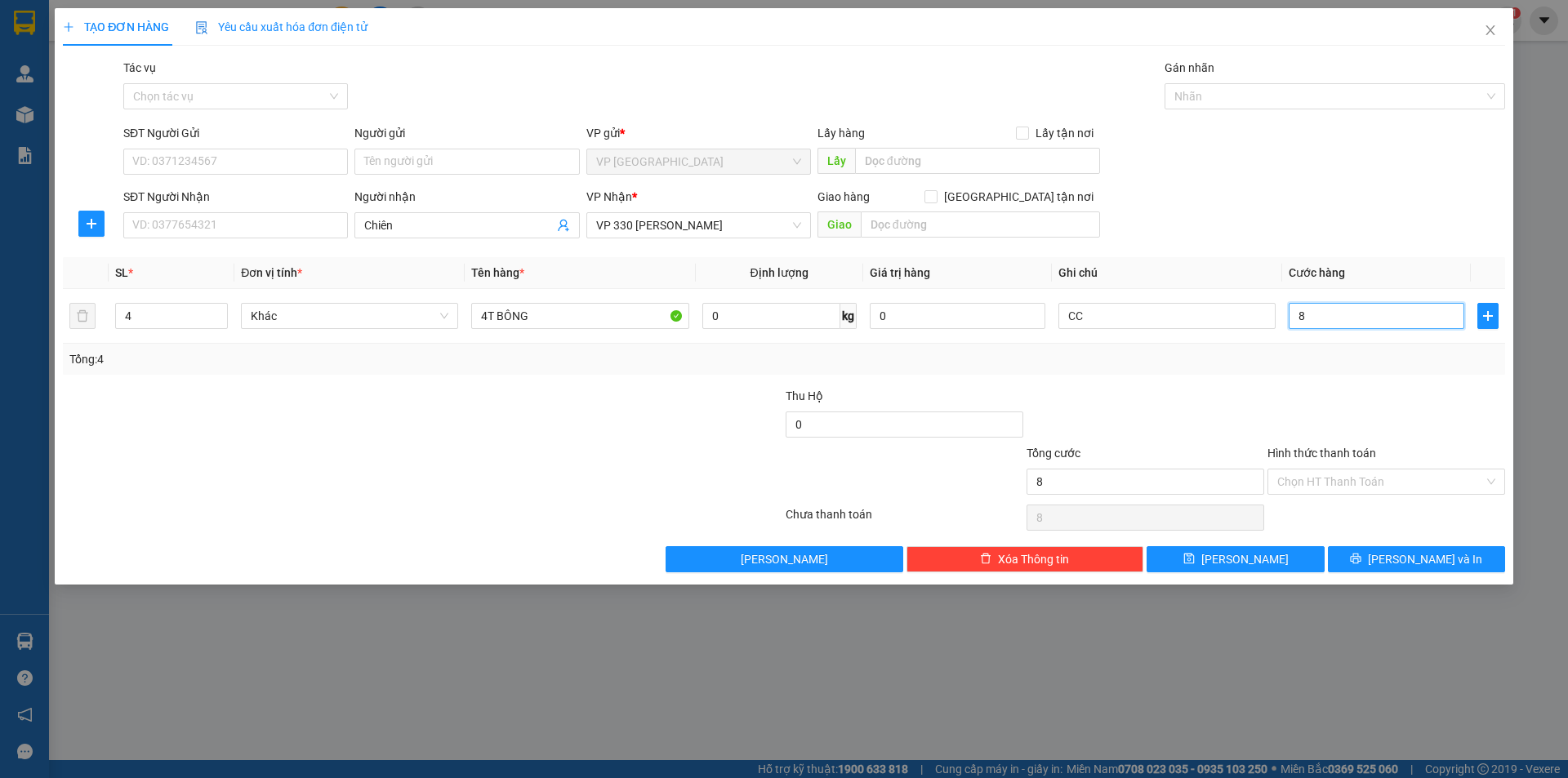
type input "80"
type input "800"
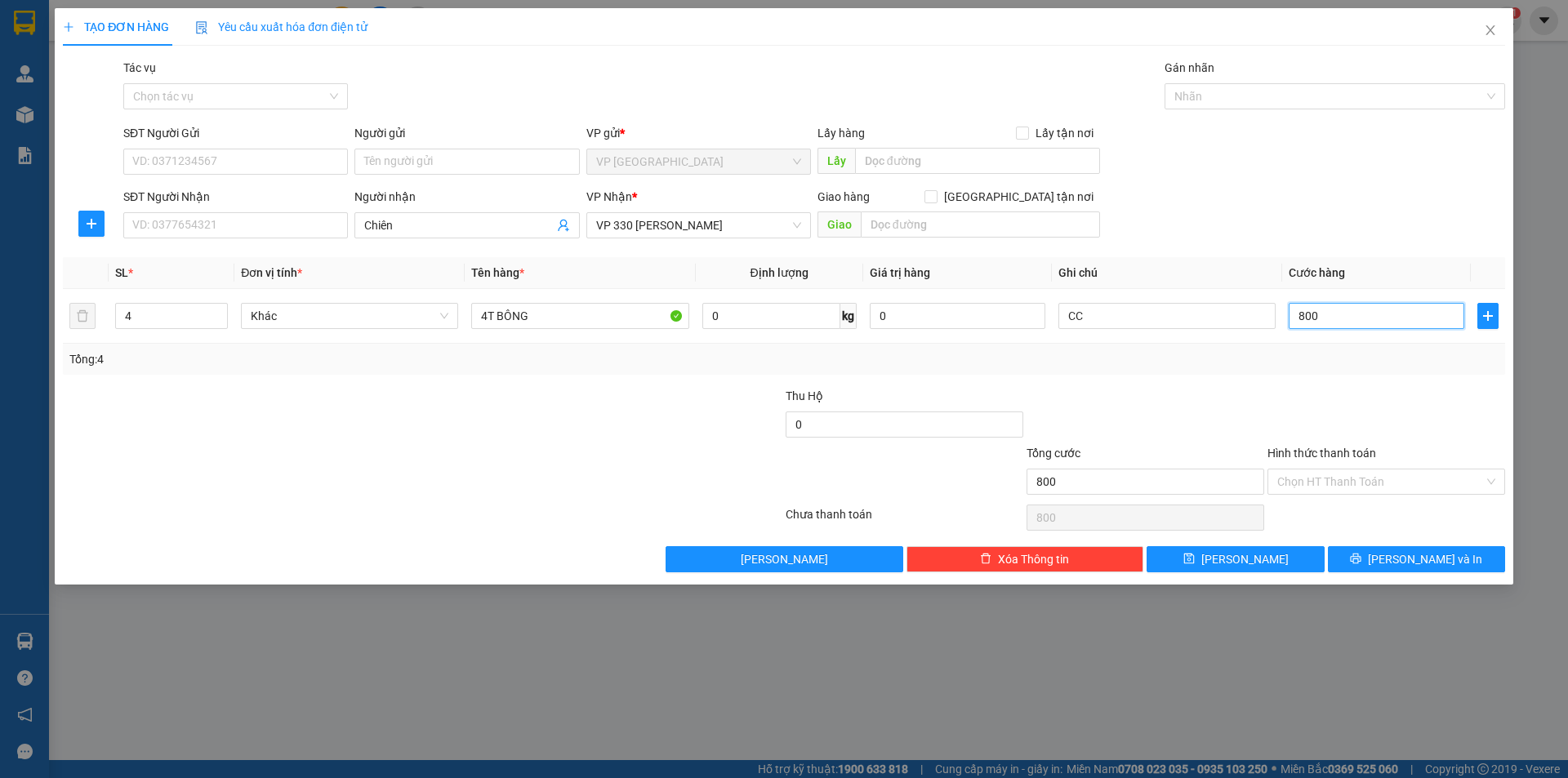
type input "8.000"
type input "80.000"
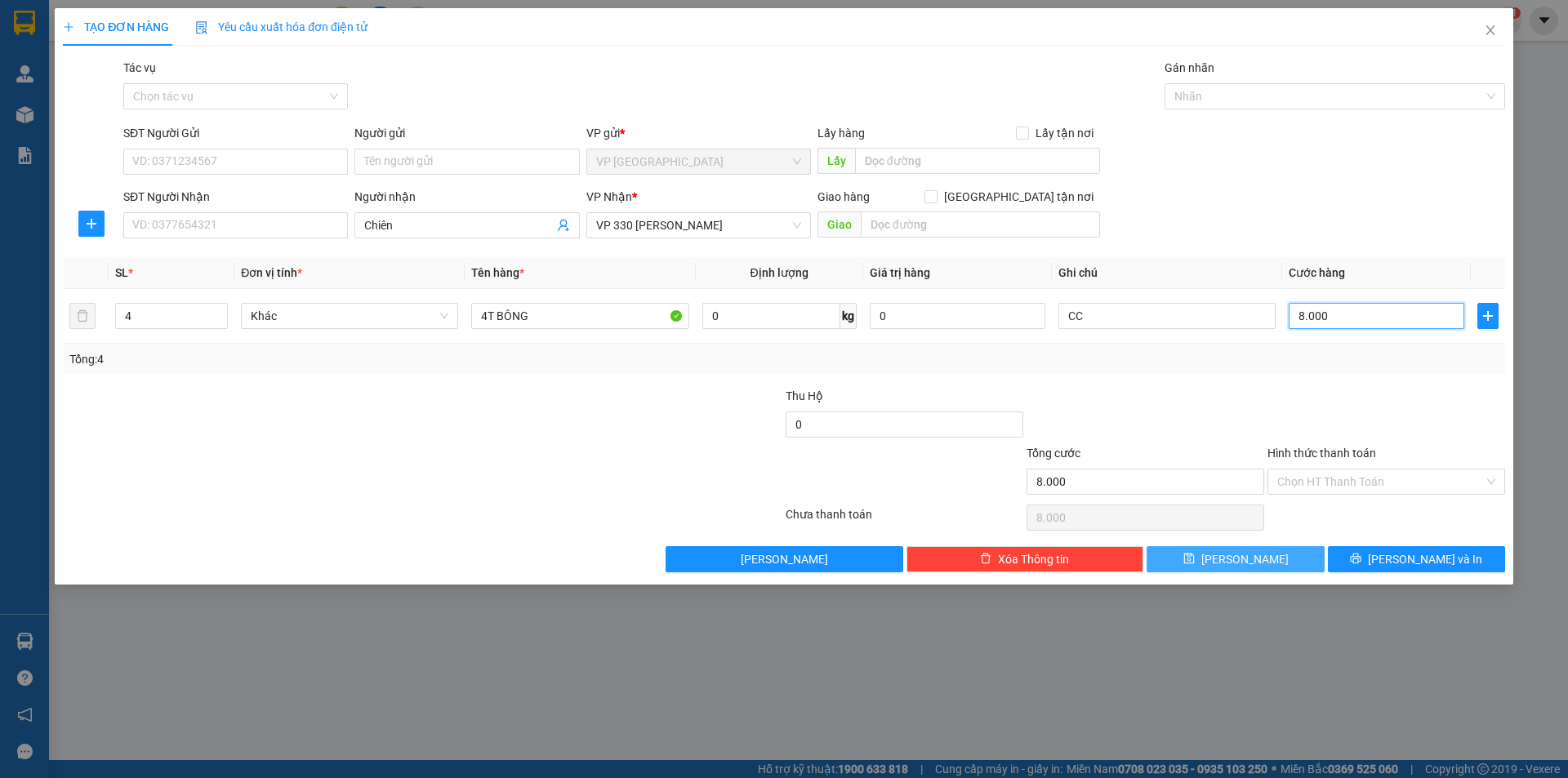
type input "80.000"
type input "800.000"
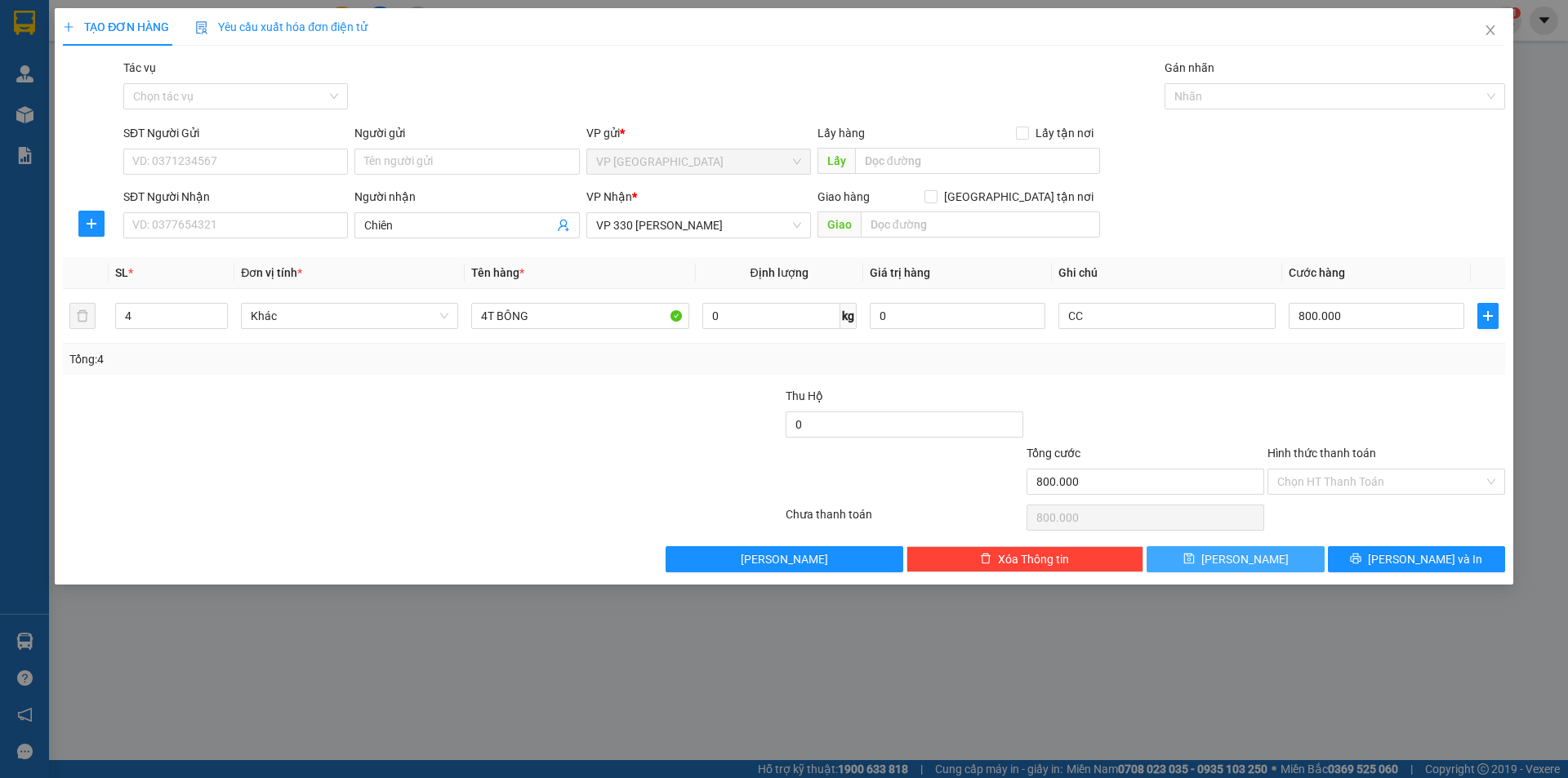
click at [1279, 546] on button "[PERSON_NAME]" at bounding box center [1235, 560] width 178 height 26
type input "1"
type input "0"
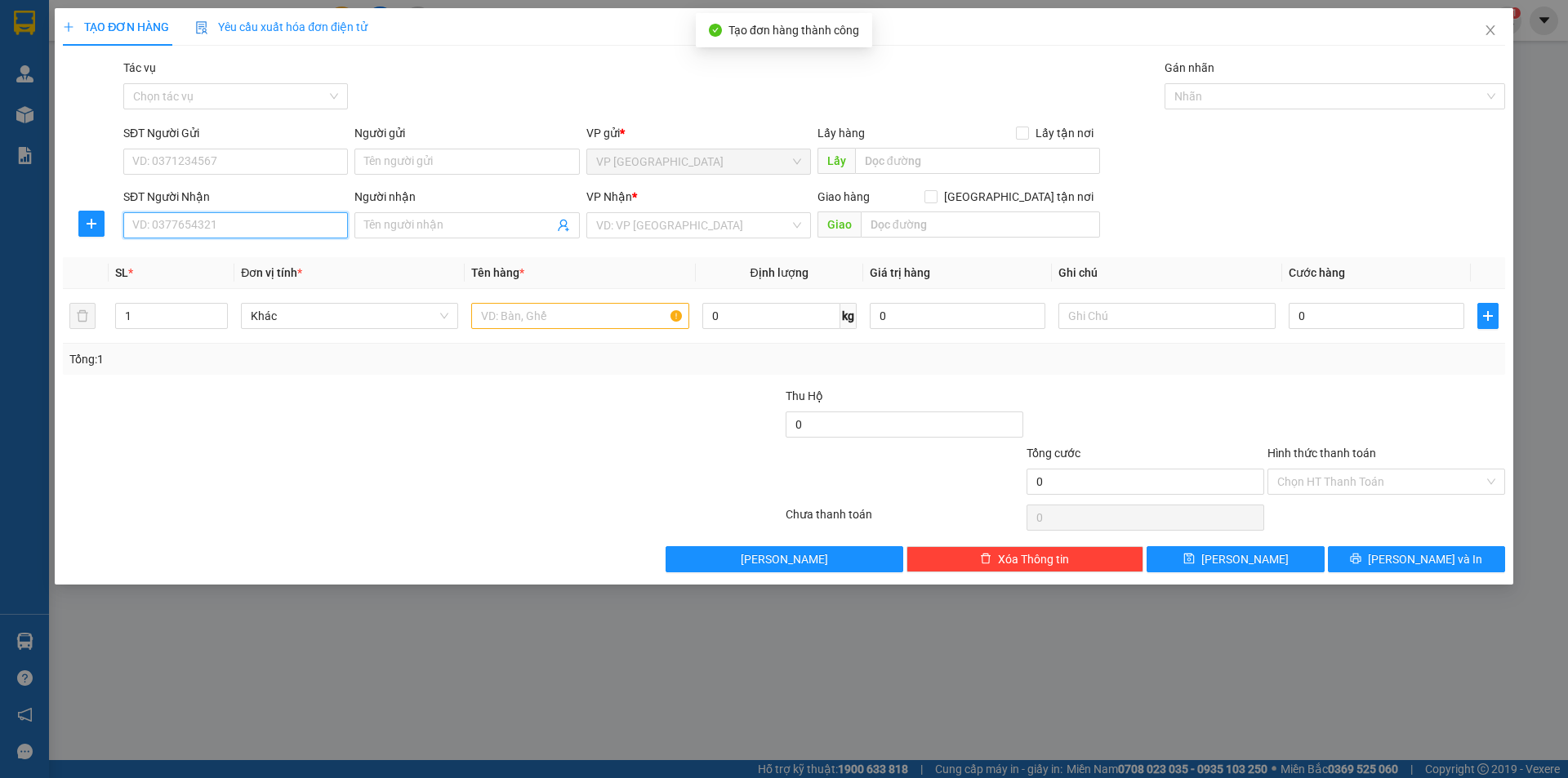
click at [273, 227] on input "SĐT Người Nhận" at bounding box center [236, 226] width 224 height 26
click at [201, 259] on div "0386174678 - Tú" at bounding box center [236, 258] width 205 height 18
type input "0386174678"
type input "Tú"
type input "HỒ XÁ"
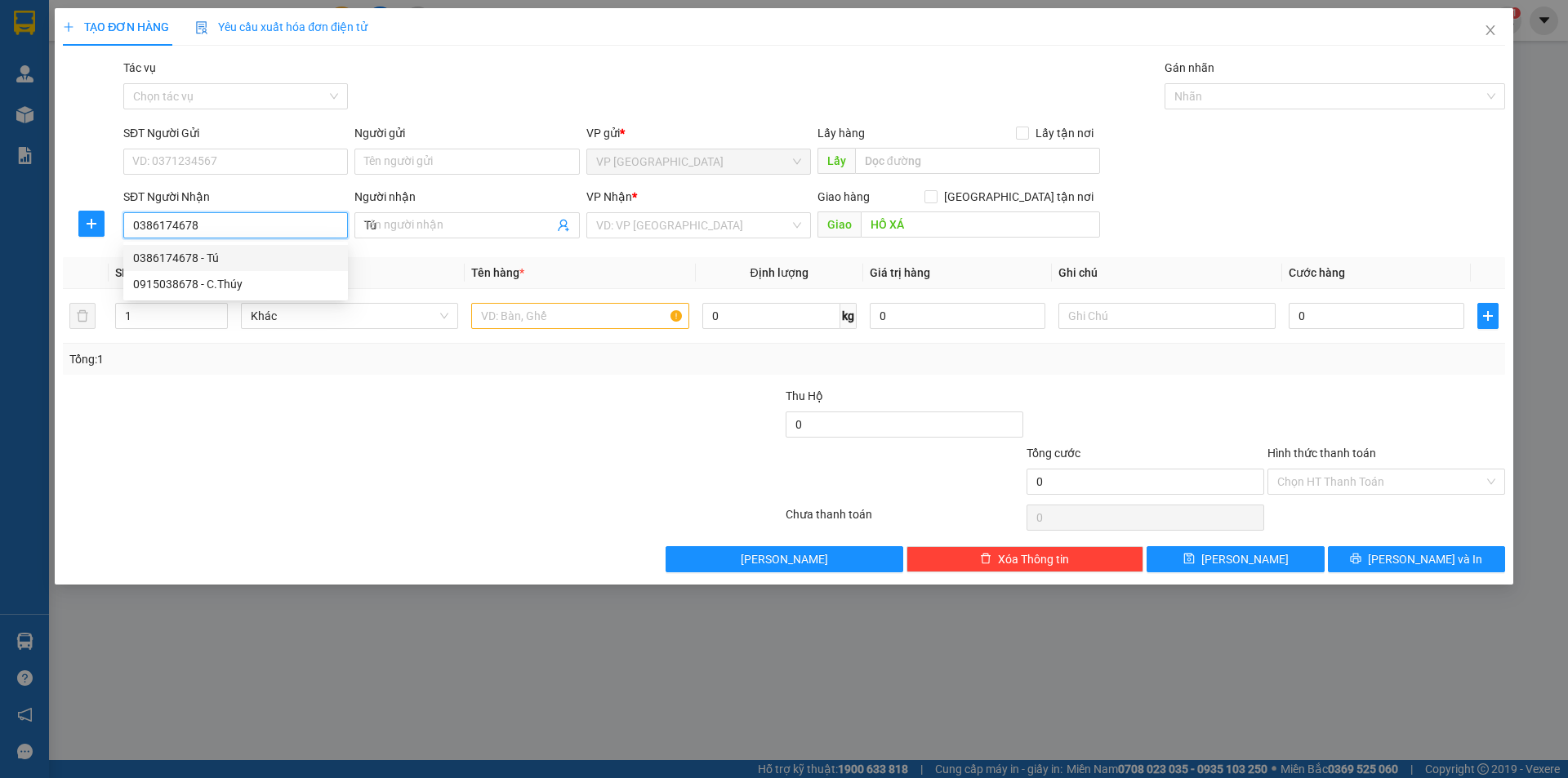
type input "200.000"
type input "0386174678"
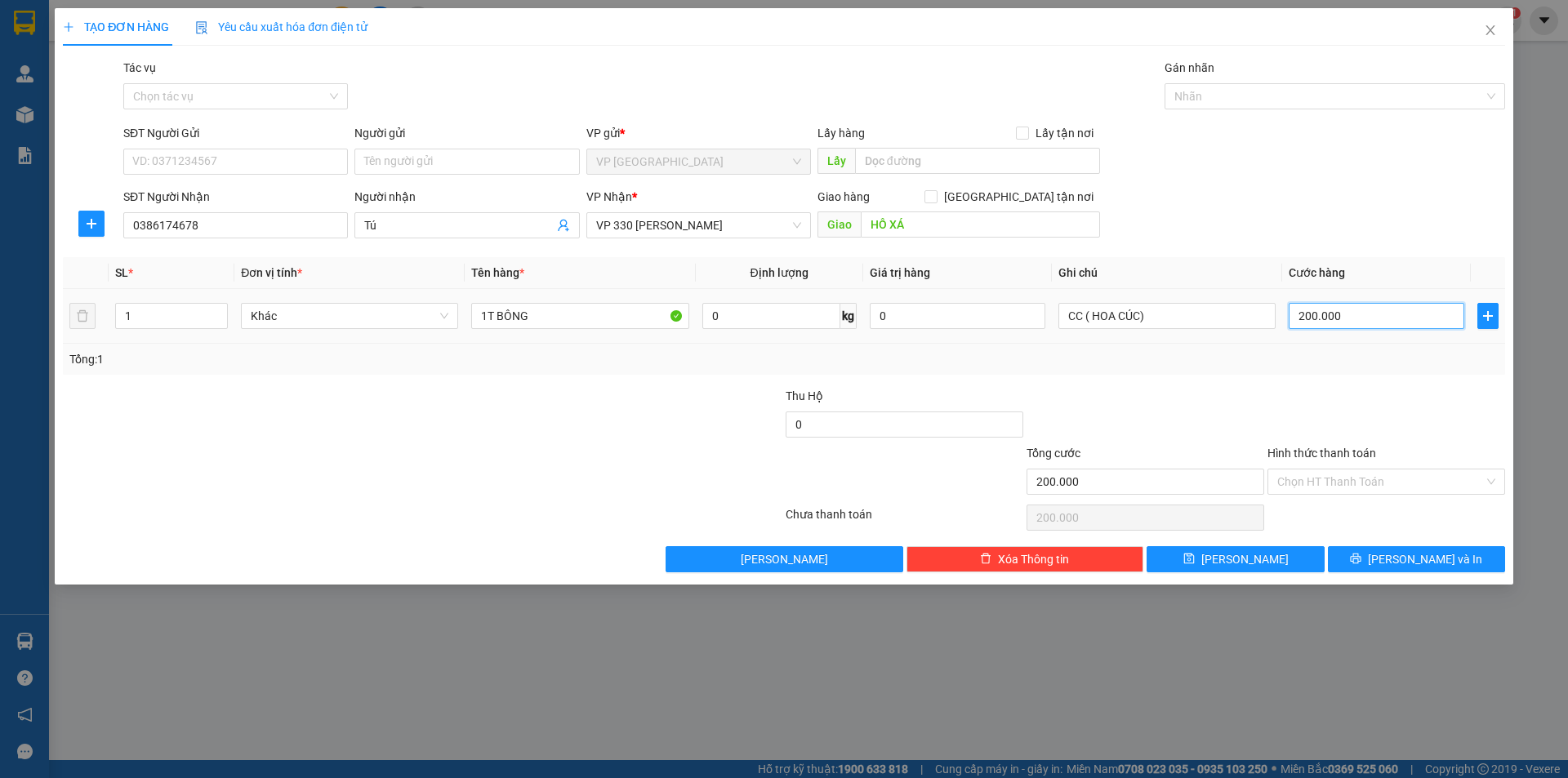
click at [1351, 318] on input "200.000" at bounding box center [1377, 316] width 176 height 26
type input "0"
click at [1299, 320] on input "0" at bounding box center [1377, 316] width 176 height 26
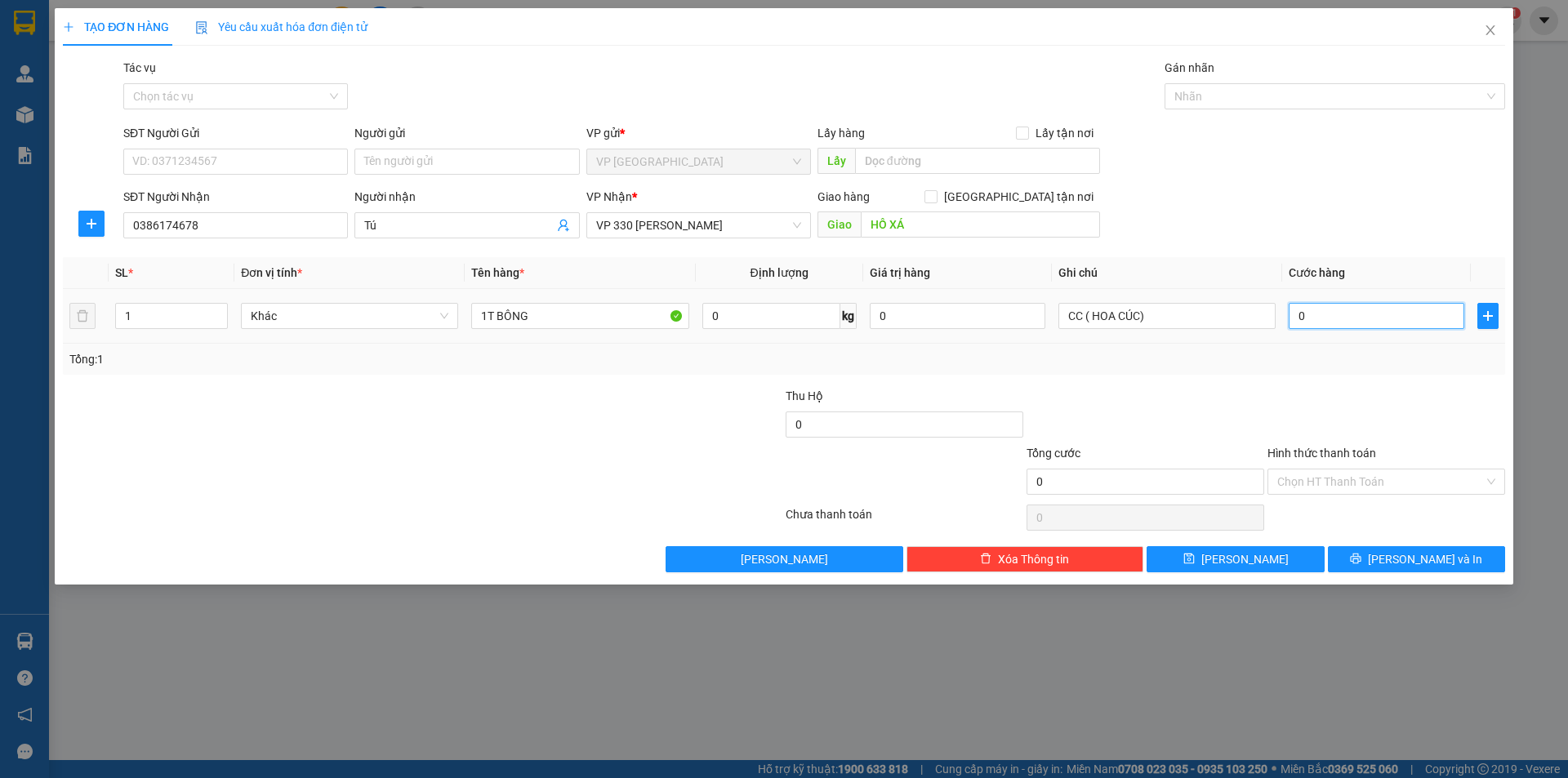
type input "30"
type input "300"
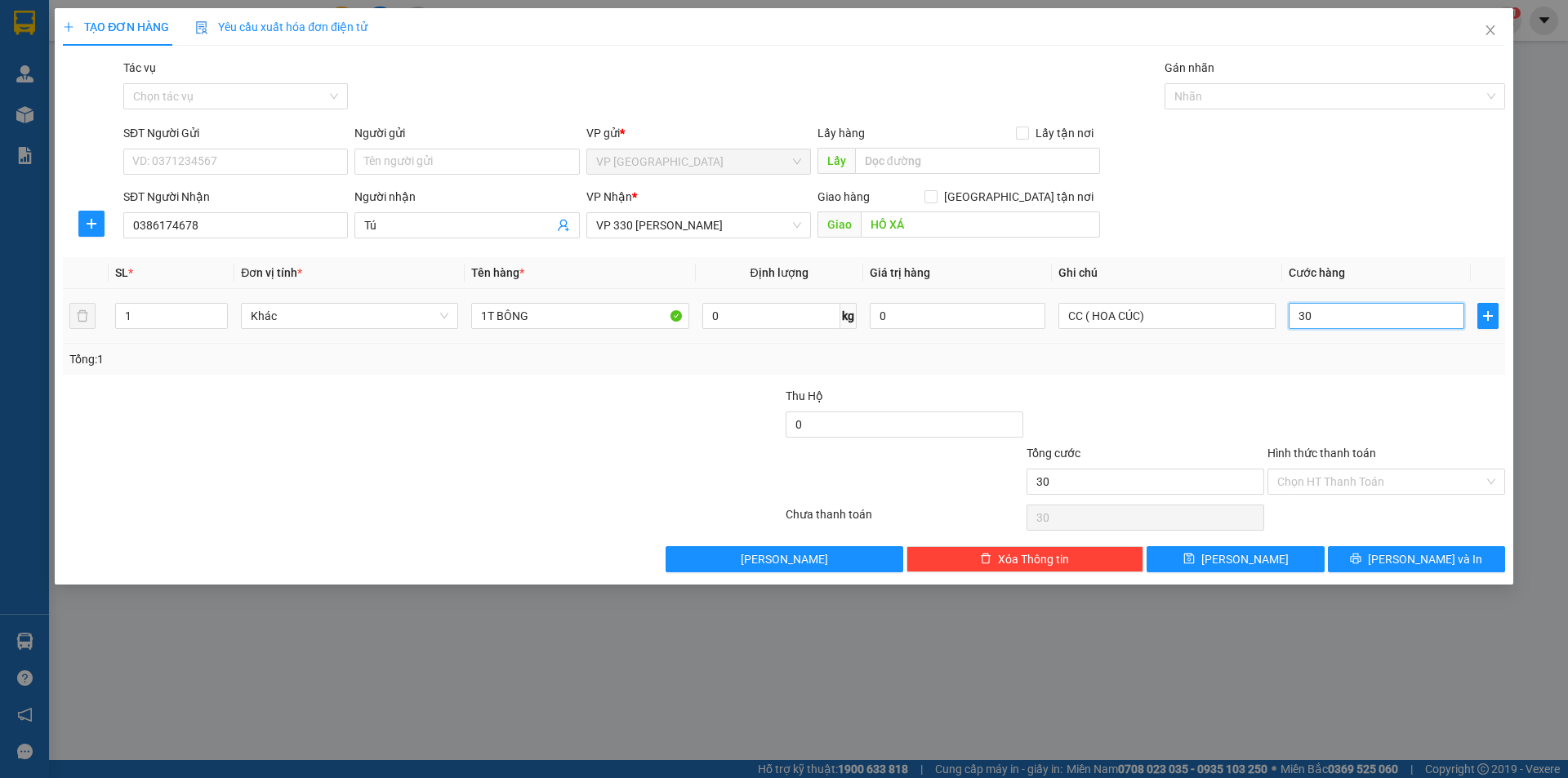
type input "300"
type input "3.000"
type input "30.000"
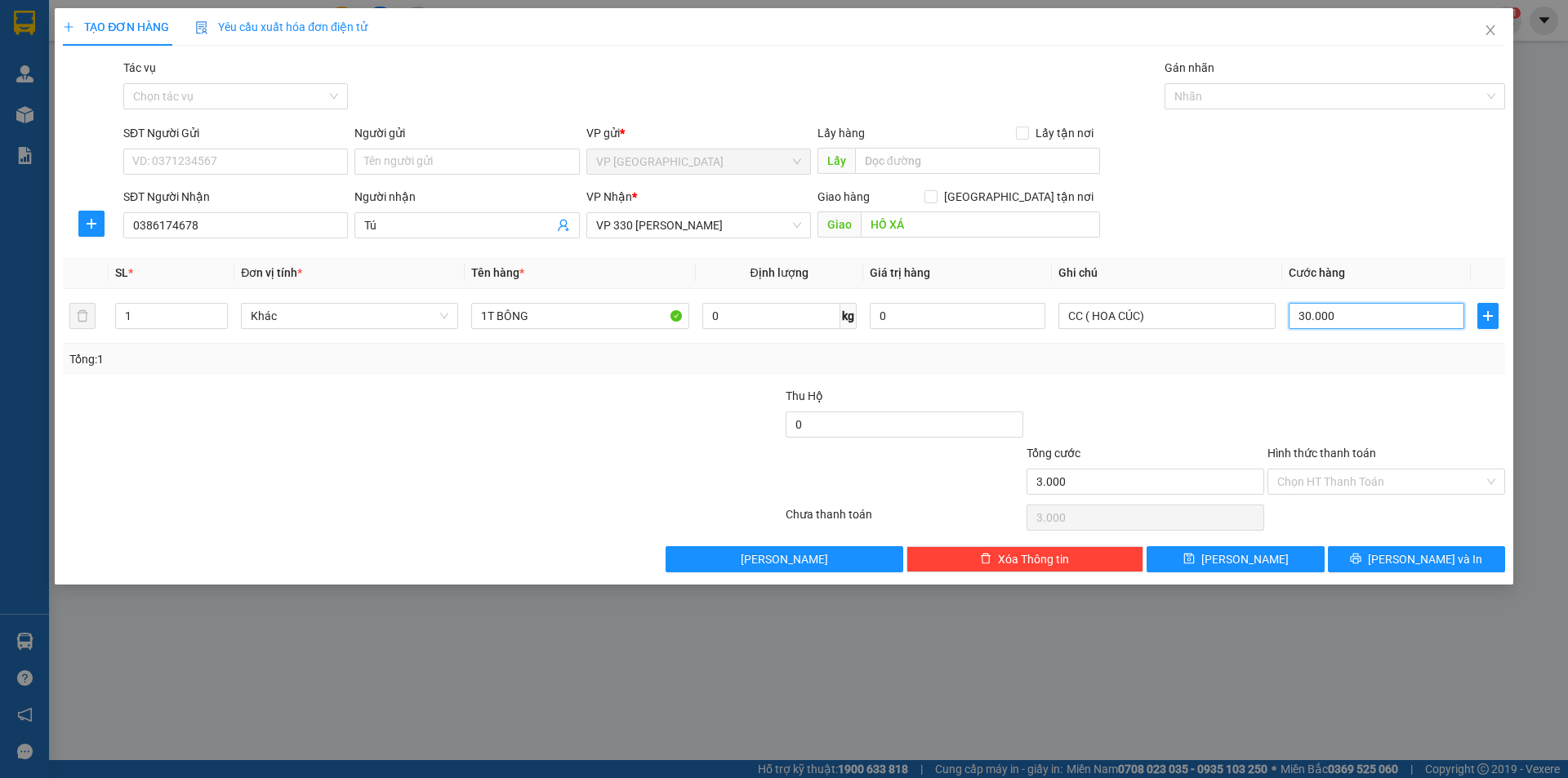
type input "30.000"
type input "300.000"
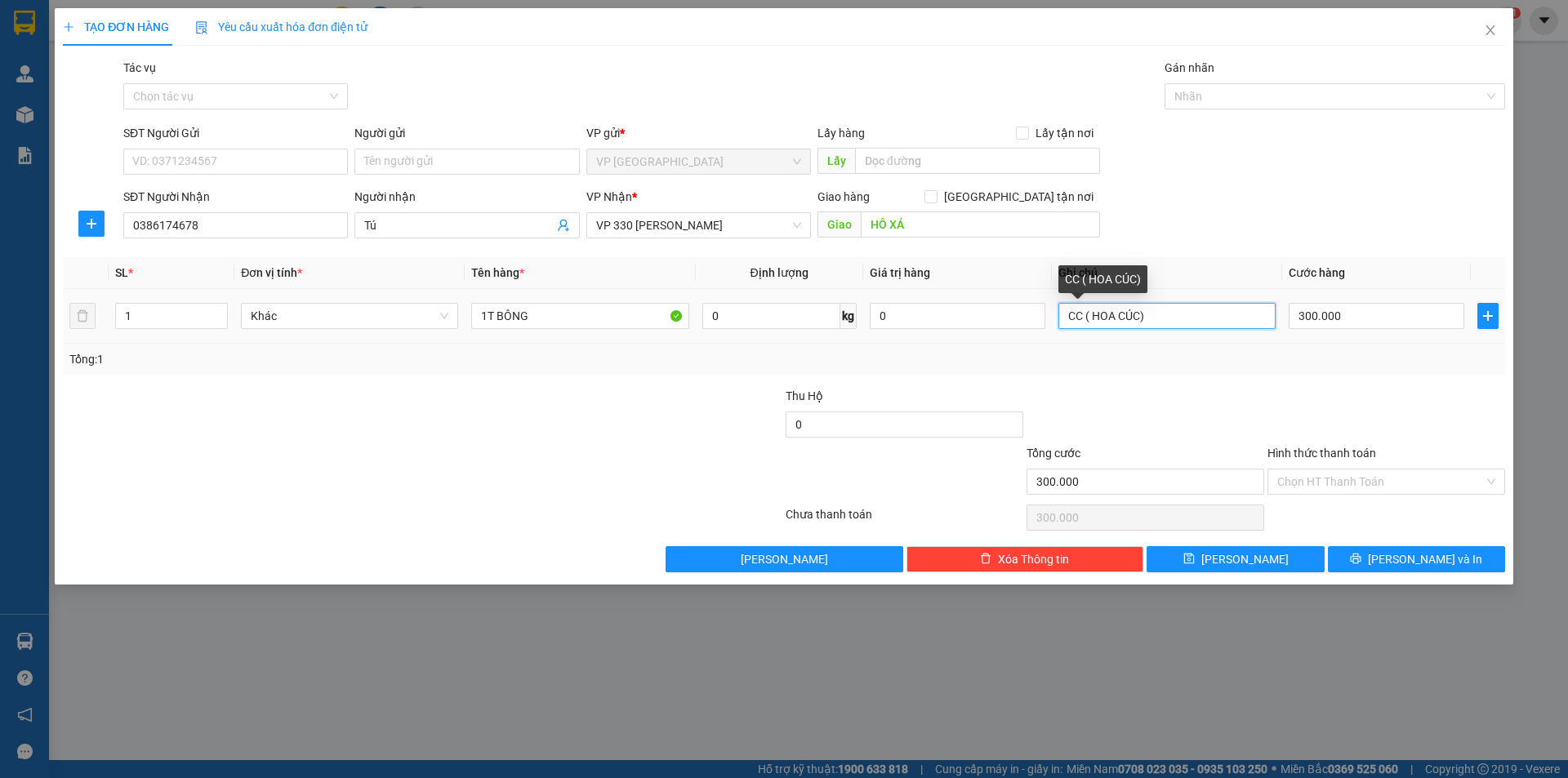
click at [1139, 318] on input "CC ( HOA CÚC)" at bounding box center [1168, 316] width 218 height 26
type input "CC ( HOA HỒNG)"
click at [1206, 402] on div at bounding box center [1146, 416] width 241 height 57
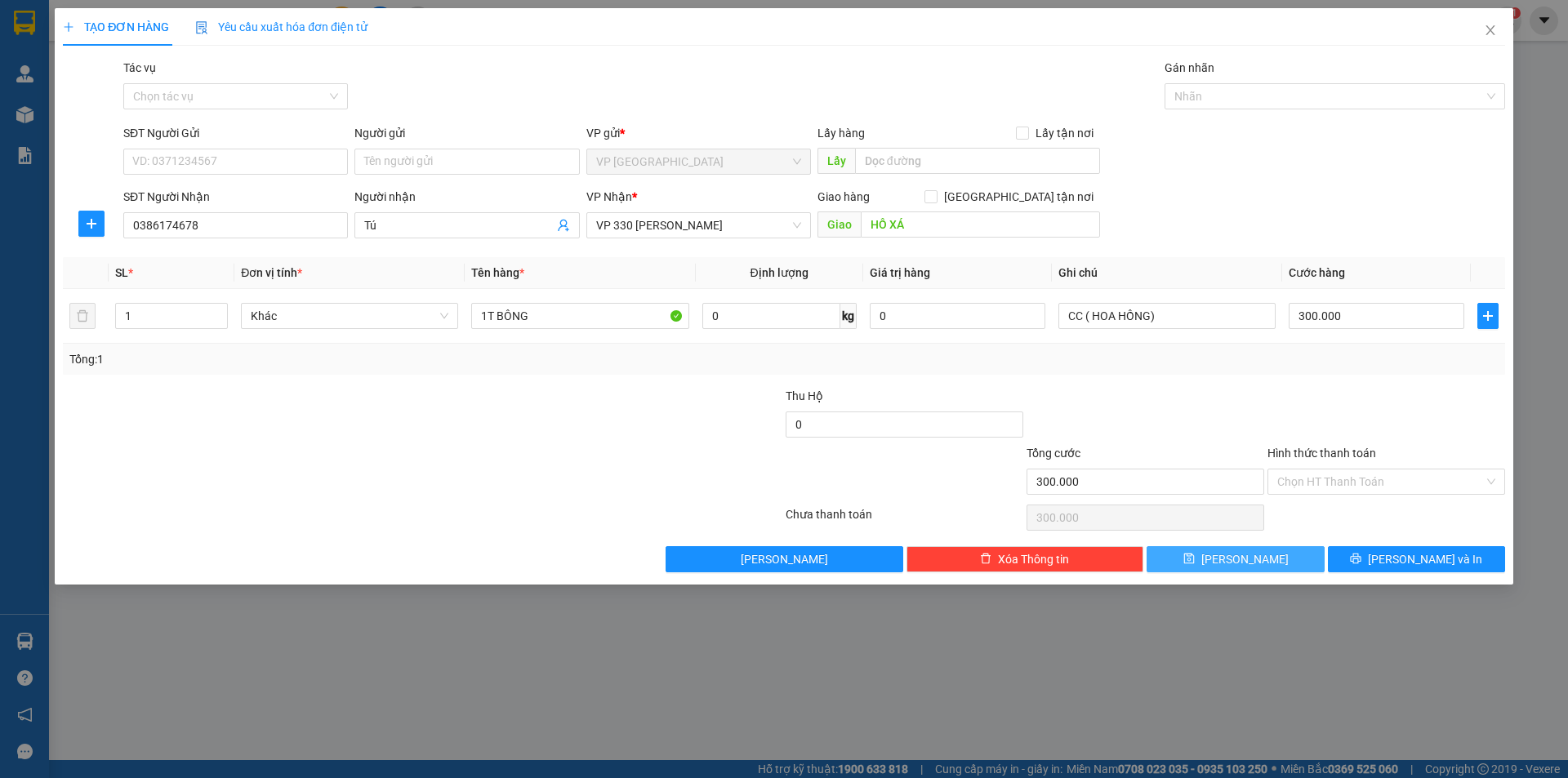
click at [1220, 557] on button "[PERSON_NAME]" at bounding box center [1235, 560] width 178 height 26
type input "0"
click at [473, 233] on input "Người nhận" at bounding box center [458, 226] width 189 height 18
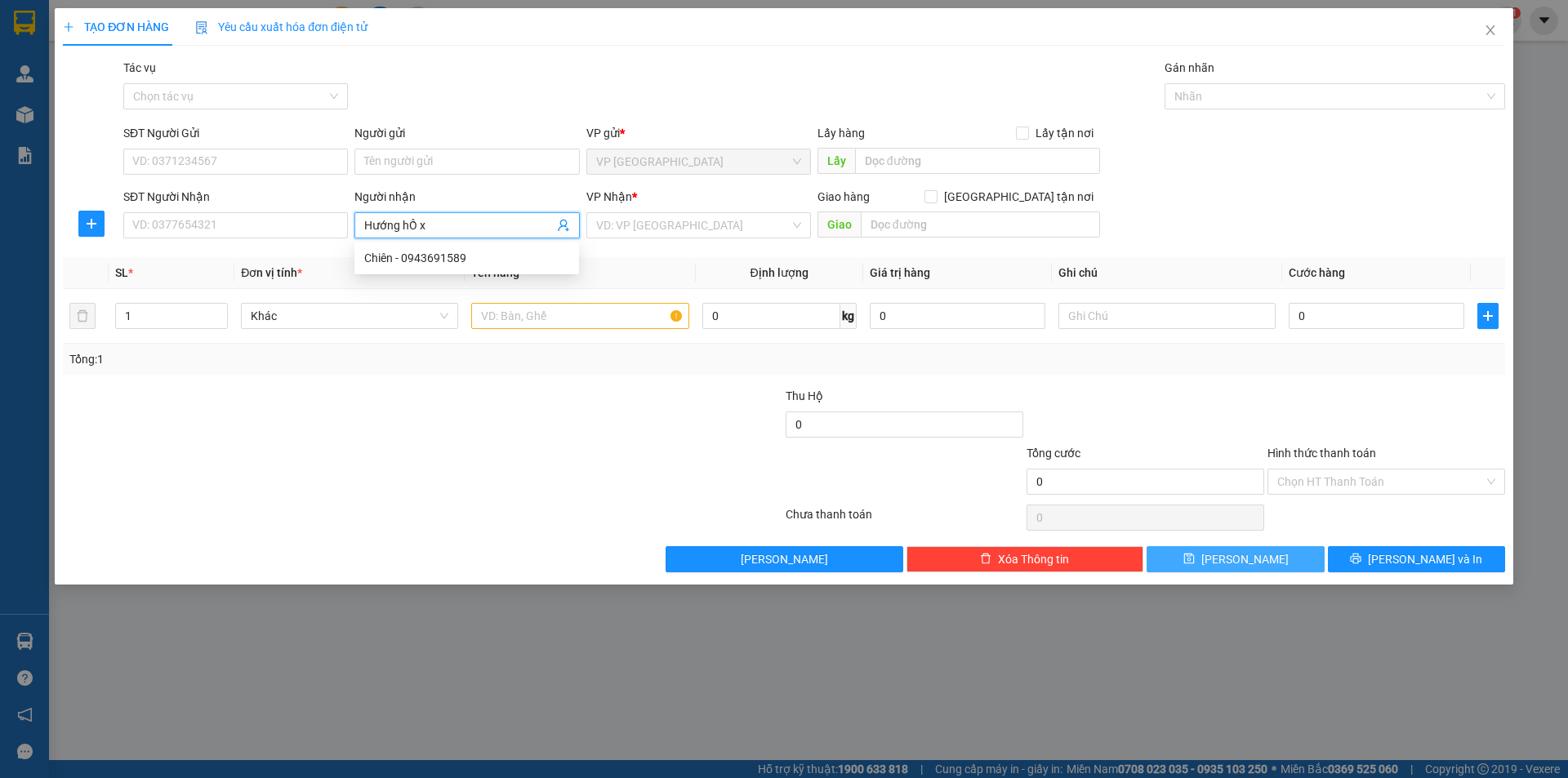
type input "Hướng hỒ xá"
click at [431, 257] on div "Hướng Hồ Xá - 0911393468" at bounding box center [466, 258] width 205 height 18
type input "0911393468"
type input "Hướng Hồ Xá"
click at [662, 232] on input "search" at bounding box center [693, 226] width 194 height 25
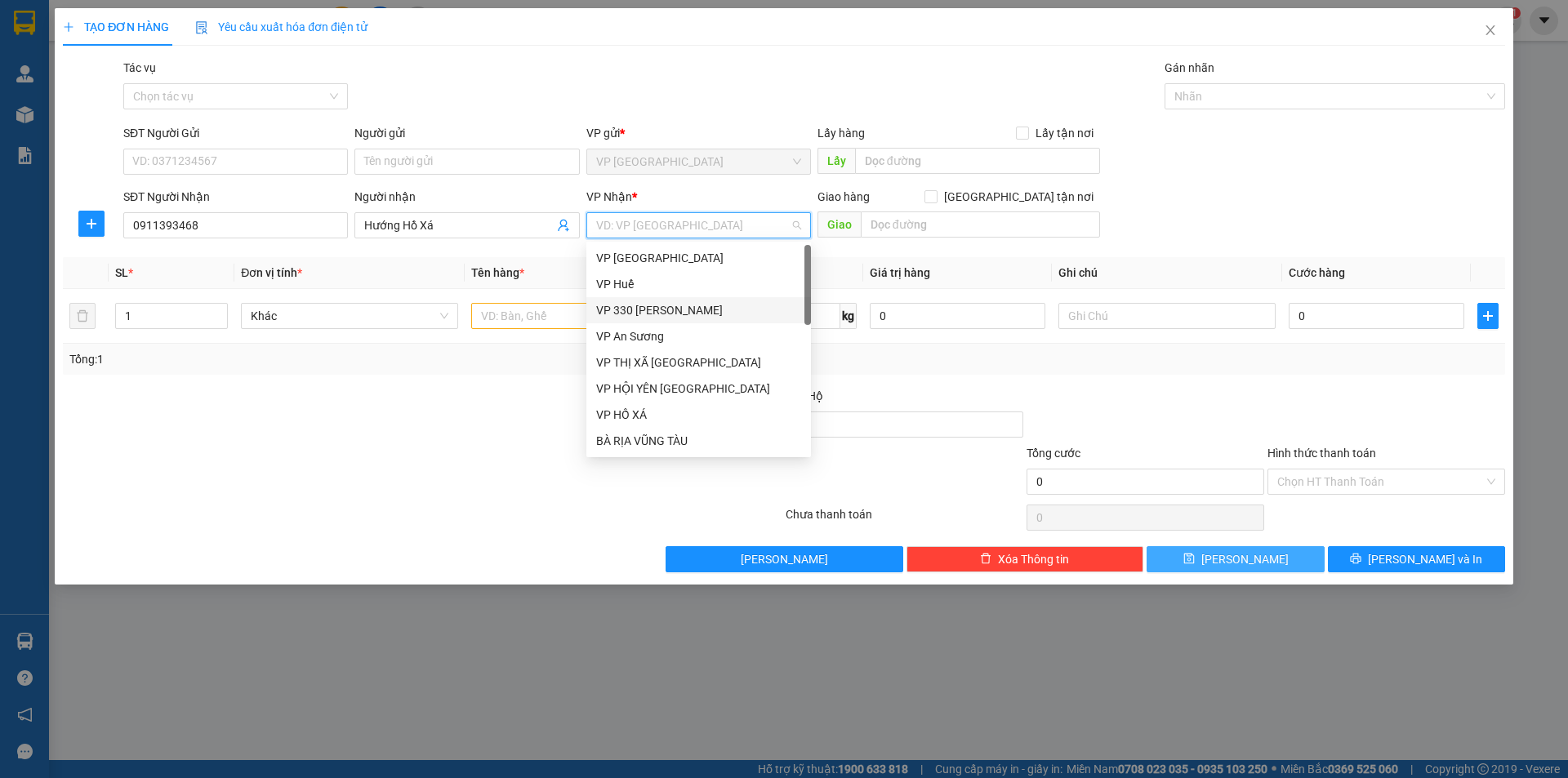
drag, startPoint x: 668, startPoint y: 304, endPoint x: 887, endPoint y: 229, distance: 231.5
click at [669, 300] on div "VP 330 [PERSON_NAME]" at bounding box center [699, 310] width 224 height 26
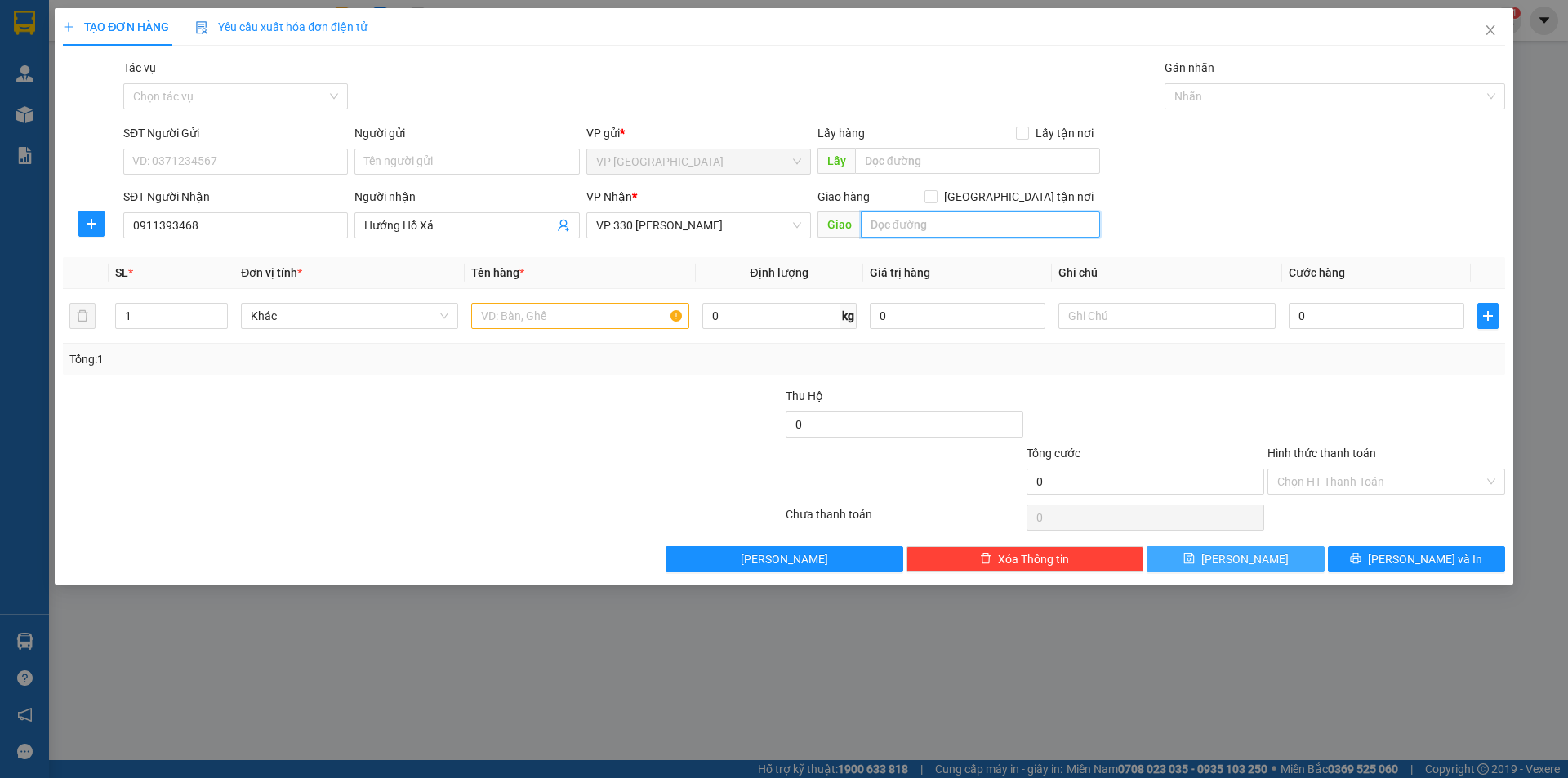
click at [919, 214] on input "text" at bounding box center [980, 225] width 239 height 26
type input "HỒ XÁ"
click at [578, 313] on input "text" at bounding box center [580, 316] width 218 height 26
type input "1T BÔNG"
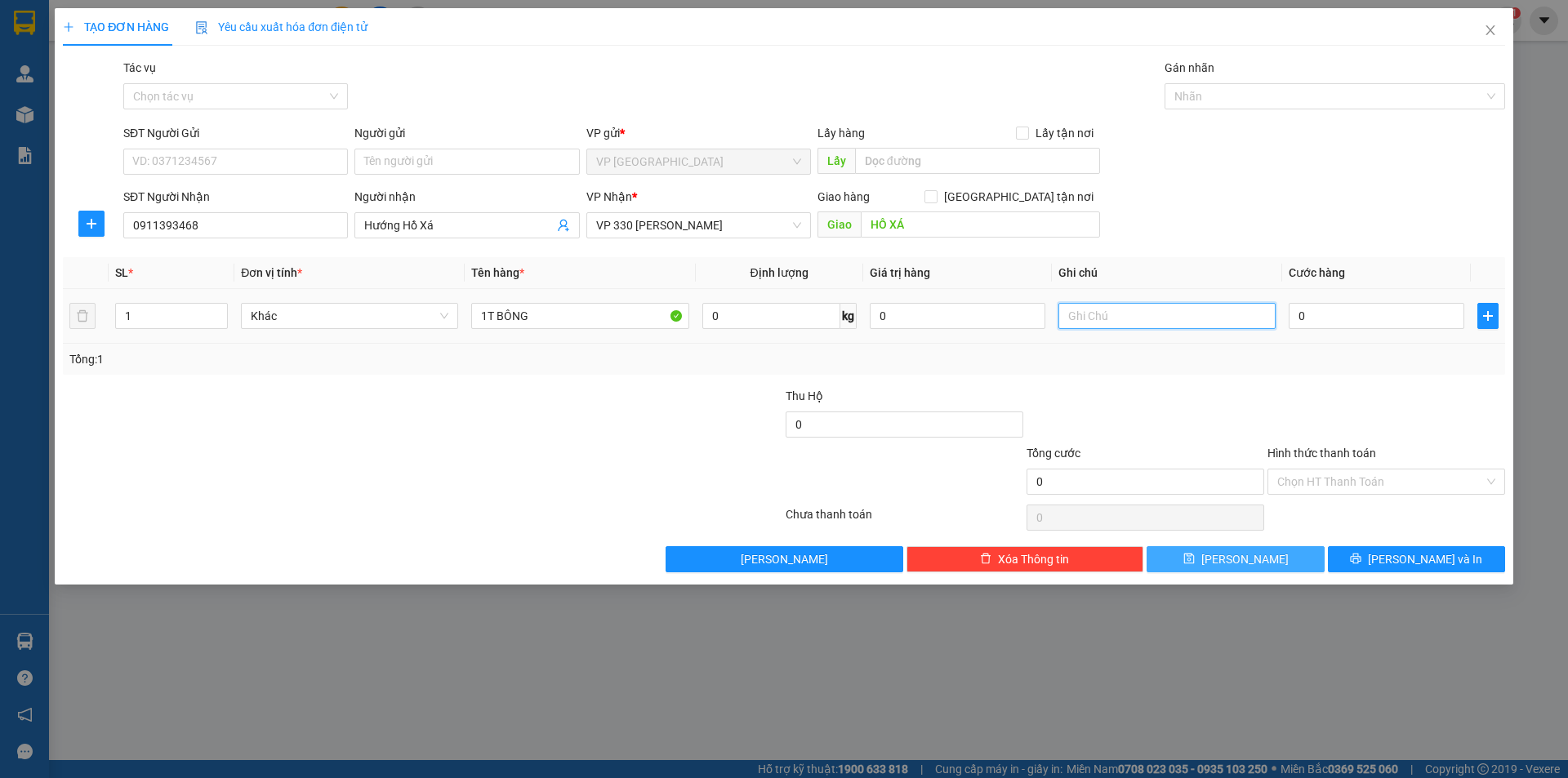
click at [1086, 322] on input "text" at bounding box center [1168, 316] width 218 height 26
type input "CC"
click at [1366, 317] on input "0" at bounding box center [1377, 316] width 176 height 26
type input "2"
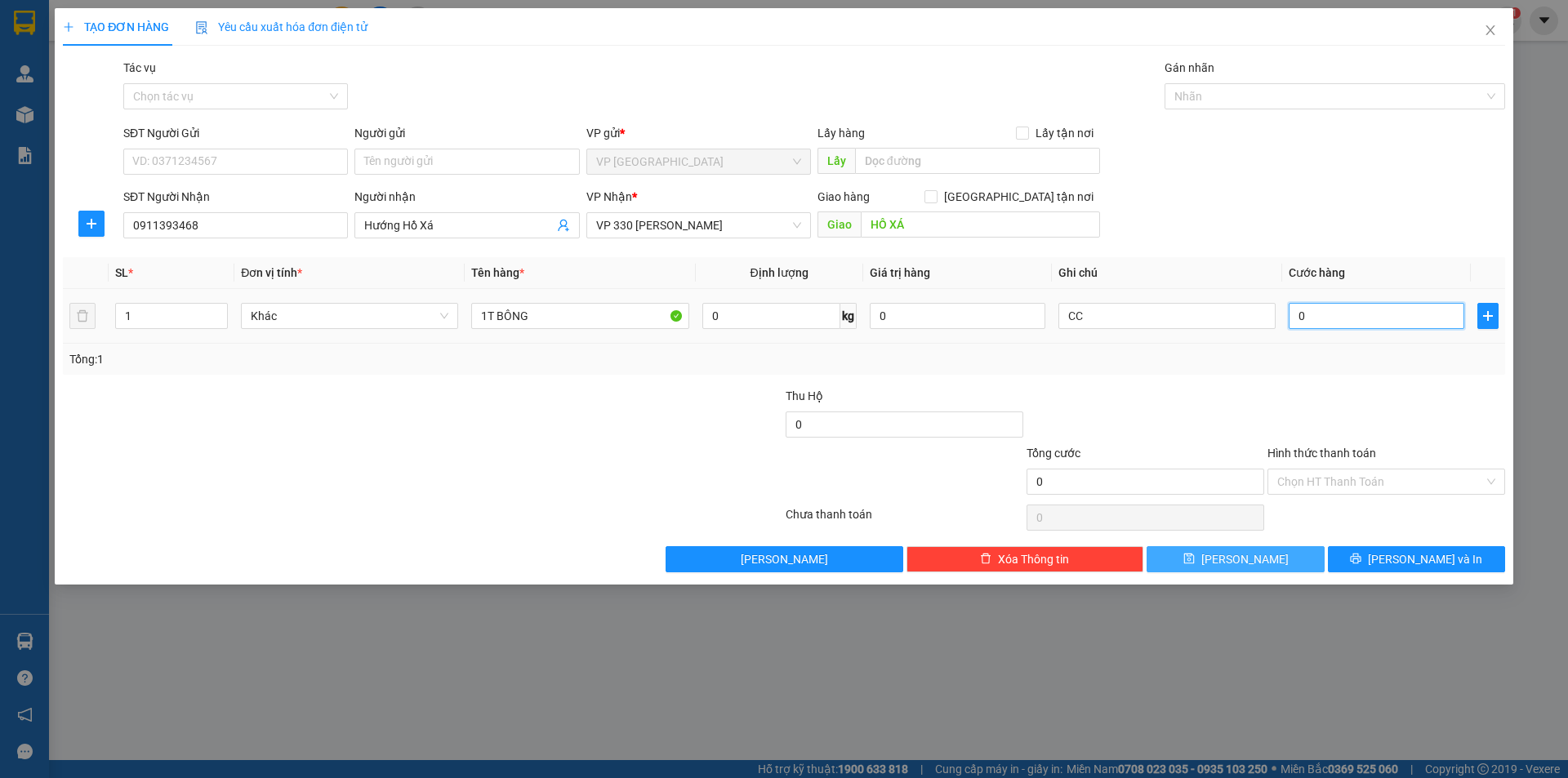
type input "2"
type input "20"
type input "200"
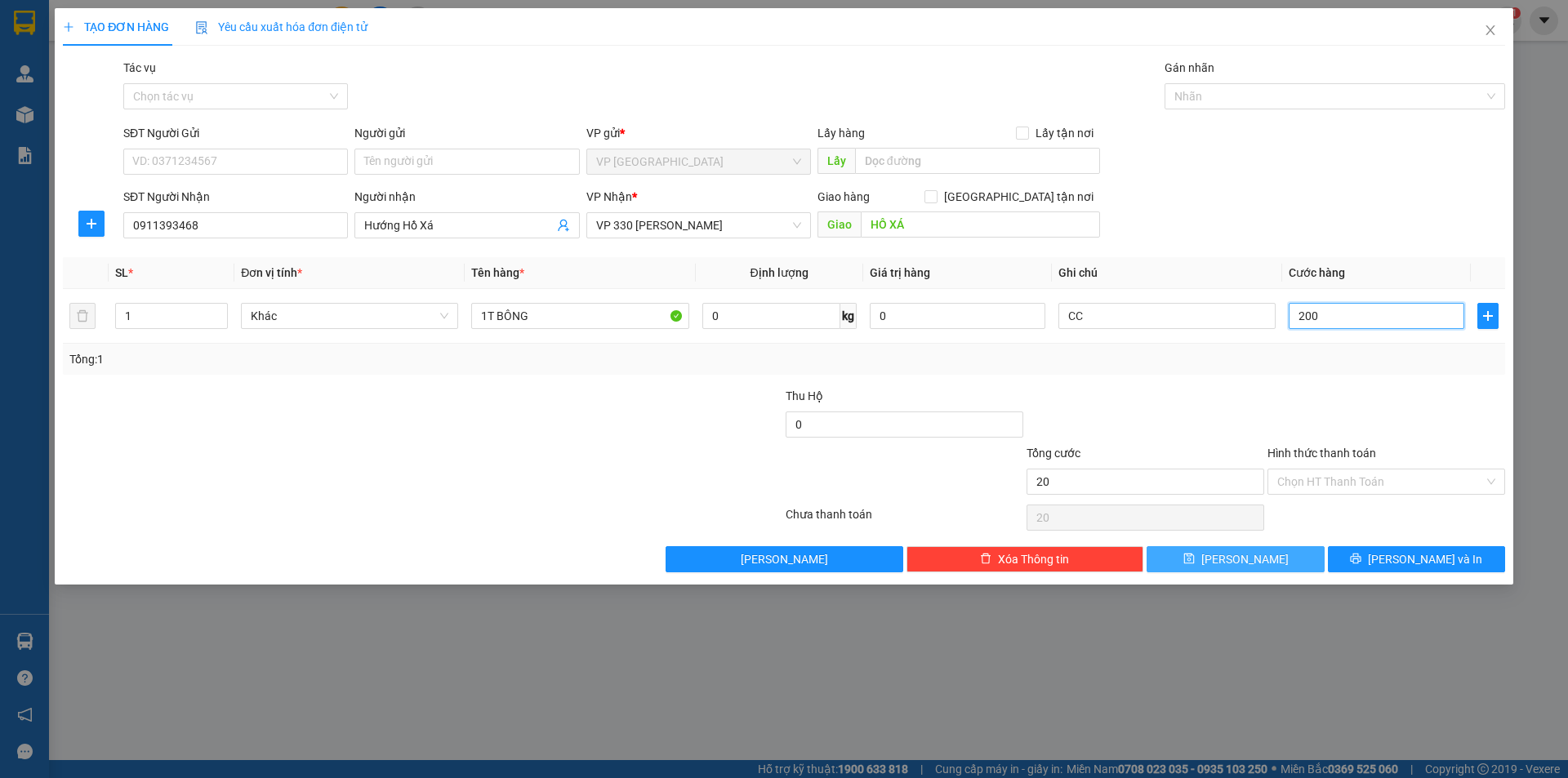
type input "200"
type input "2.000"
type input "20.000"
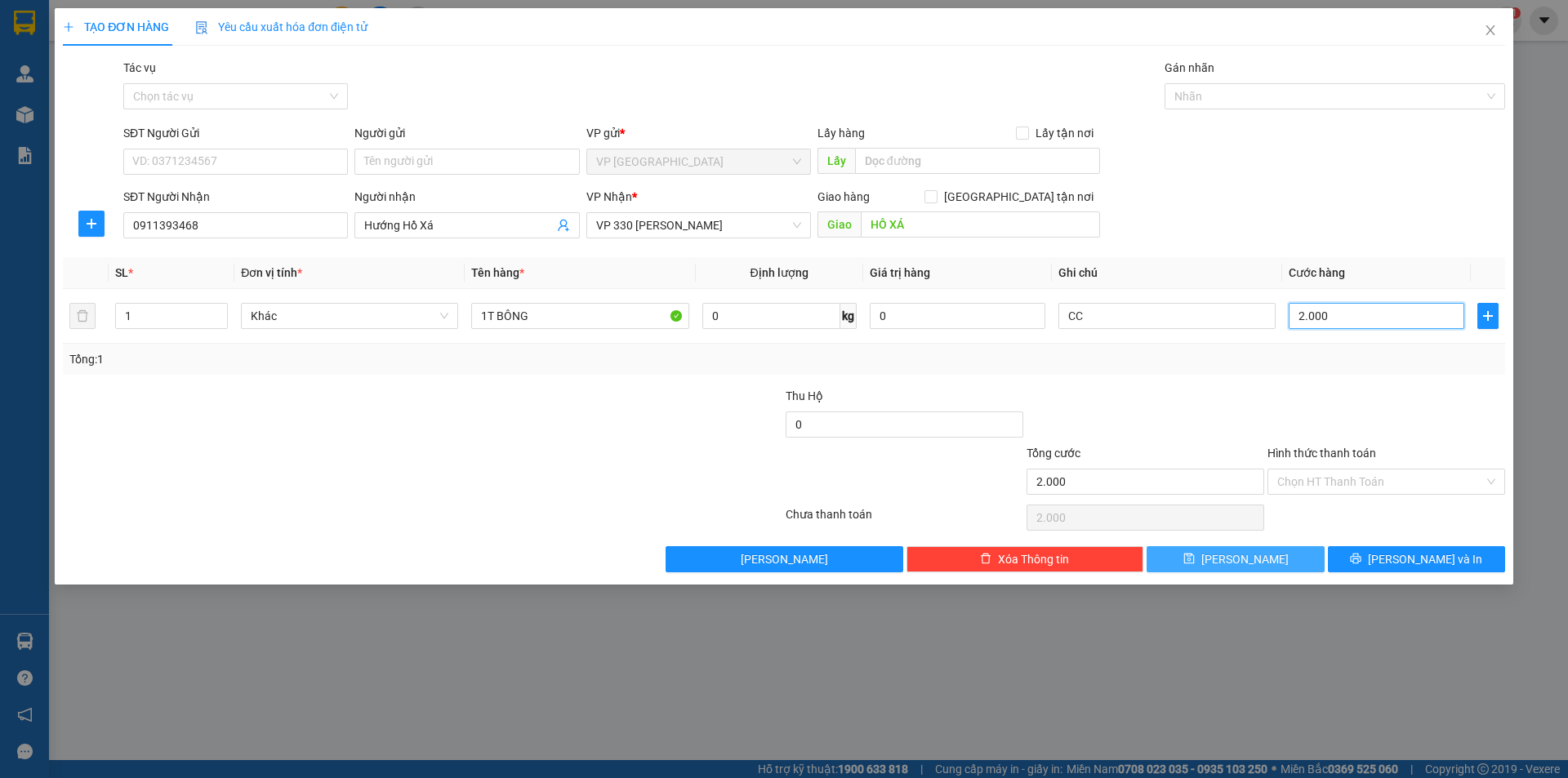
type input "20.000"
type input "200.000"
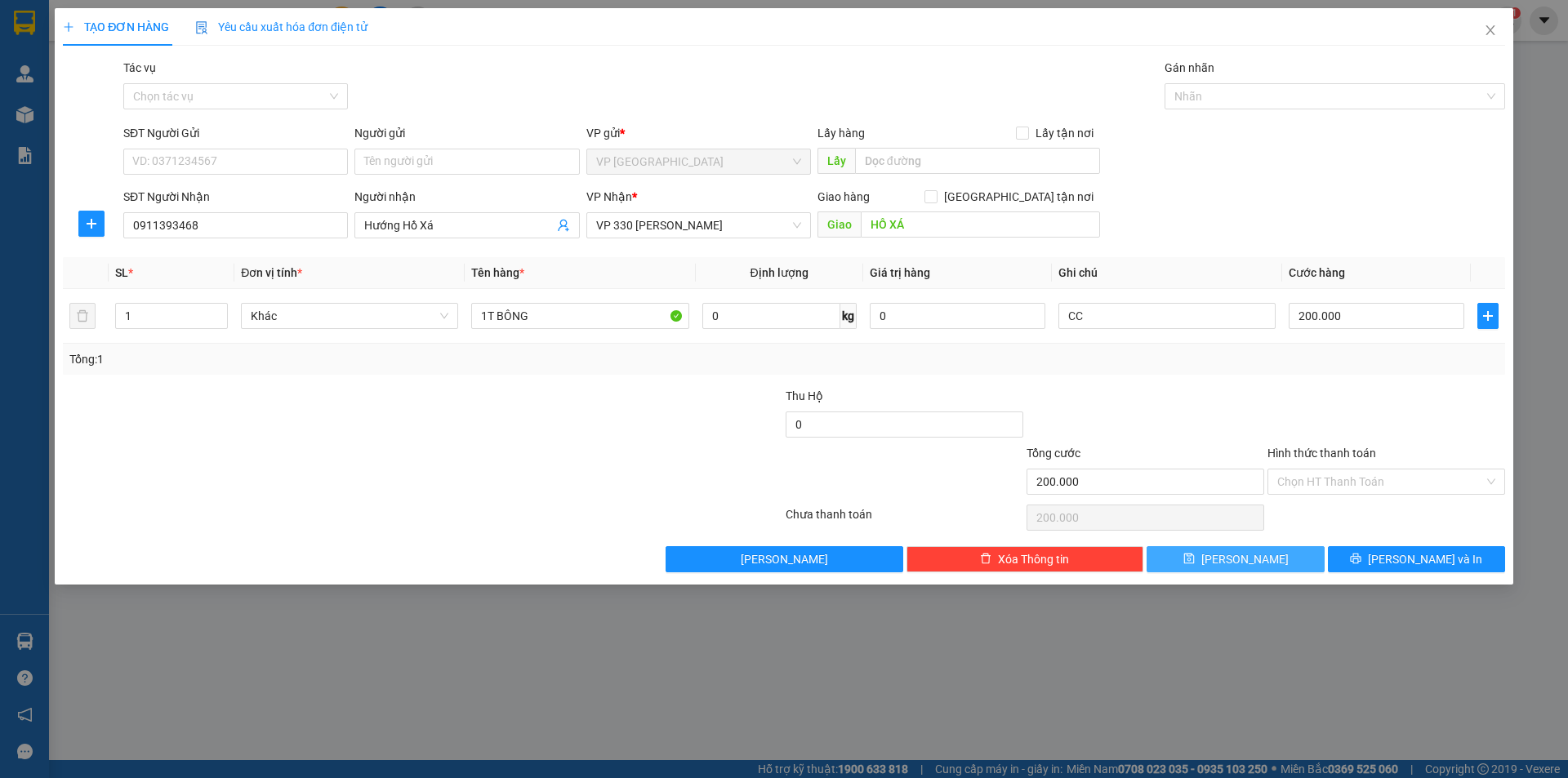
click at [1267, 559] on button "[PERSON_NAME]" at bounding box center [1235, 560] width 178 height 26
type input "0"
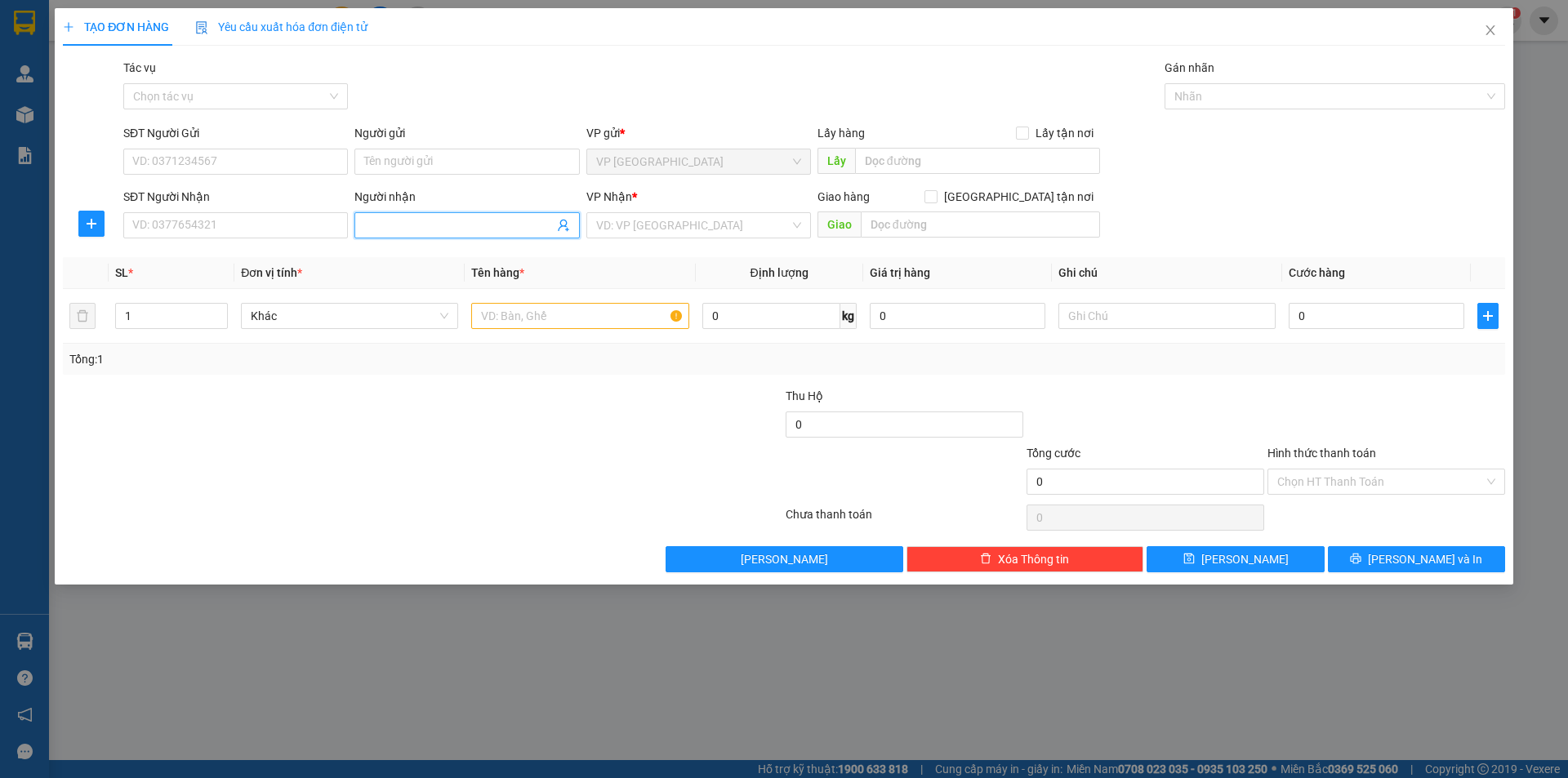
click at [443, 228] on input "Người nhận" at bounding box center [458, 226] width 189 height 18
type input "Xá"
click at [638, 217] on input "search" at bounding box center [693, 226] width 194 height 25
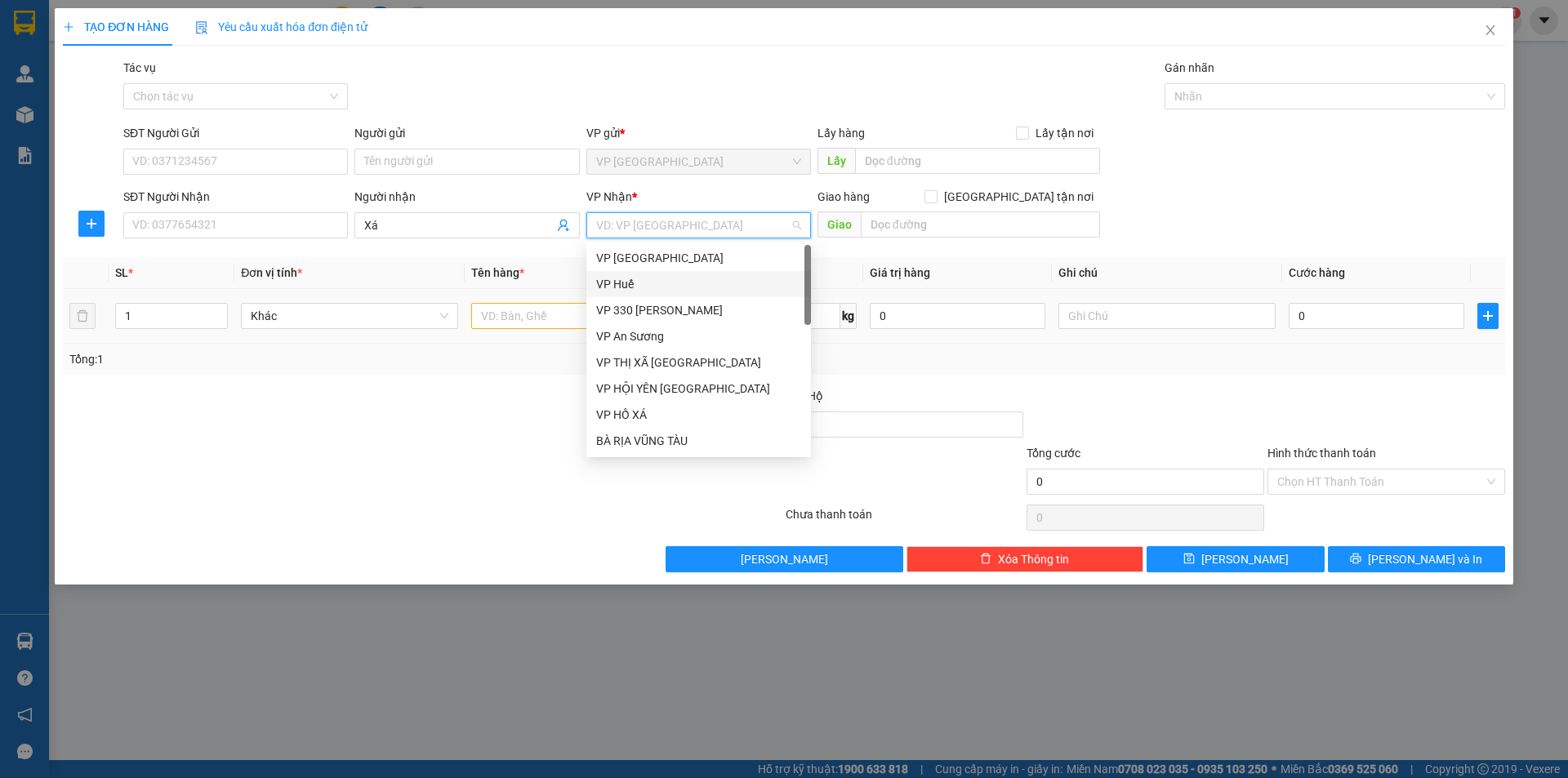
click at [655, 308] on div "VP 330 [PERSON_NAME]" at bounding box center [699, 310] width 205 height 18
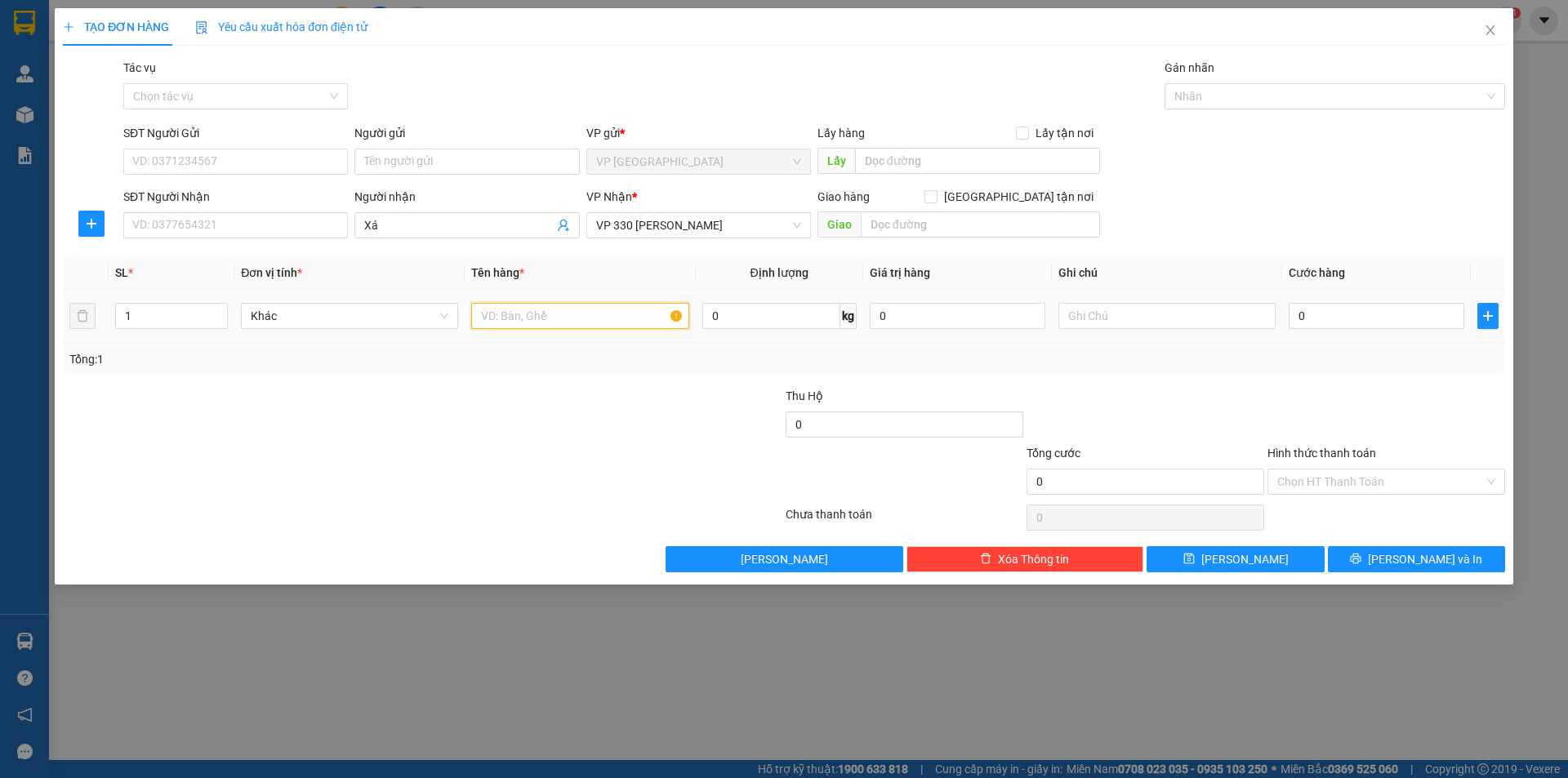
click at [590, 318] on input "text" at bounding box center [580, 316] width 218 height 26
type input "1T BÔNG"
click at [1107, 319] on input "text" at bounding box center [1168, 316] width 218 height 26
drag, startPoint x: 1268, startPoint y: 317, endPoint x: 1291, endPoint y: 318, distance: 23.0
click at [1277, 317] on td "CC" at bounding box center [1167, 316] width 230 height 55
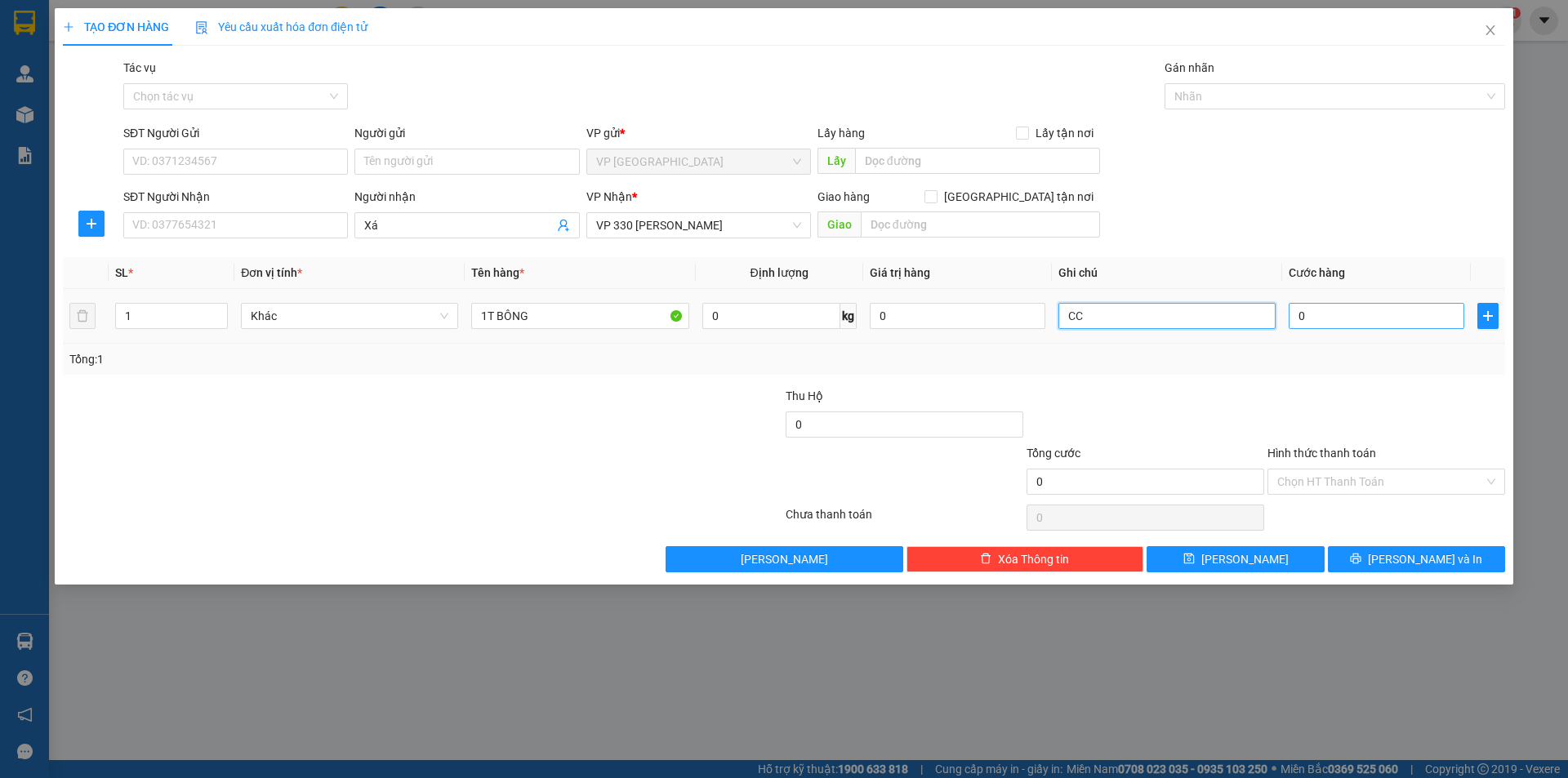
type input "CC"
click at [1300, 319] on input "0" at bounding box center [1377, 316] width 176 height 26
type input "2"
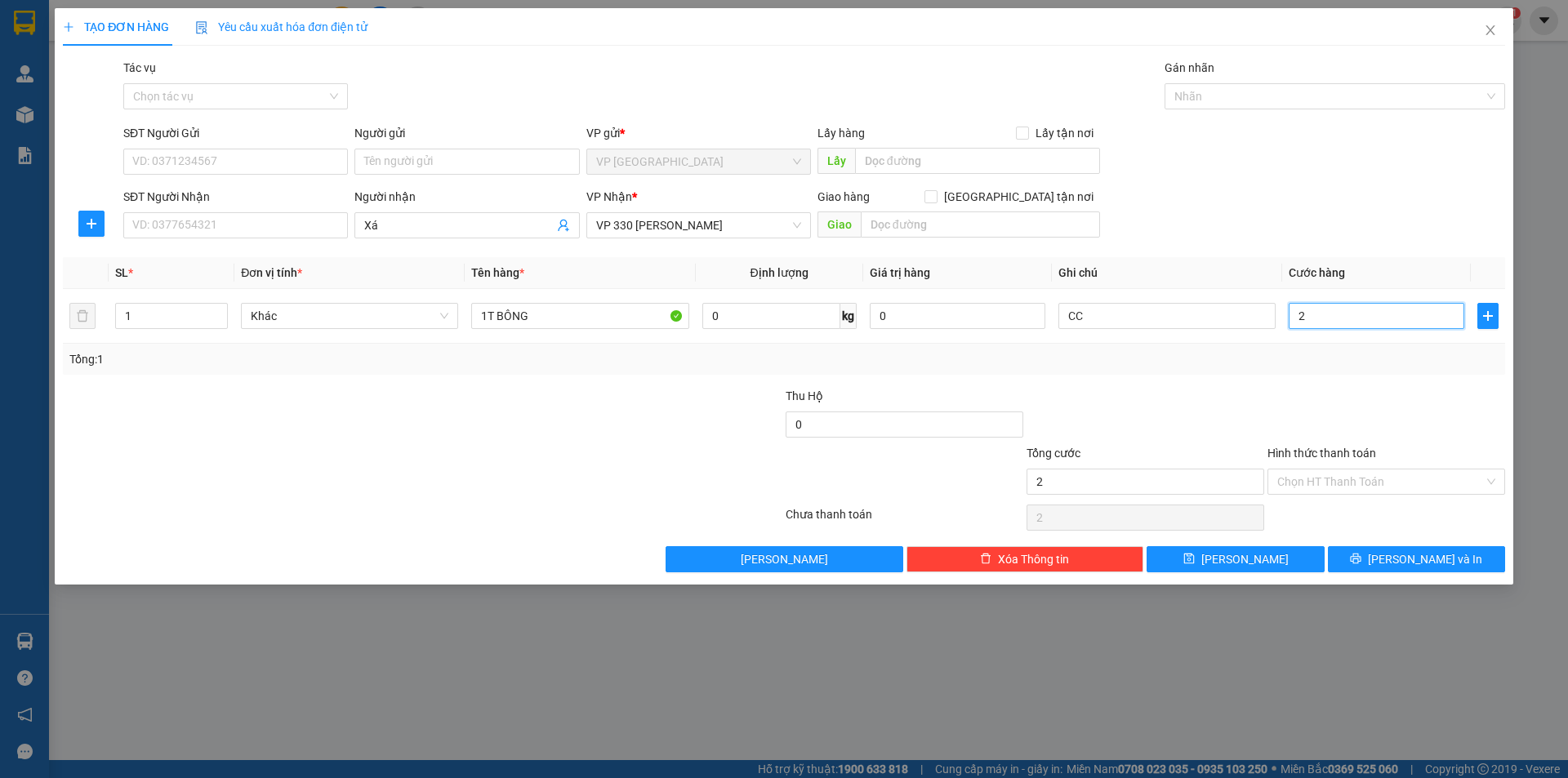
type input "20"
click at [1273, 563] on button "[PERSON_NAME]" at bounding box center [1235, 560] width 178 height 26
drag, startPoint x: 1489, startPoint y: 31, endPoint x: 1487, endPoint y: 45, distance: 14.1
click at [1487, 45] on span "Close" at bounding box center [1491, 31] width 46 height 46
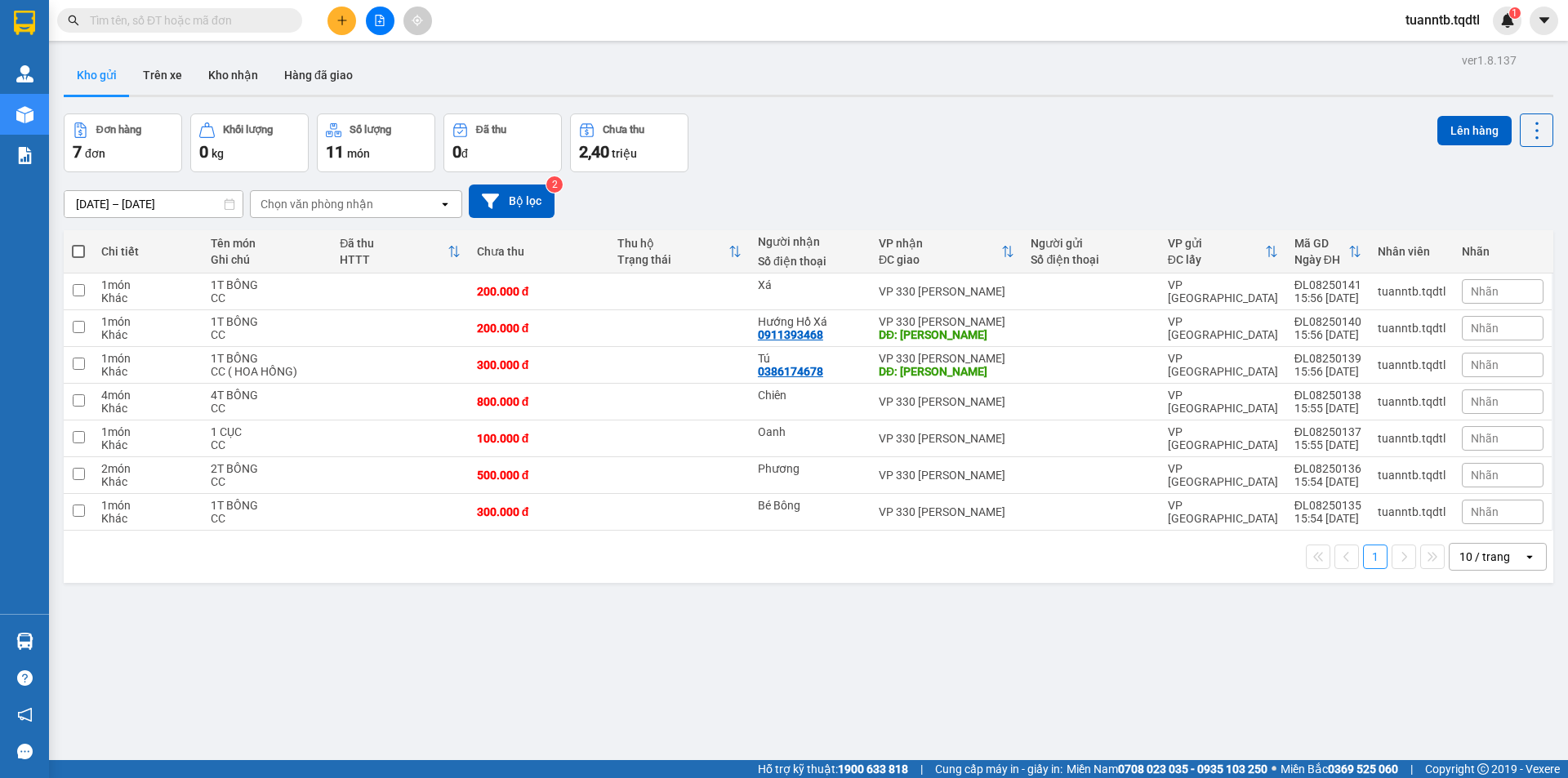
click at [78, 247] on span at bounding box center [79, 251] width 13 height 13
click at [79, 243] on input "checkbox" at bounding box center [79, 243] width 0 height 0
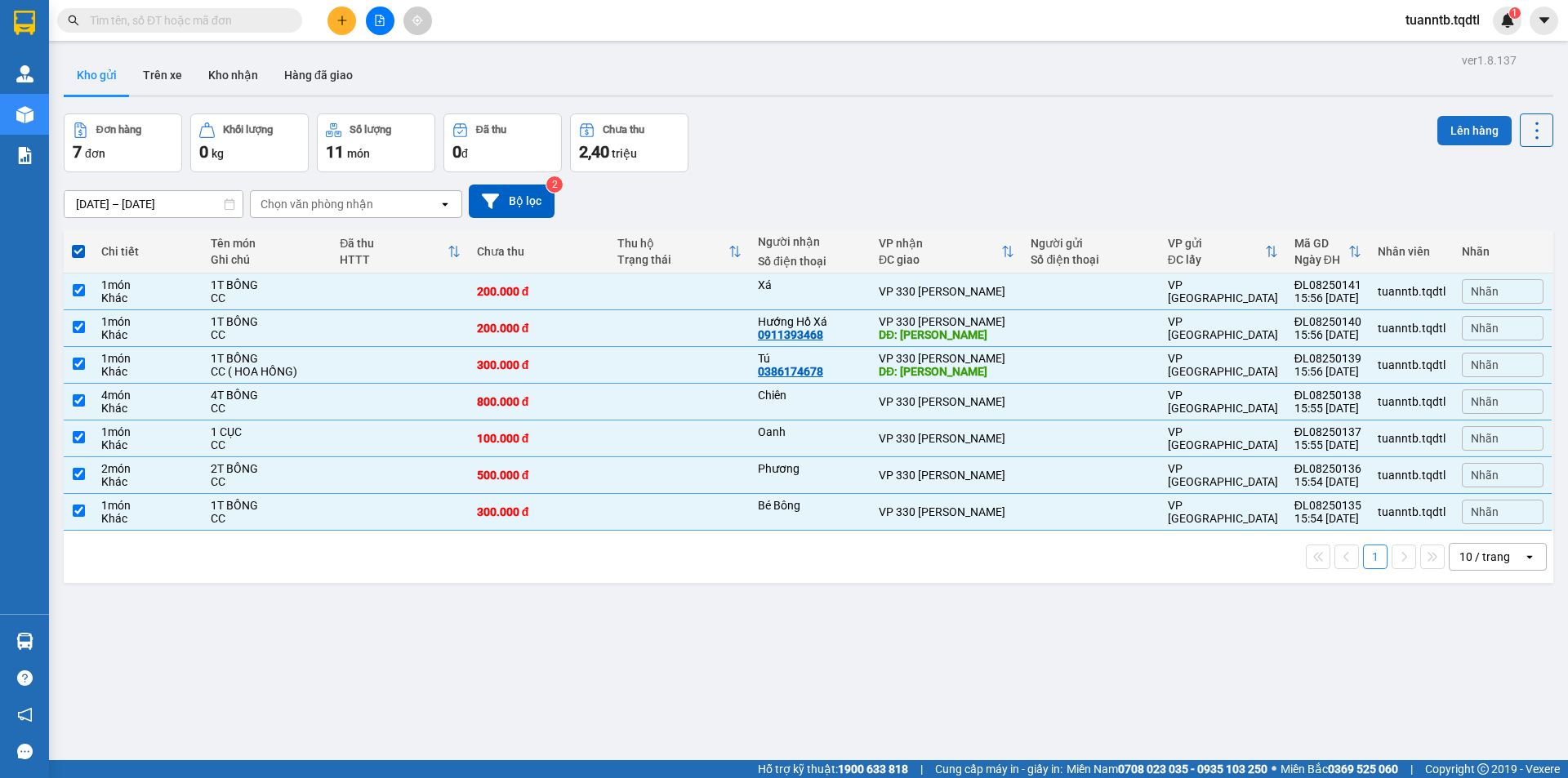
click at [1471, 133] on button "Lên hàng" at bounding box center [1475, 131] width 74 height 29
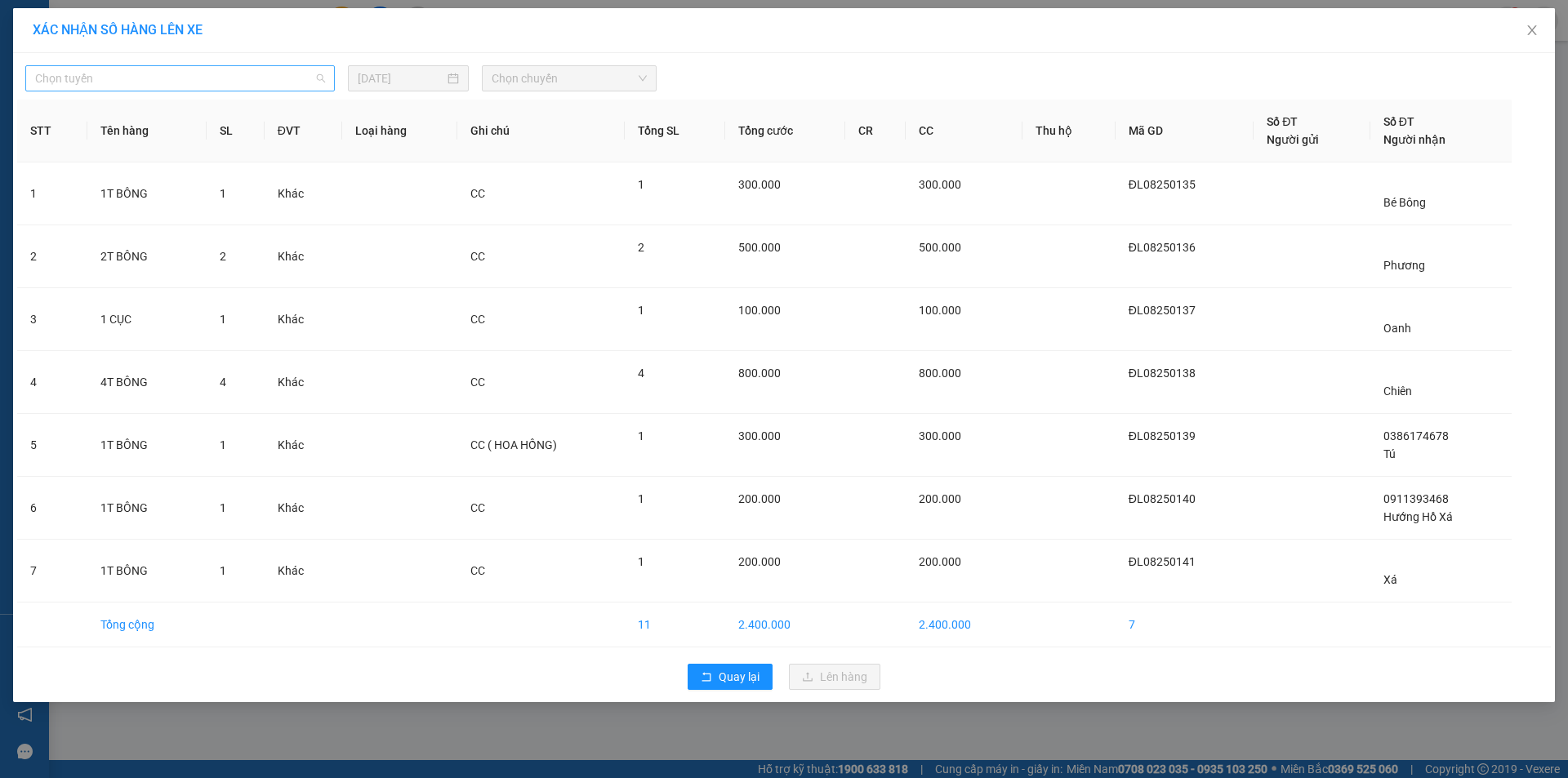
click at [263, 72] on span "Chọn tuyến" at bounding box center [180, 79] width 290 height 25
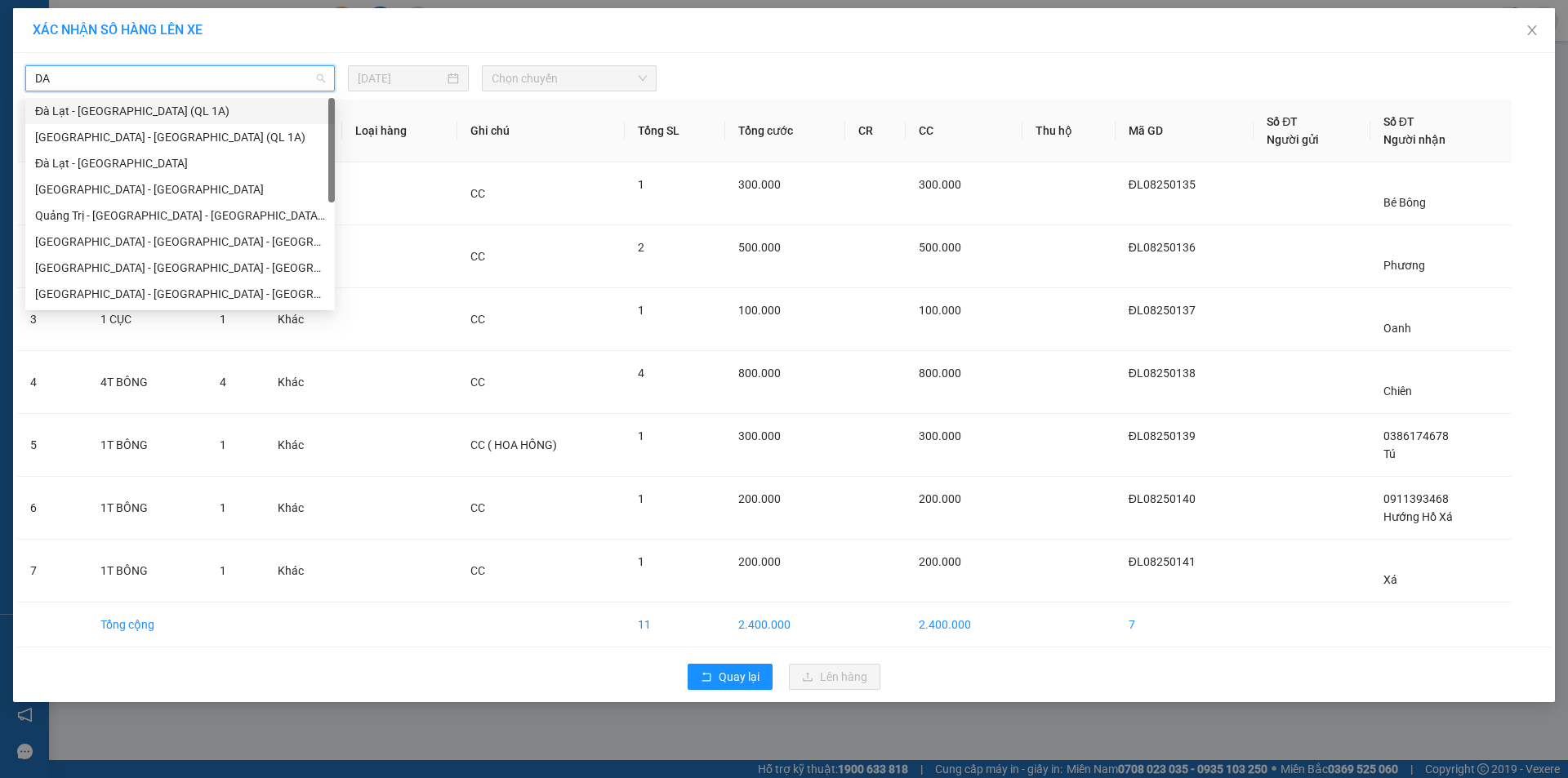
scroll to position [105, 0]
click at [137, 241] on div "Đà Lạt - Quảng Trị" at bounding box center [180, 241] width 290 height 18
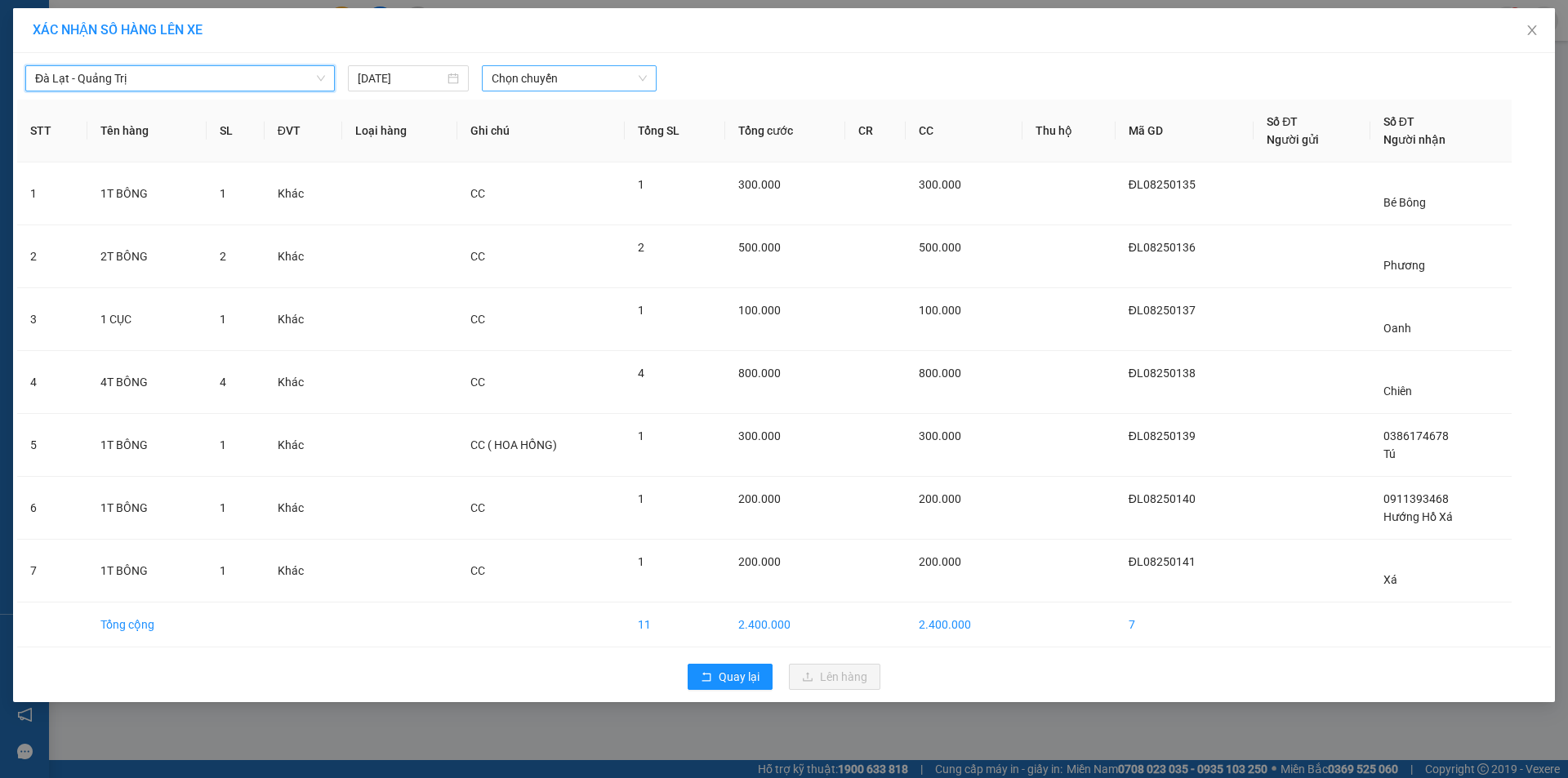
drag, startPoint x: 495, startPoint y: 76, endPoint x: 495, endPoint y: 88, distance: 12.0
click at [495, 79] on span "Chọn chuyến" at bounding box center [570, 79] width 155 height 25
drag, startPoint x: 565, startPoint y: 121, endPoint x: 565, endPoint y: 130, distance: 9.0
click at [565, 124] on div "Chọn chuyến 14:30 - 50H-358.94 14:31 17:30 17:31 - 43H-161.46" at bounding box center [556, 164] width 147 height 131
click at [566, 130] on div "14:30 - 50H-358.94" at bounding box center [556, 137] width 128 height 18
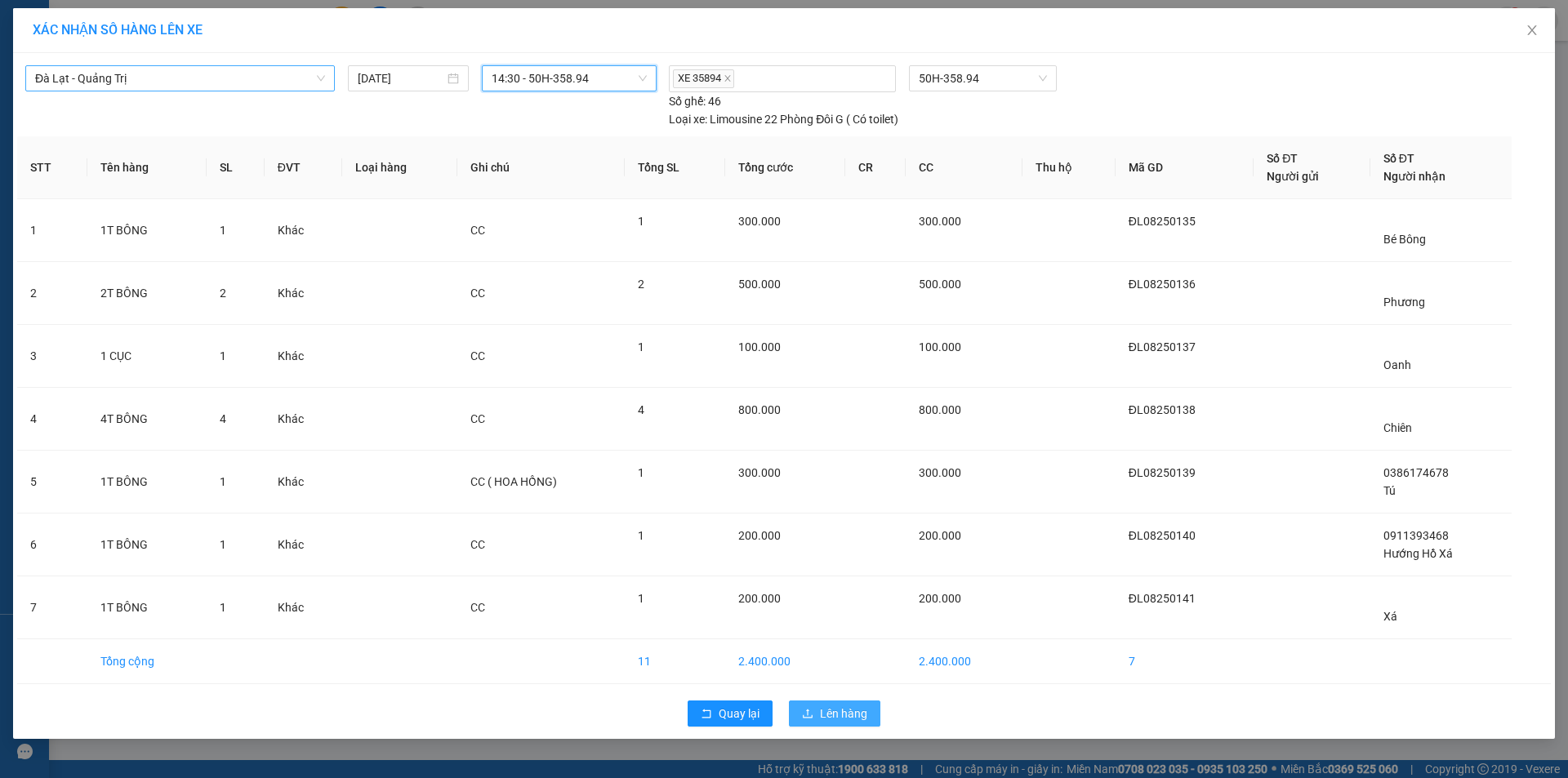
click at [809, 709] on icon "upload" at bounding box center [808, 713] width 11 height 11
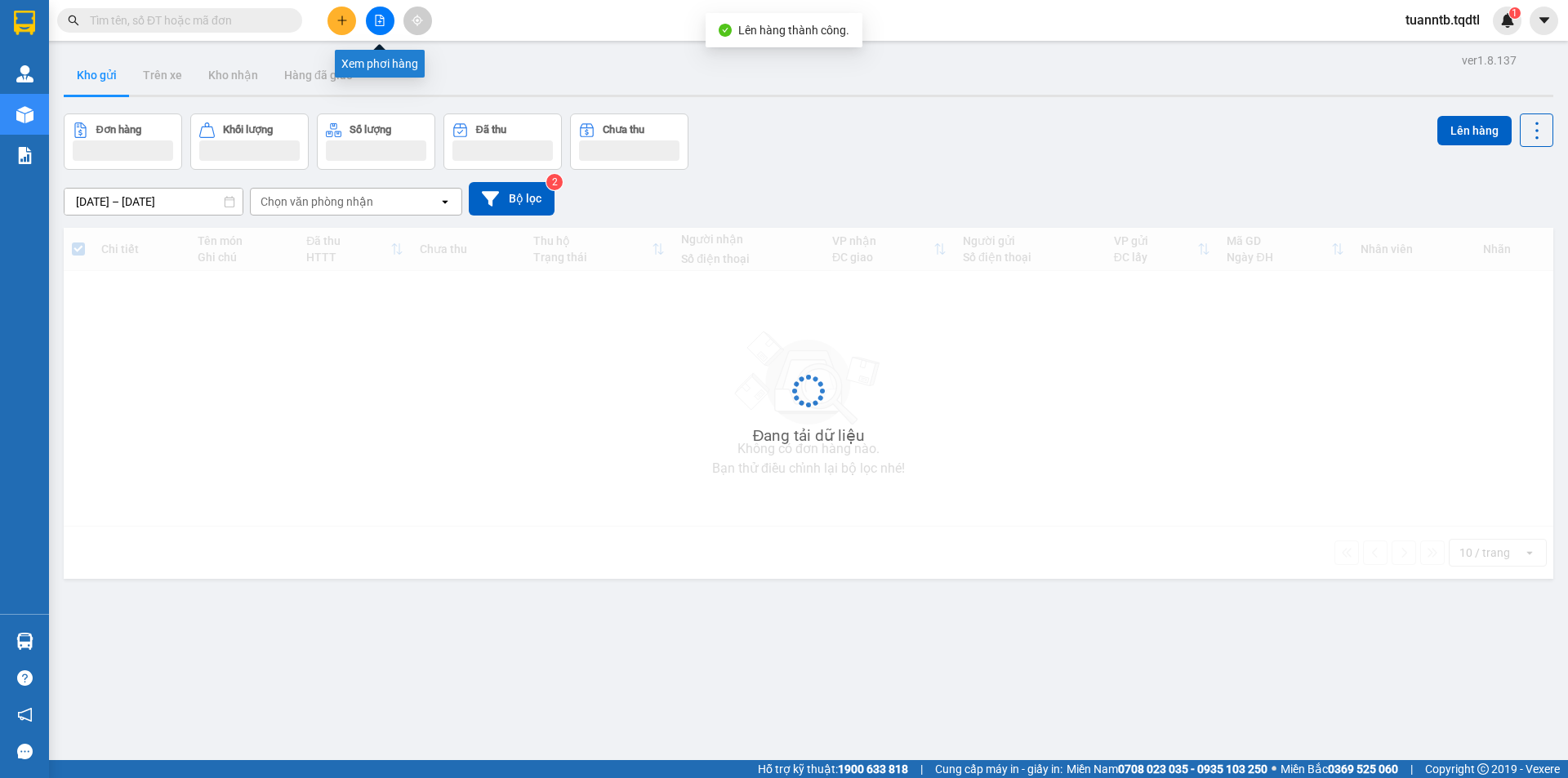
click at [379, 22] on icon "file-add" at bounding box center [380, 20] width 11 height 11
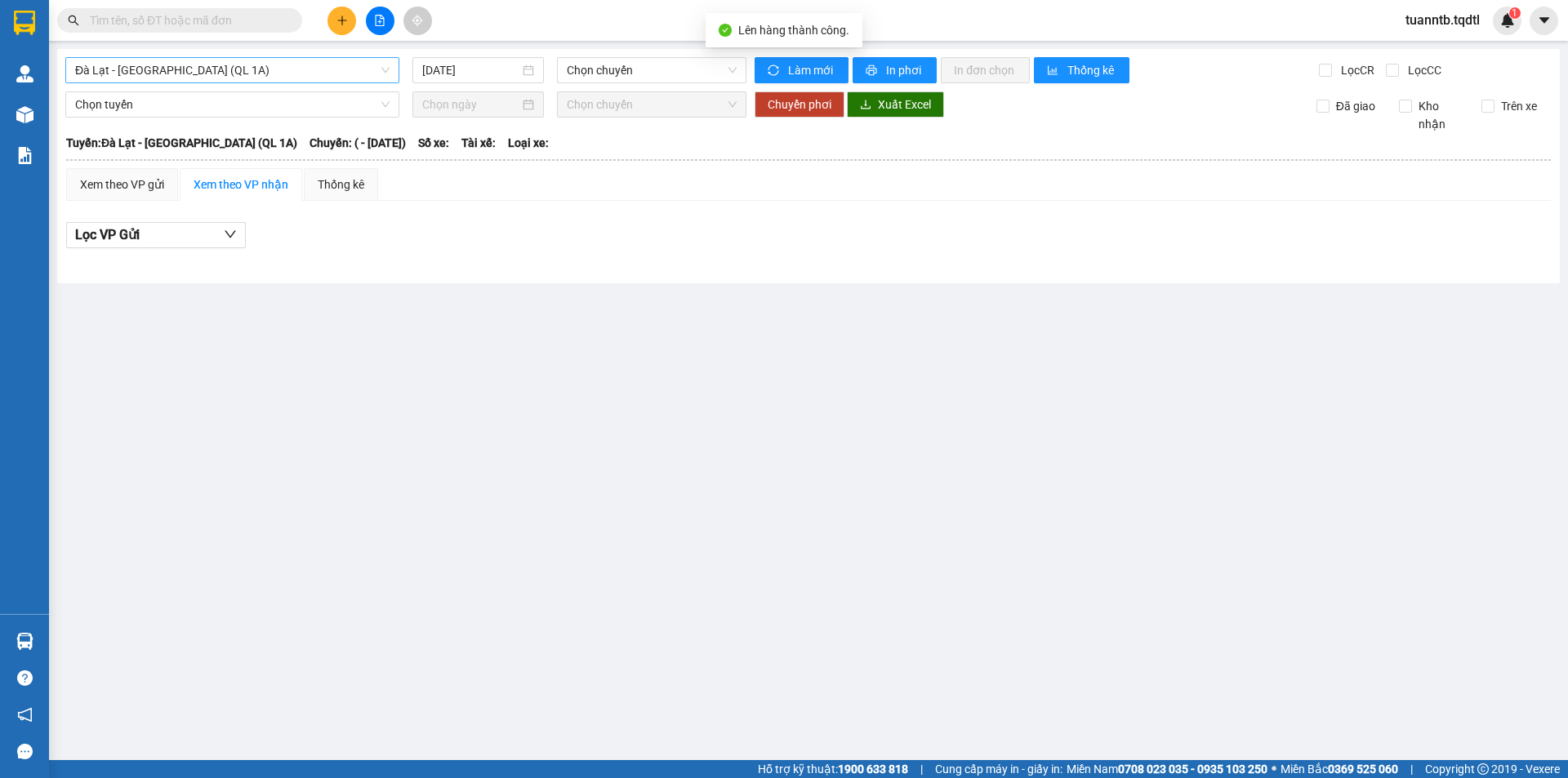
click at [287, 69] on span "Đà Lạt - [GEOGRAPHIC_DATA] (QL 1A)" at bounding box center [232, 70] width 314 height 25
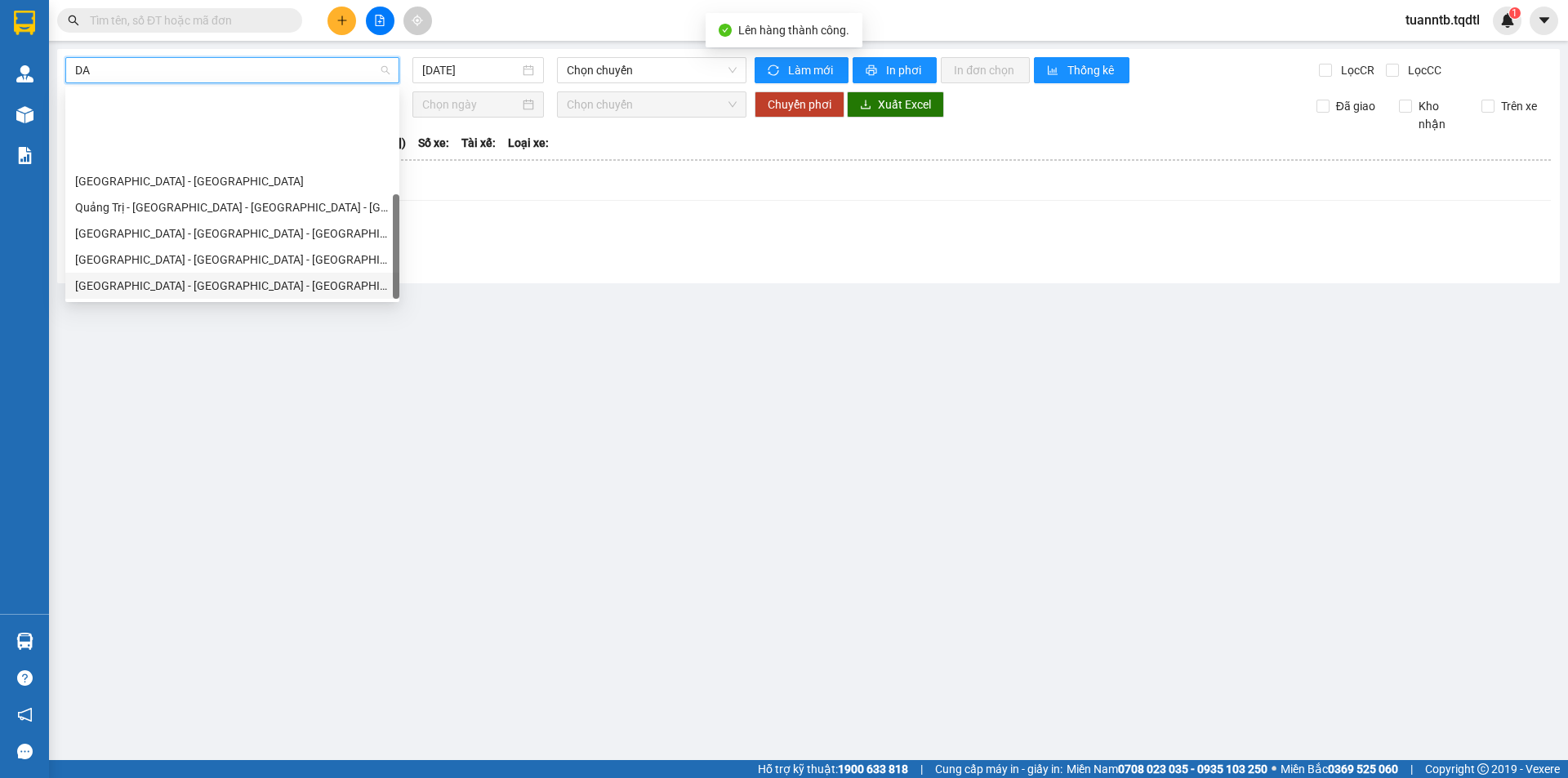
scroll to position [105, 0]
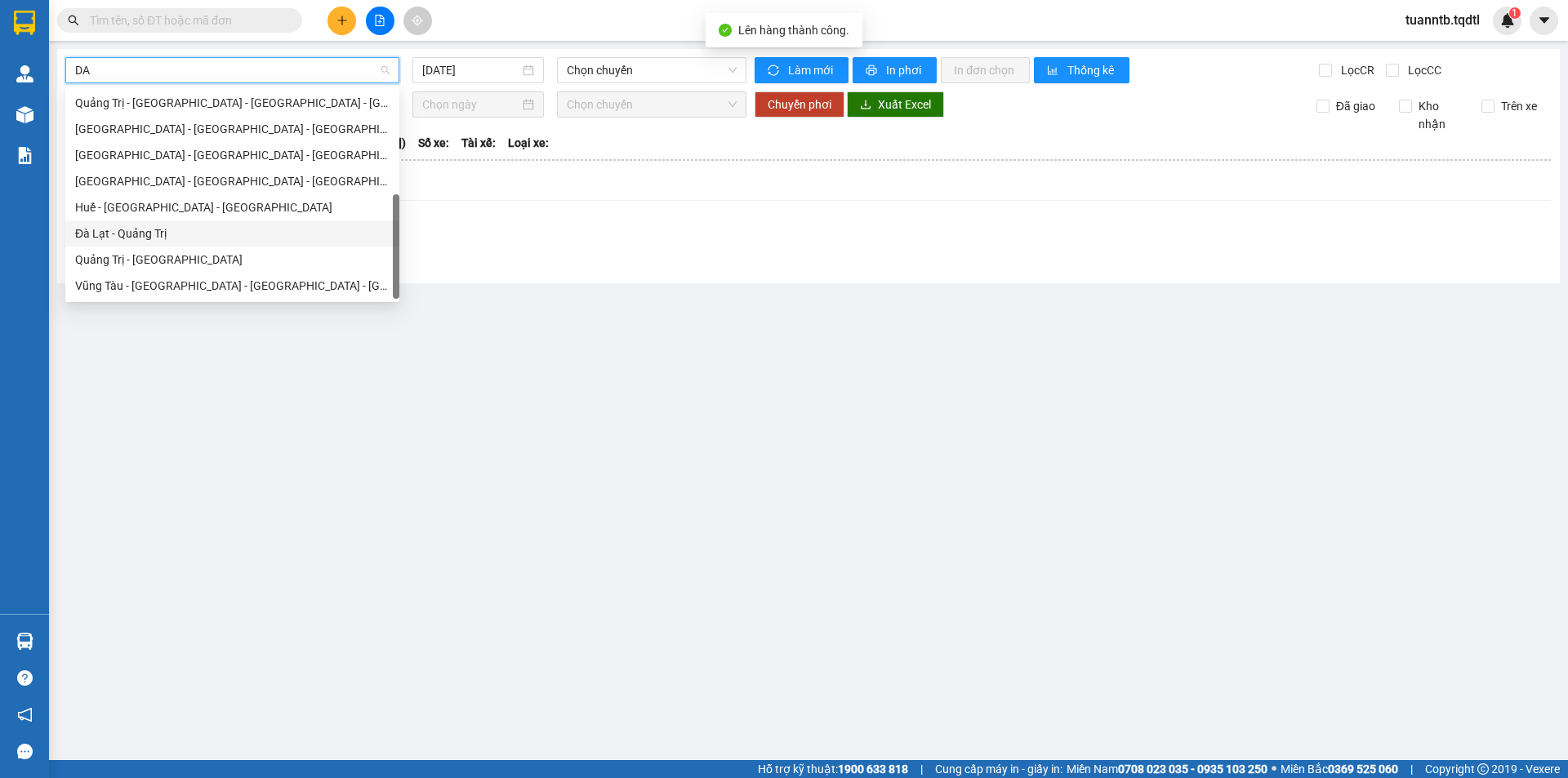
click at [185, 234] on div "Đà Lạt - Quảng Trị" at bounding box center [232, 233] width 314 height 18
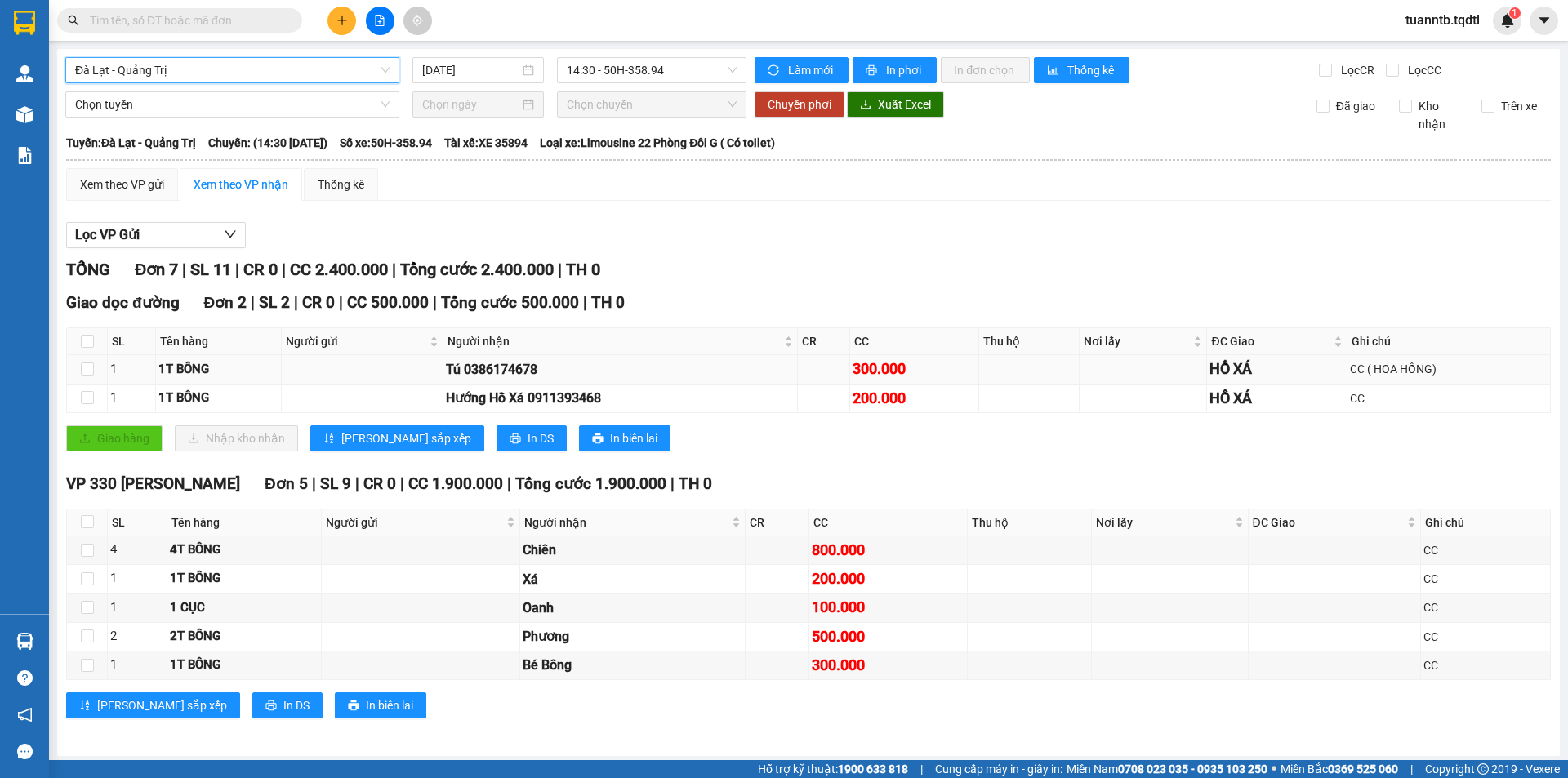
scroll to position [4, 0]
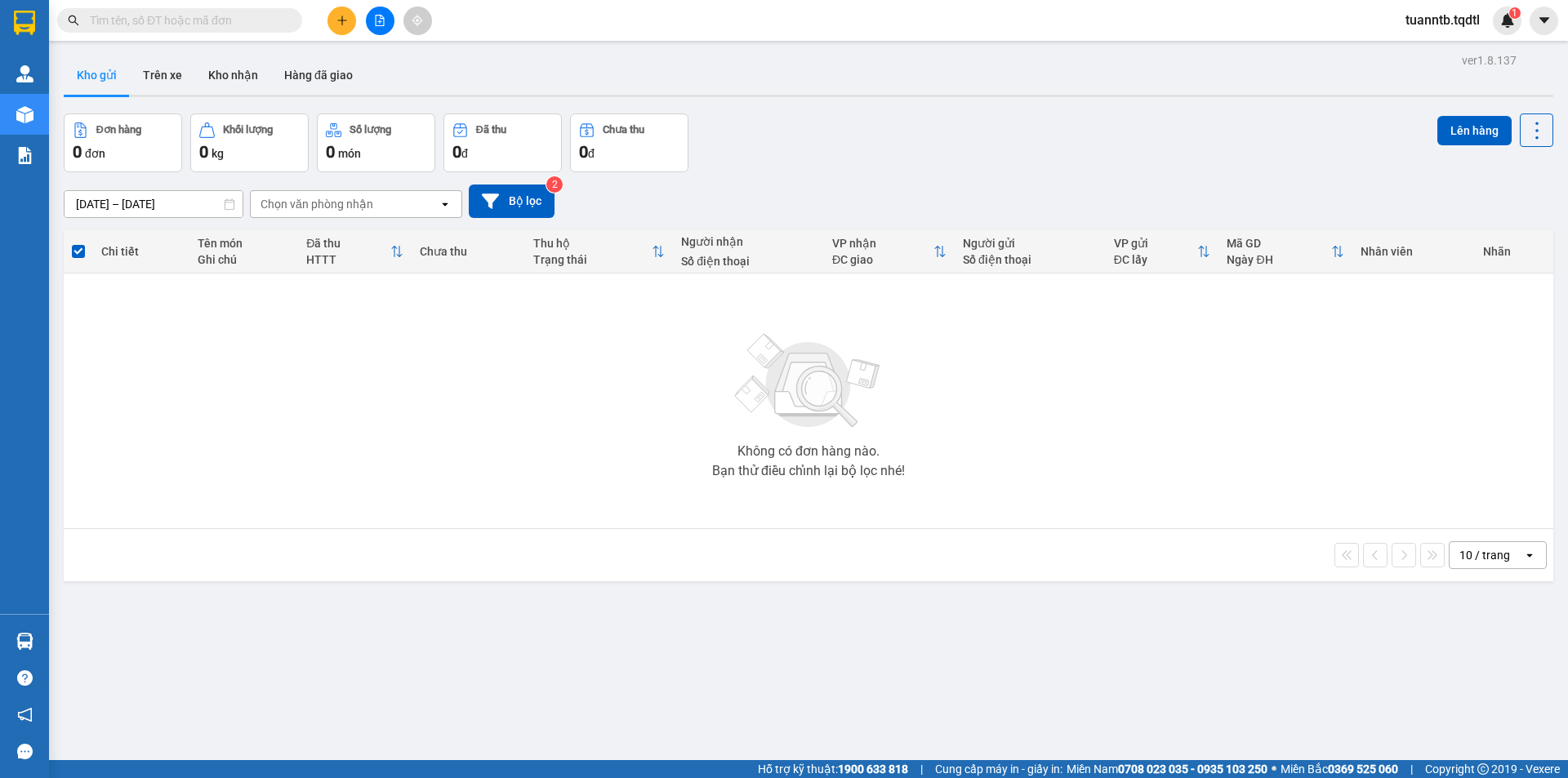
click at [338, 20] on icon "plus" at bounding box center [342, 20] width 11 height 11
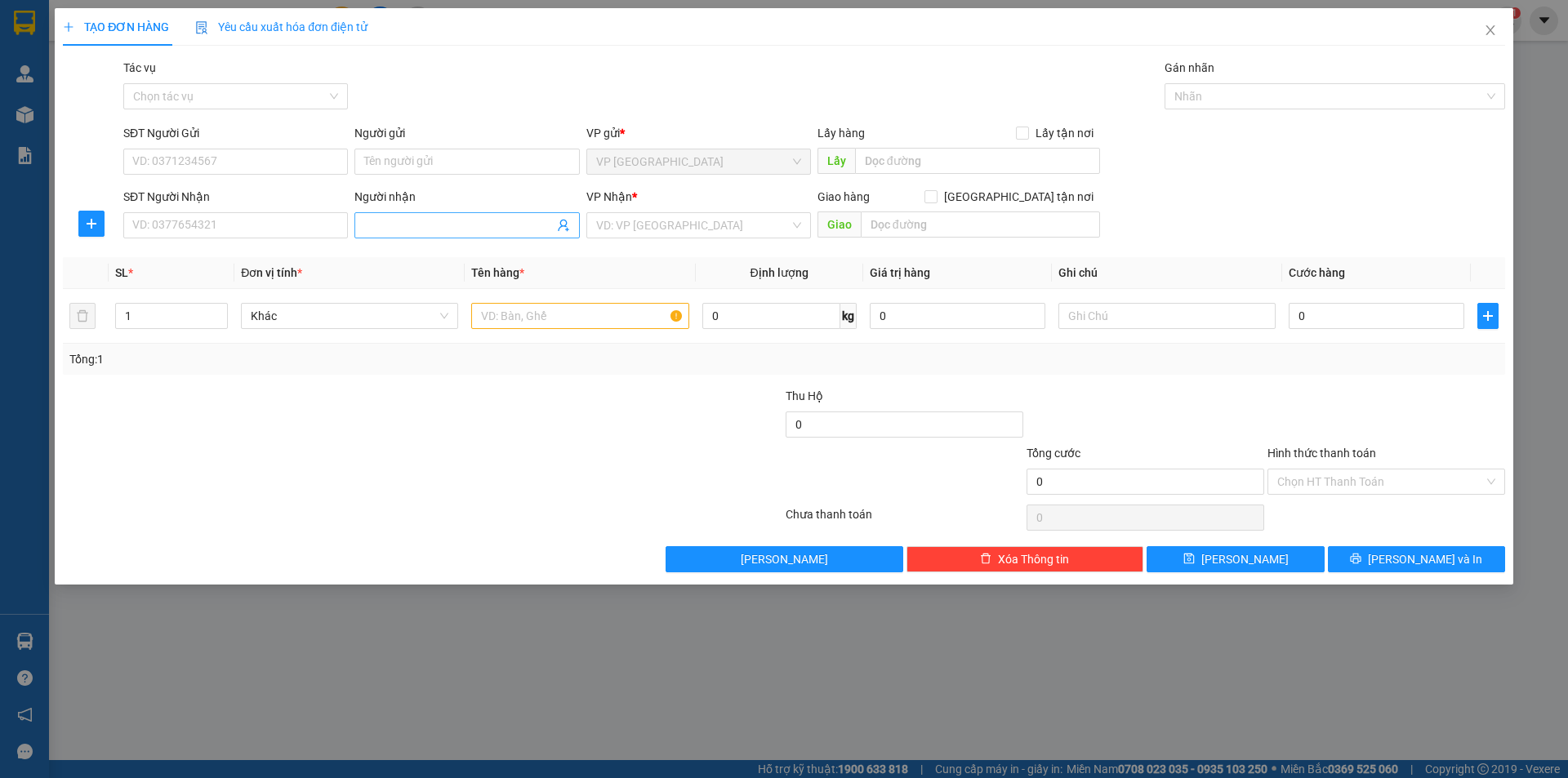
click at [374, 230] on input "Người nhận" at bounding box center [458, 226] width 189 height 18
click at [426, 259] on div "Mơ - 0975149444" at bounding box center [466, 258] width 205 height 18
click at [638, 228] on input "search" at bounding box center [693, 226] width 194 height 25
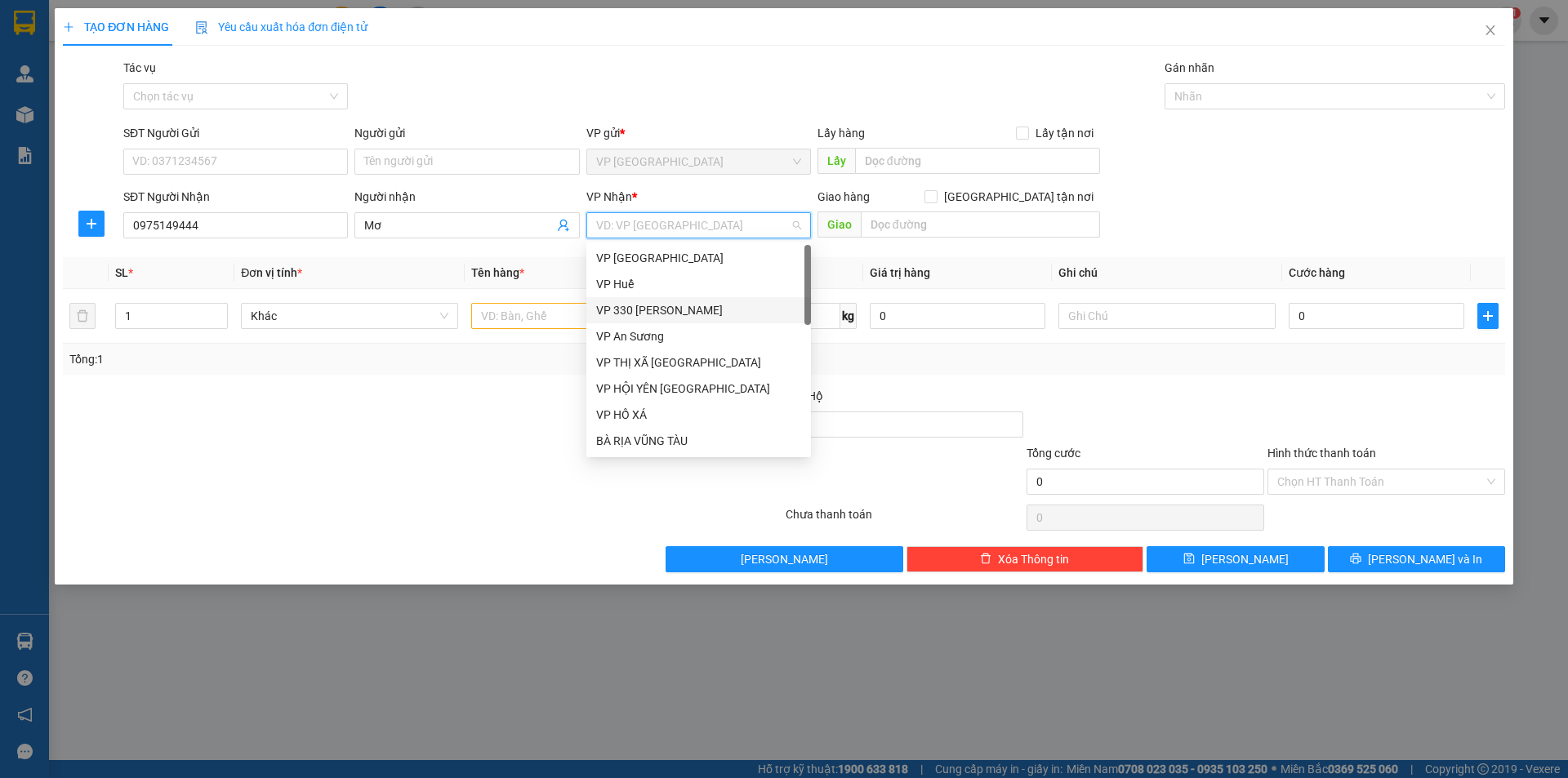
drag, startPoint x: 656, startPoint y: 308, endPoint x: 768, endPoint y: 279, distance: 115.7
click at [656, 304] on div "VP 330 [PERSON_NAME]" at bounding box center [699, 310] width 205 height 18
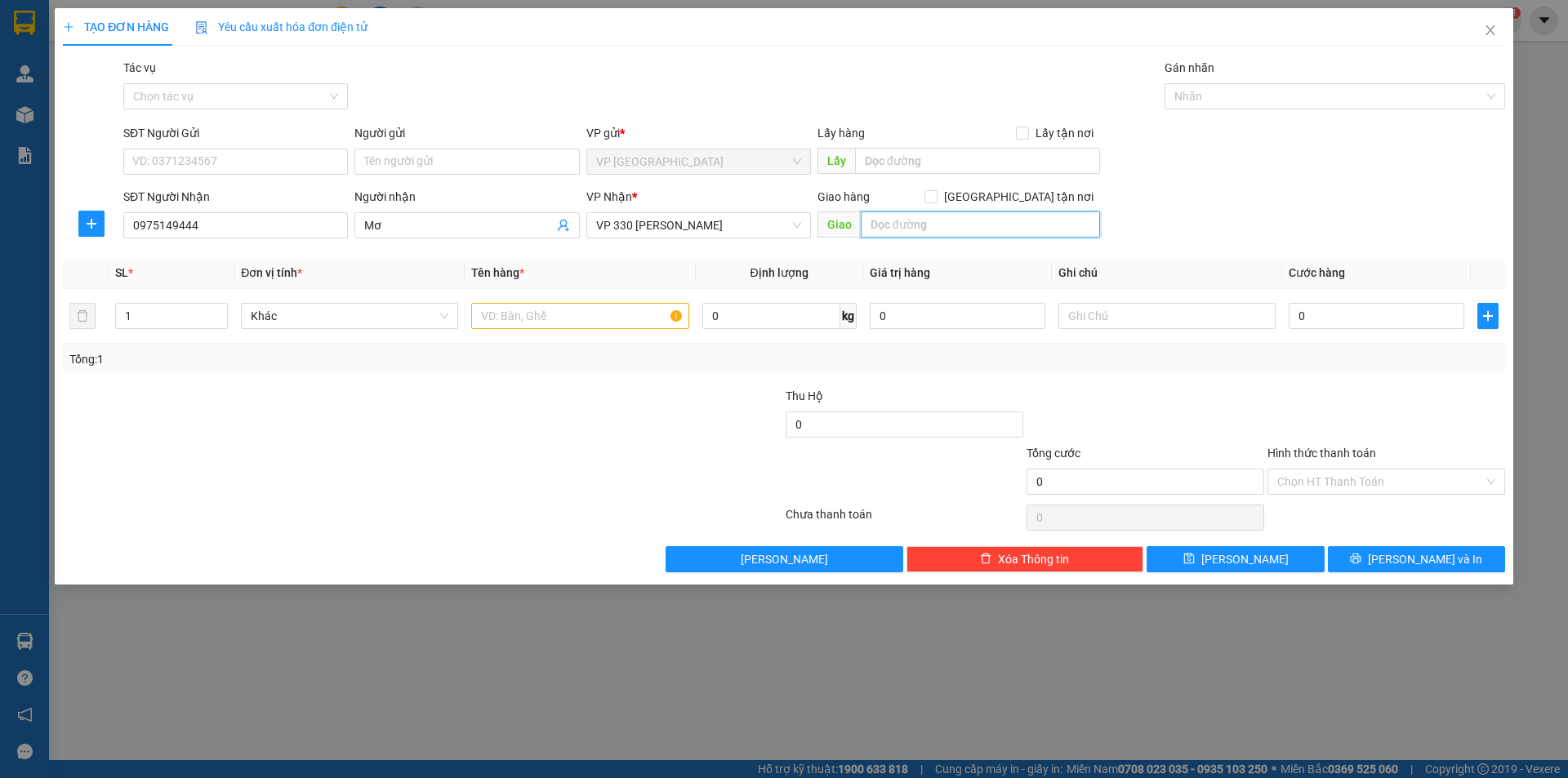
click at [939, 223] on input "text" at bounding box center [980, 225] width 239 height 26
click at [164, 317] on input "1" at bounding box center [172, 316] width 111 height 25
click at [583, 321] on input "text" at bounding box center [580, 316] width 218 height 26
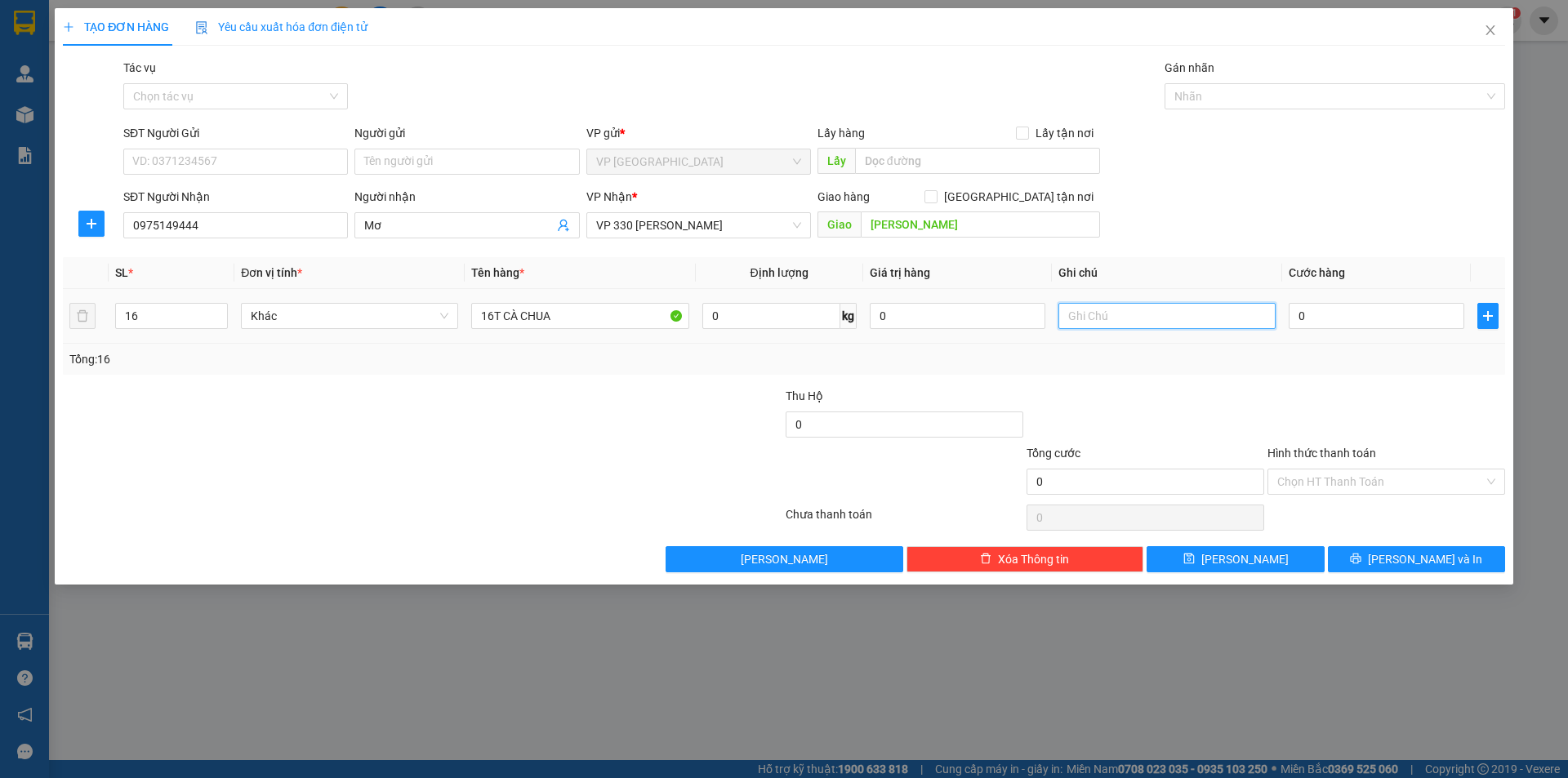
click at [1087, 316] on input "text" at bounding box center [1168, 316] width 218 height 26
drag, startPoint x: 1275, startPoint y: 319, endPoint x: 1302, endPoint y: 320, distance: 27.0
click at [1295, 320] on tr "16 Khác 16T CÀ CHUA 0 kg 0 CC 0" at bounding box center [784, 316] width 1443 height 55
click at [1316, 320] on input "0" at bounding box center [1377, 316] width 176 height 26
drag, startPoint x: 1327, startPoint y: 395, endPoint x: 1306, endPoint y: 344, distance: 55.2
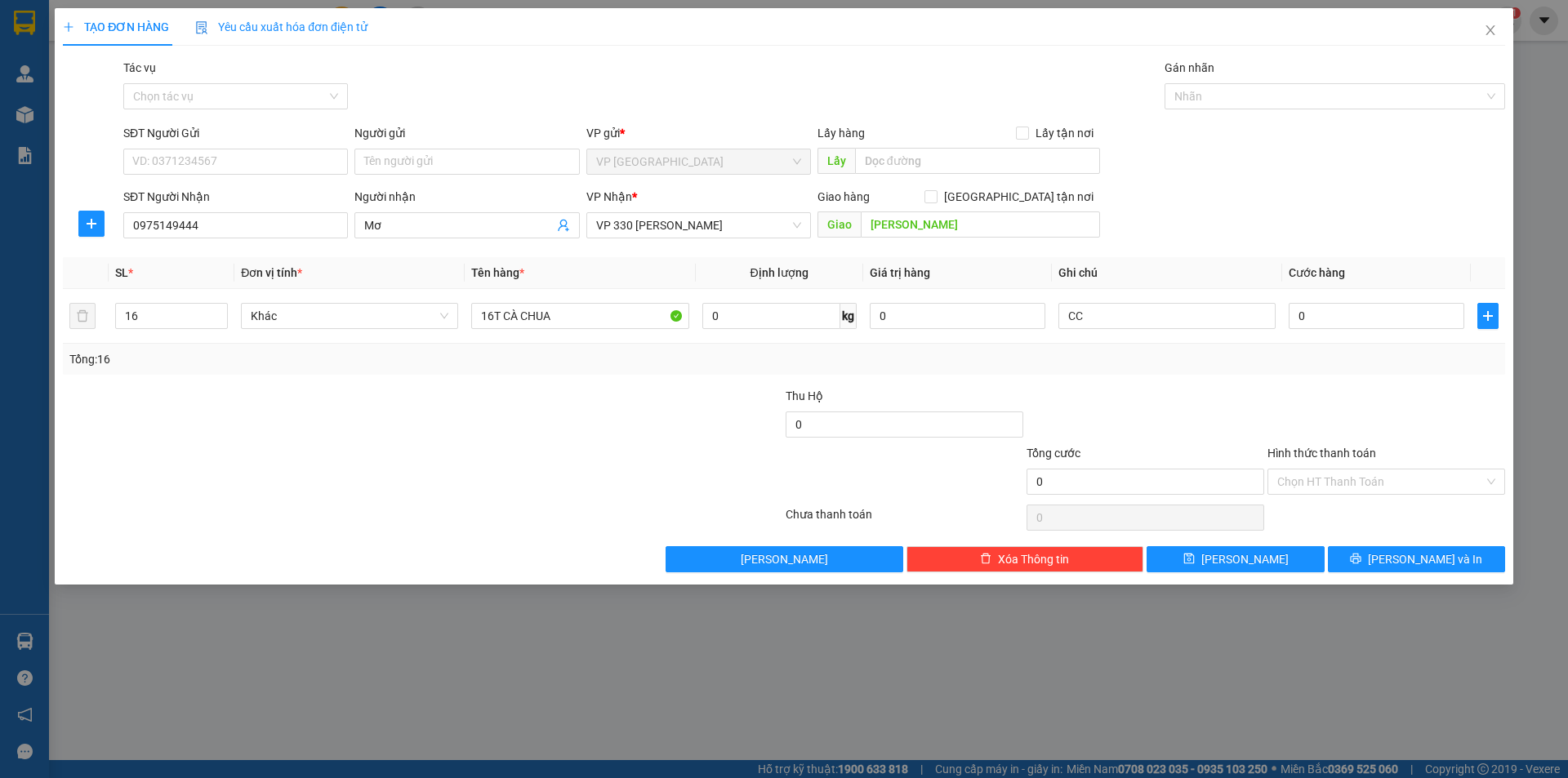
click at [1324, 388] on div at bounding box center [1386, 416] width 241 height 57
click at [1295, 325] on input "0" at bounding box center [1377, 316] width 176 height 26
click at [1264, 560] on button "[PERSON_NAME]" at bounding box center [1235, 560] width 178 height 26
click at [1494, 24] on span "Close" at bounding box center [1491, 31] width 46 height 46
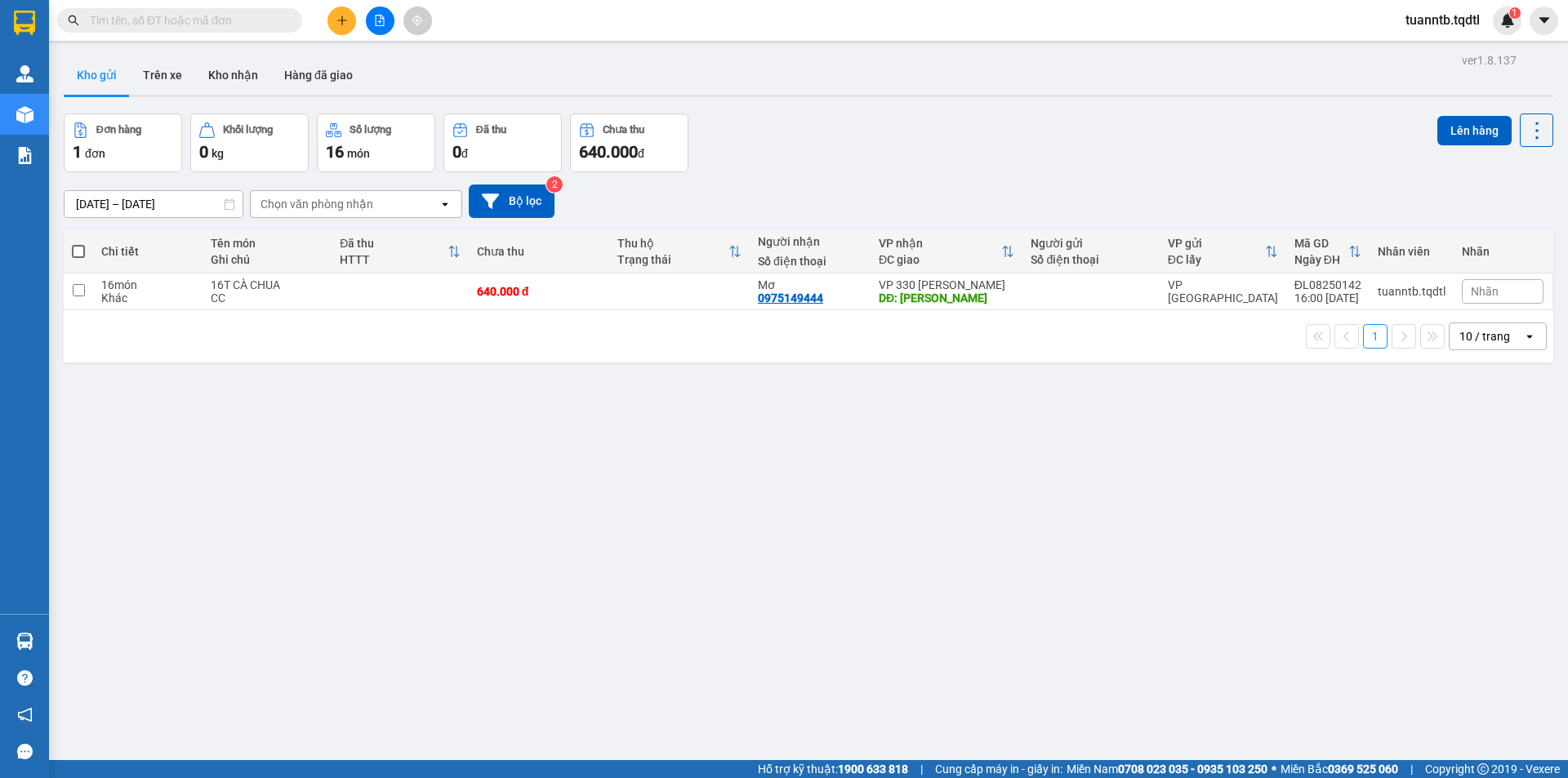
drag, startPoint x: 78, startPoint y: 247, endPoint x: 791, endPoint y: 236, distance: 713.1
click at [77, 247] on span at bounding box center [79, 251] width 13 height 13
click at [79, 243] on input "checkbox" at bounding box center [79, 243] width 0 height 0
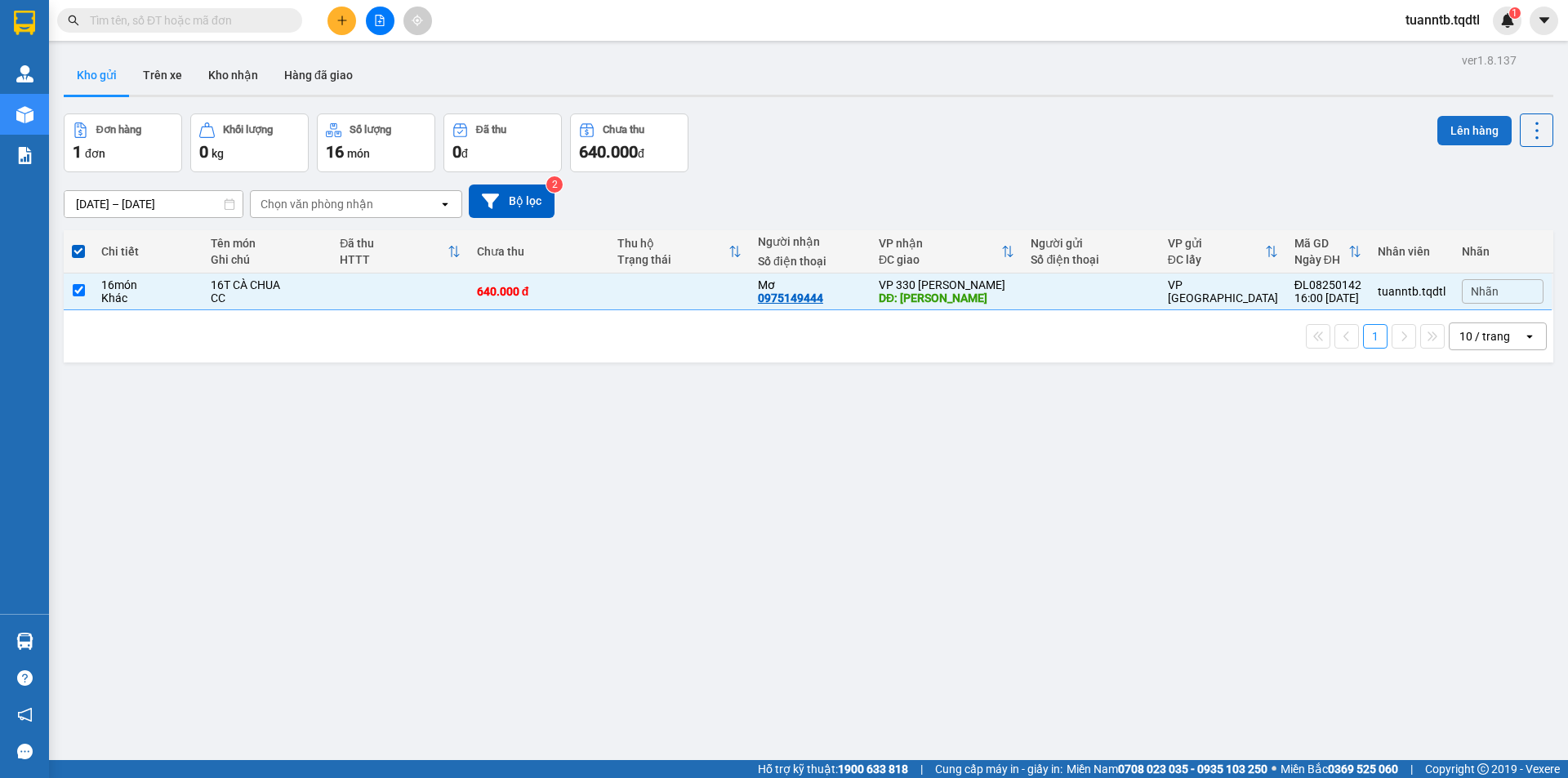
click at [1463, 133] on button "Lên hàng" at bounding box center [1475, 131] width 74 height 29
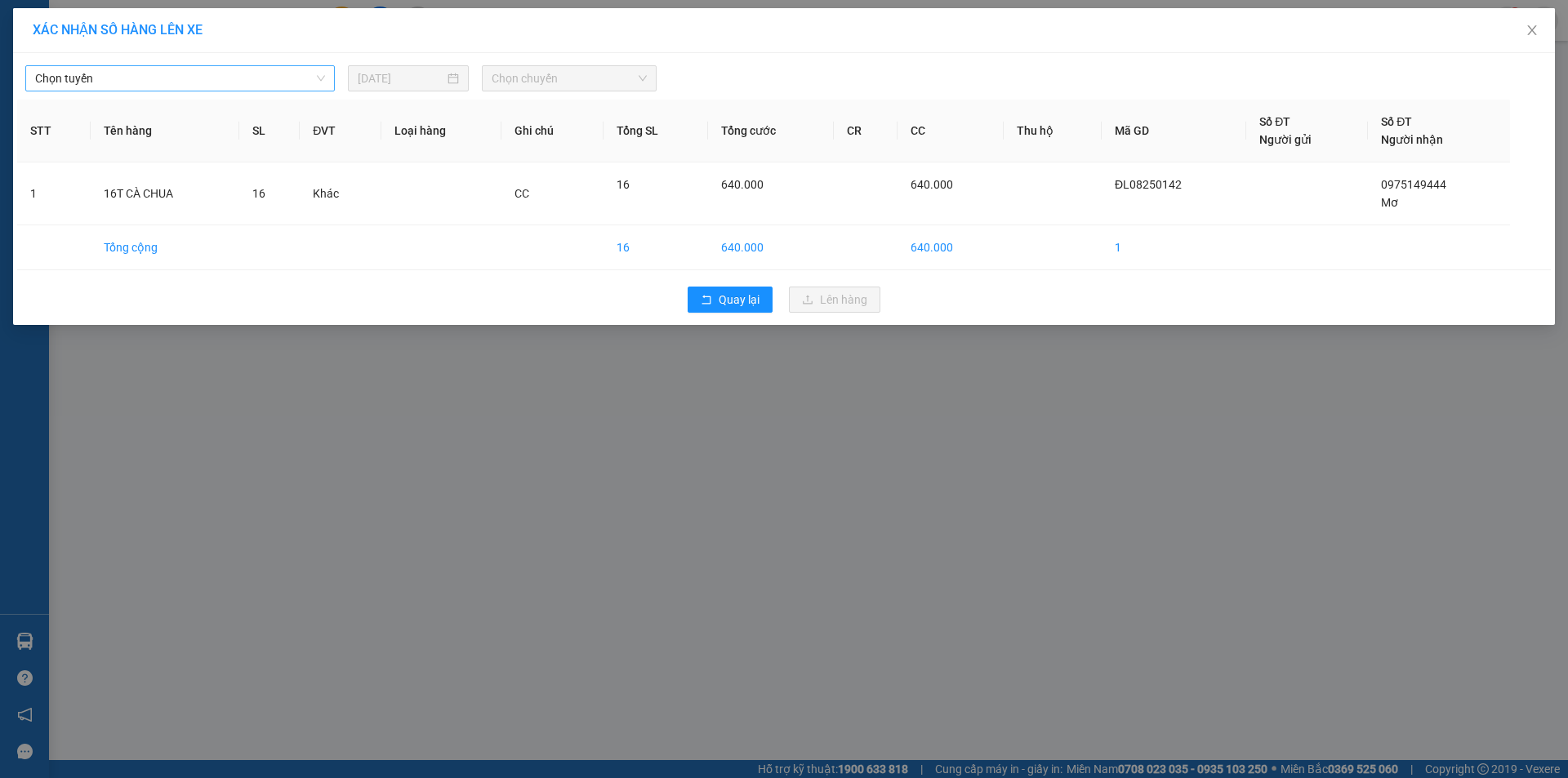
click at [83, 77] on span "Chọn tuyến" at bounding box center [180, 79] width 290 height 25
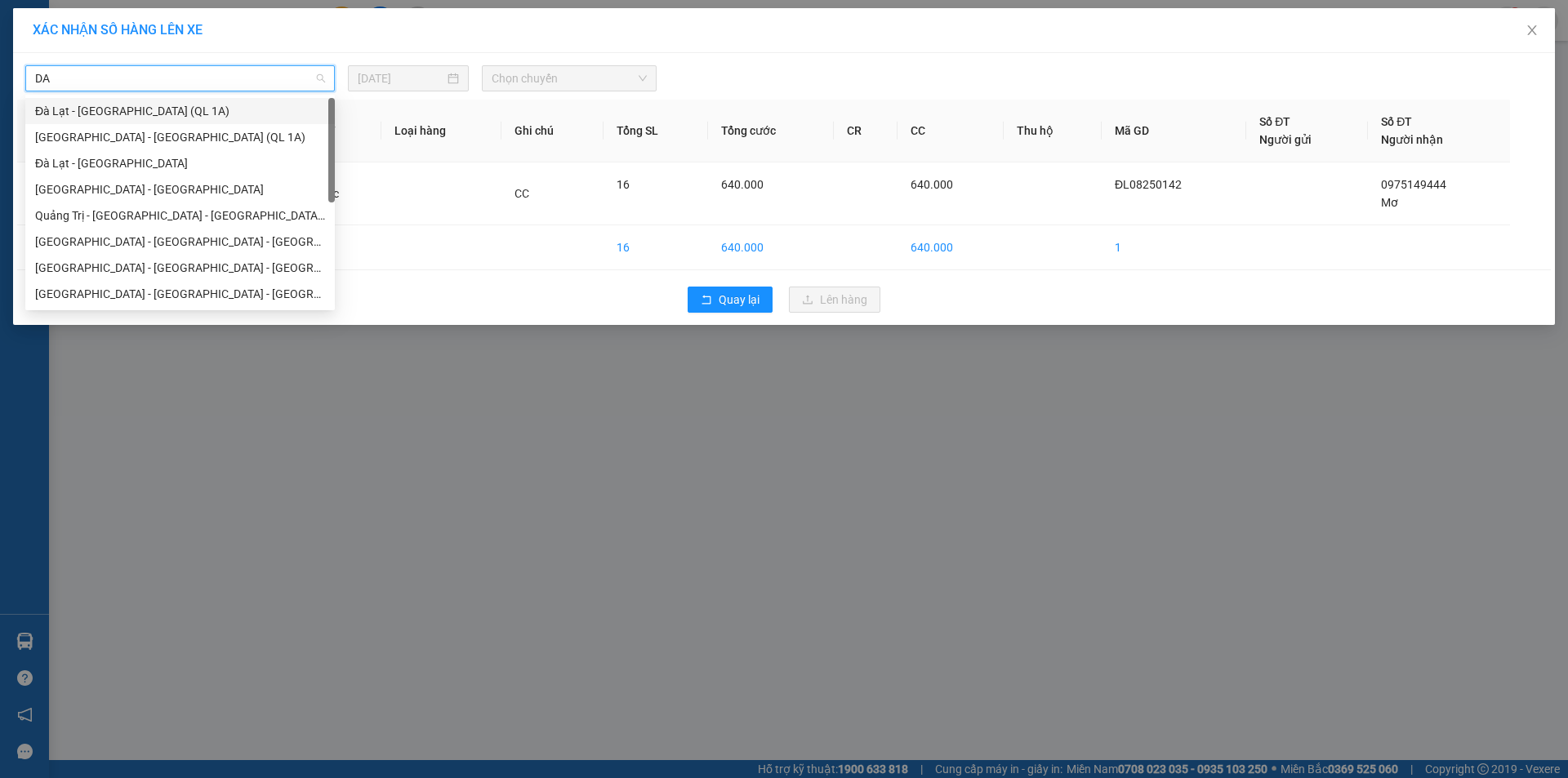
scroll to position [105, 0]
click at [95, 239] on div "Đà Lạt - Quảng Trị" at bounding box center [180, 241] width 290 height 18
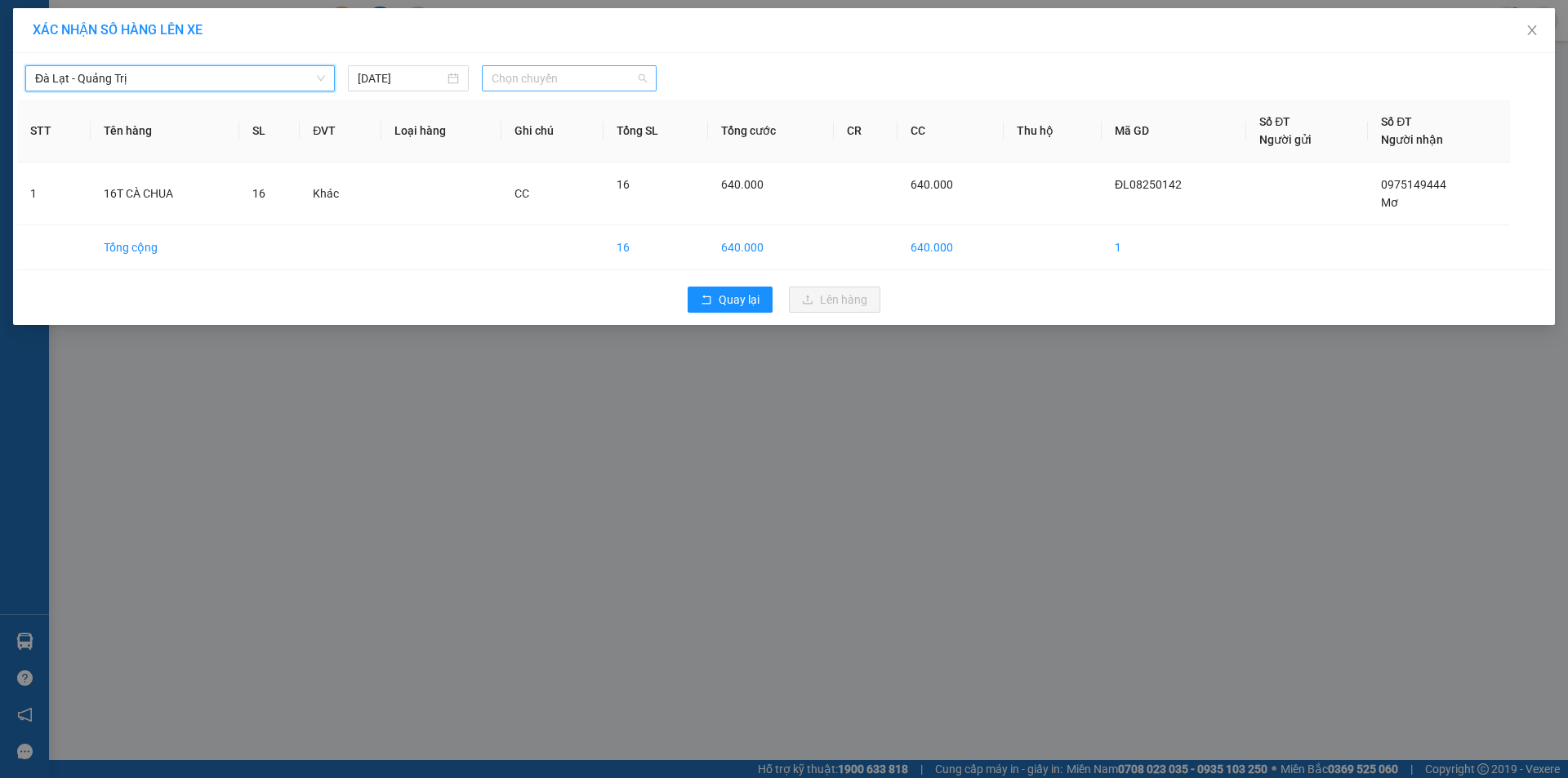
click at [563, 74] on span "Chọn chuyến" at bounding box center [570, 79] width 155 height 25
click at [591, 214] on div "17:31 - 43H-161.46" at bounding box center [556, 216] width 128 height 18
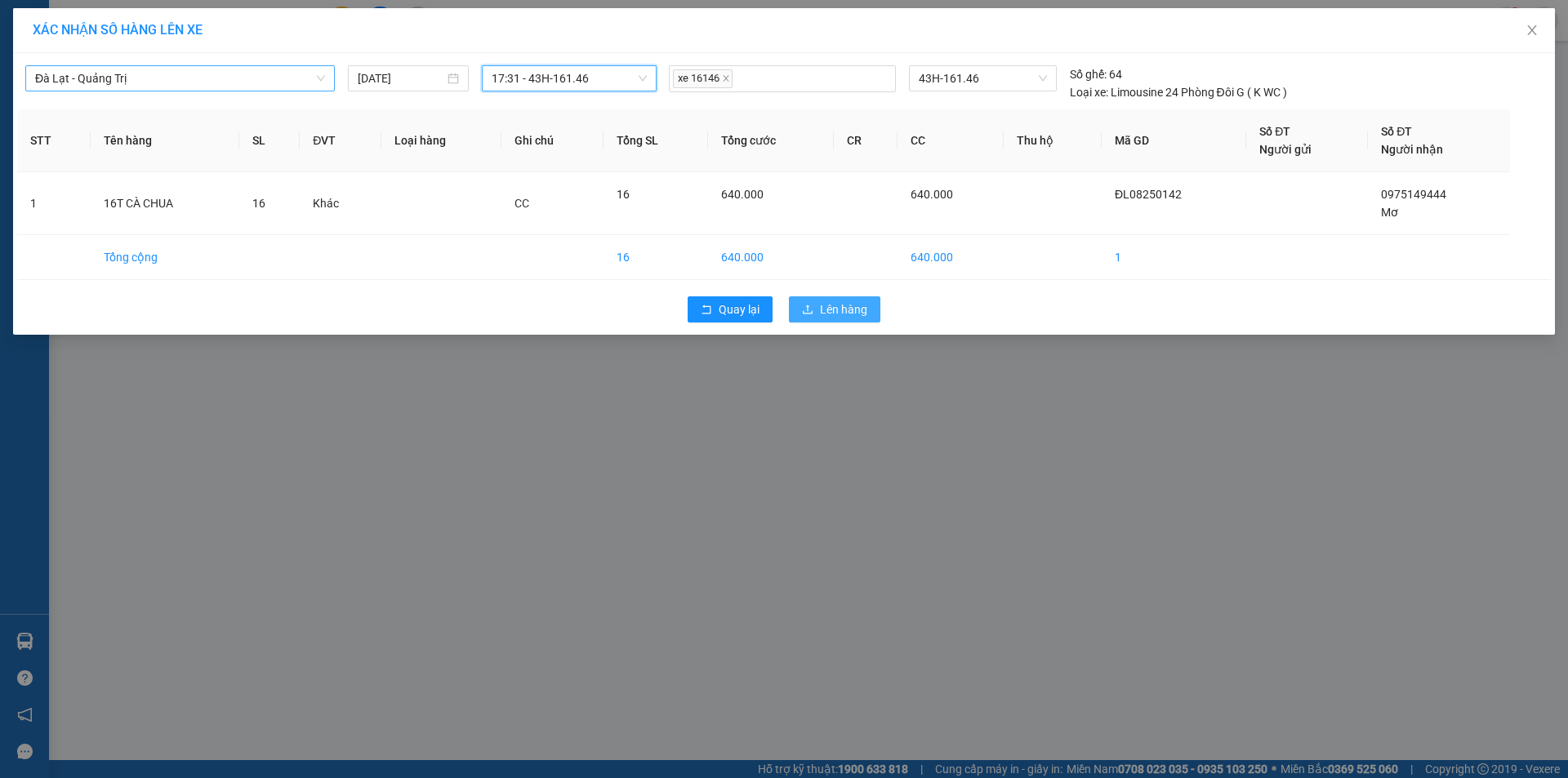
click at [869, 313] on button "Lên hàng" at bounding box center [835, 309] width 92 height 26
